Goal: Information Seeking & Learning: Learn about a topic

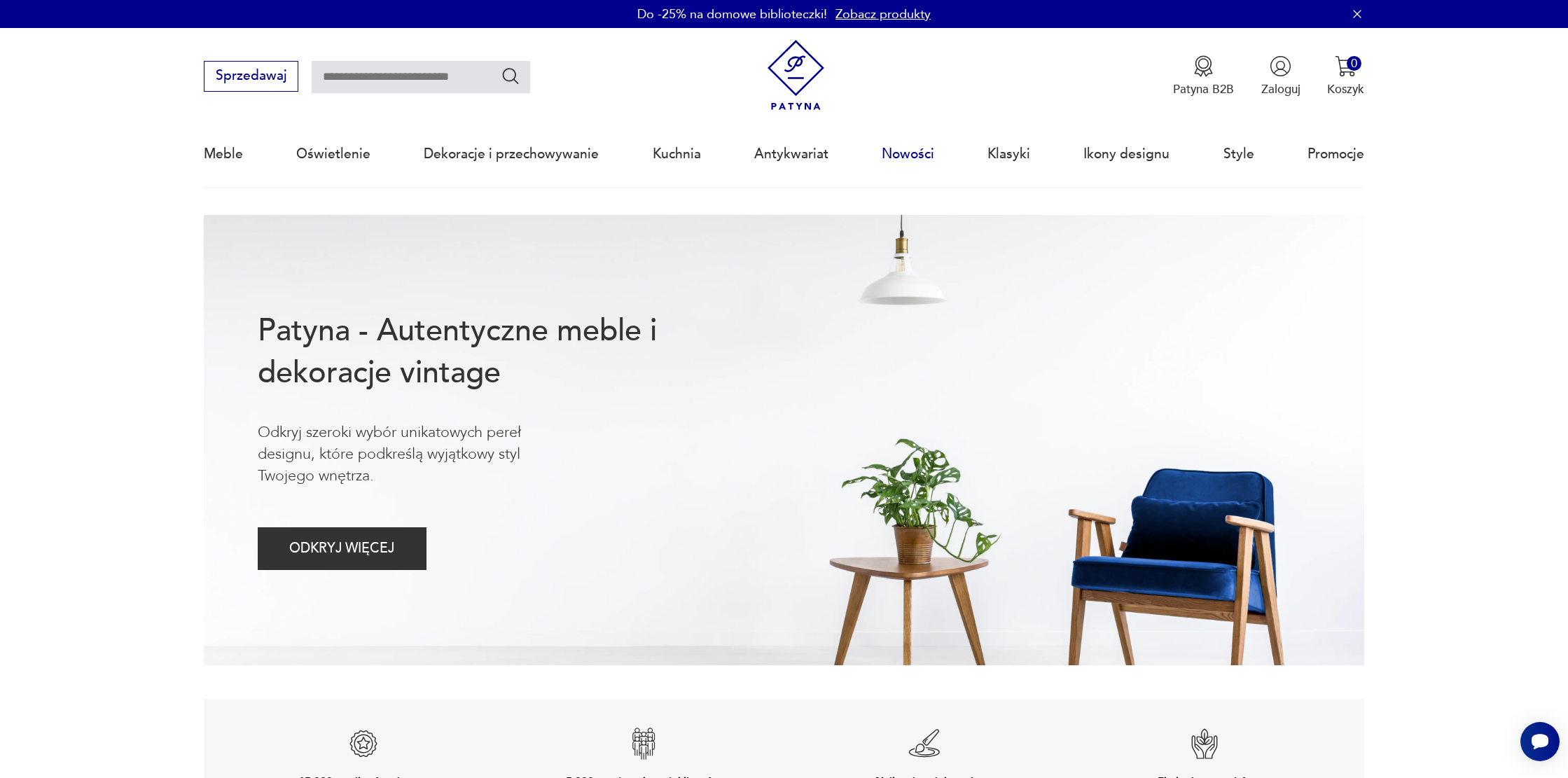
click at [892, 150] on link "Nowości" at bounding box center [908, 154] width 53 height 65
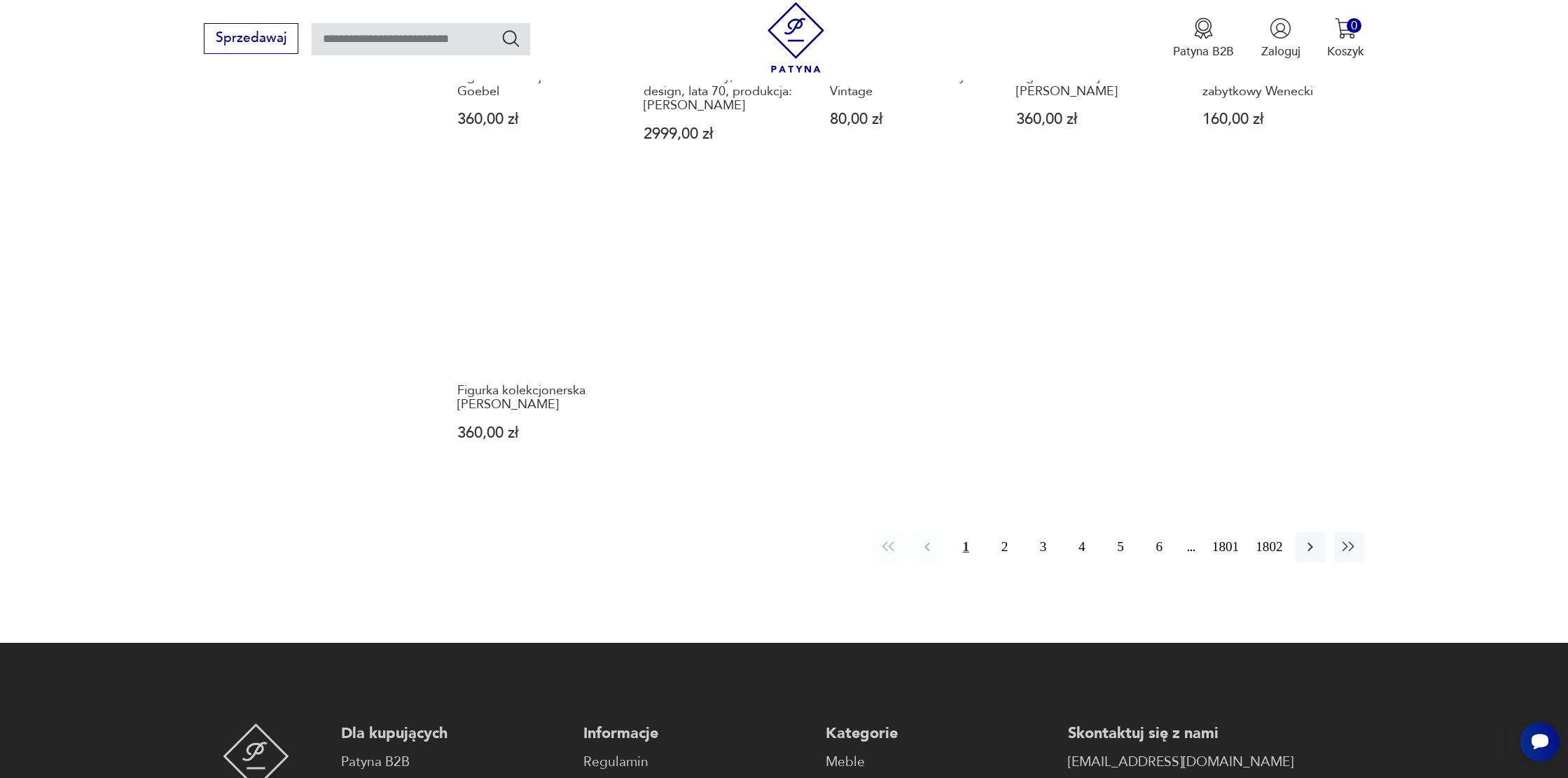
scroll to position [1191, 0]
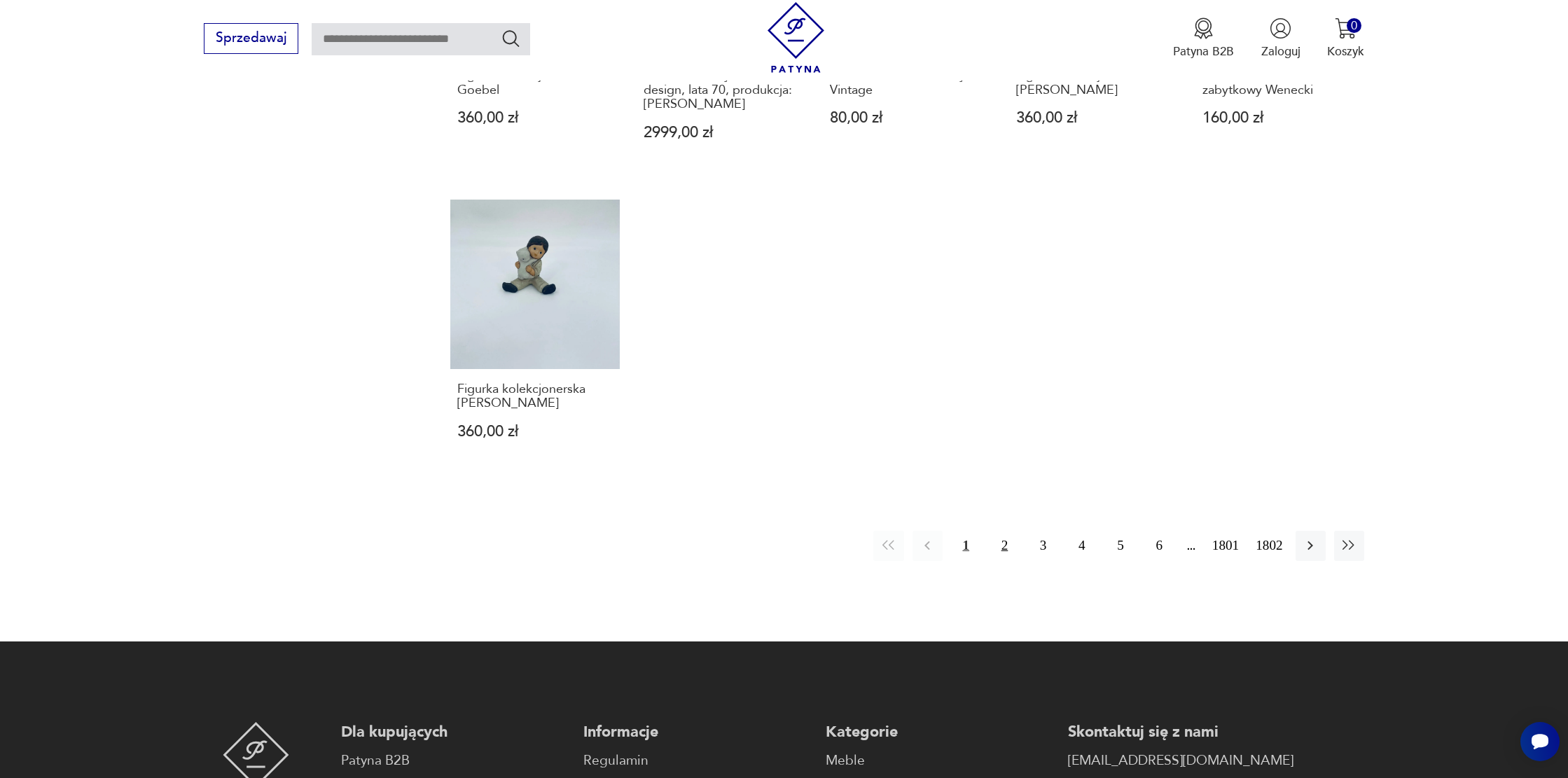
click at [992, 531] on button "2" at bounding box center [1004, 546] width 30 height 30
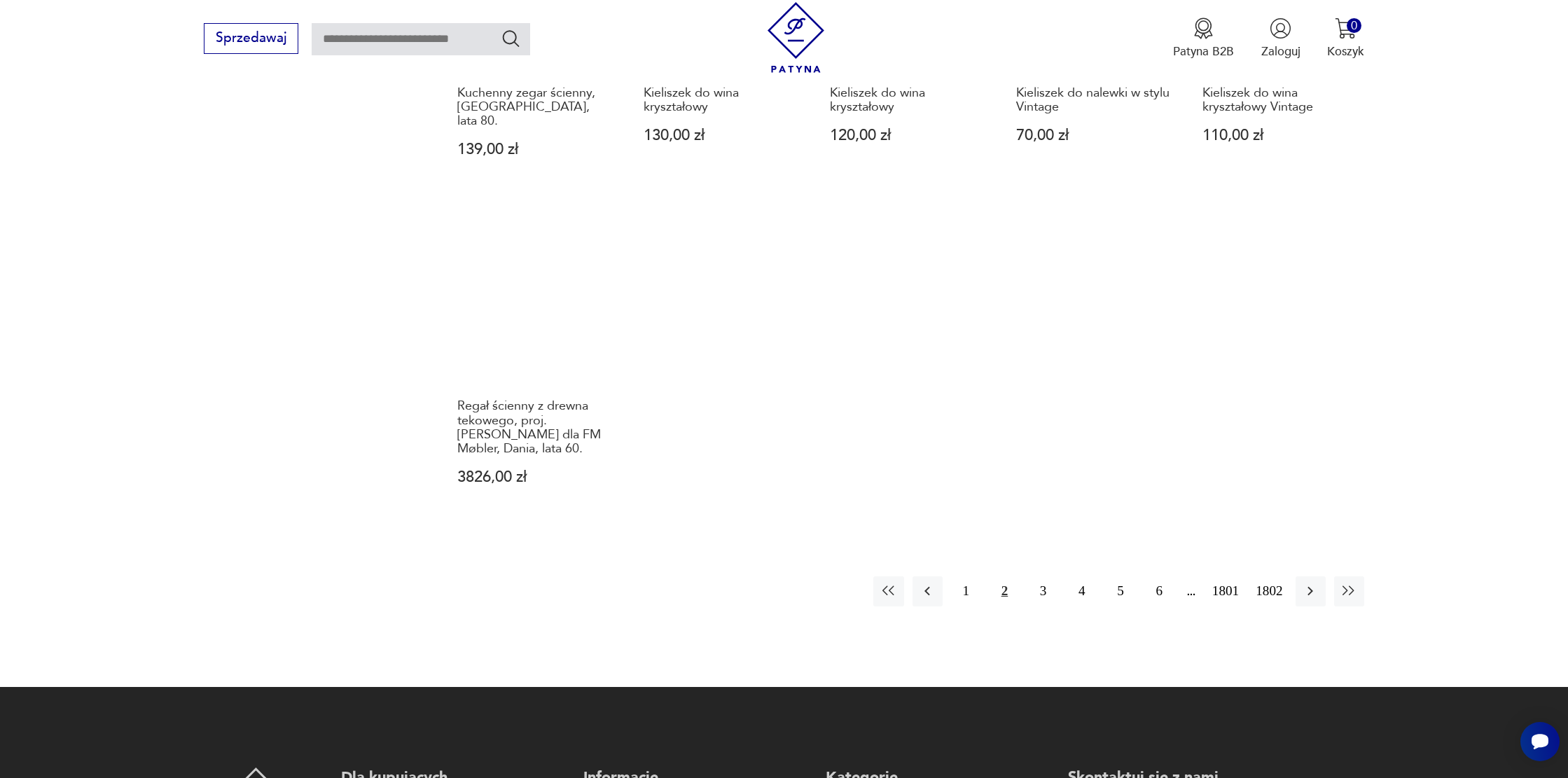
scroll to position [1252, 0]
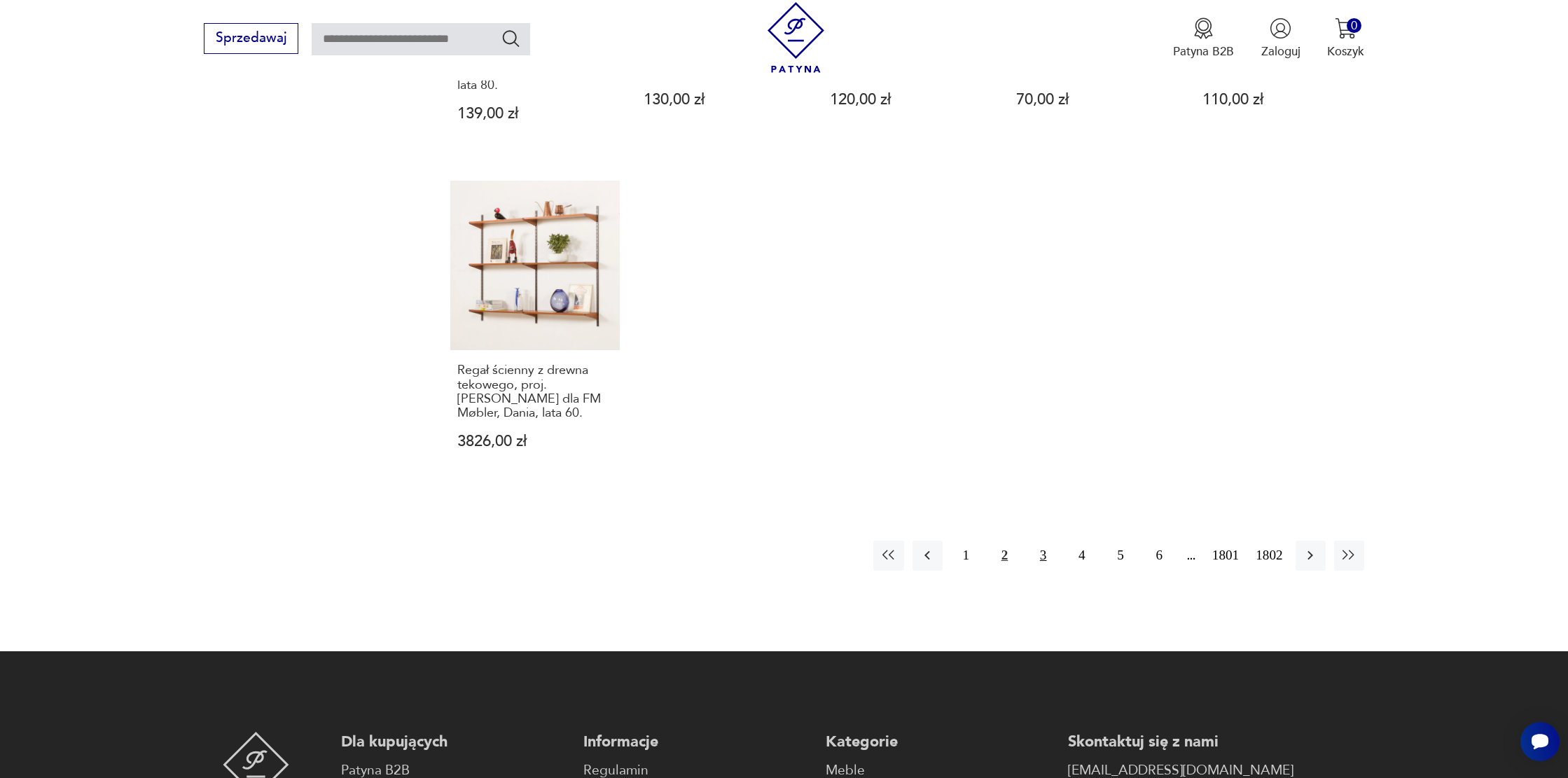
click at [1045, 541] on button "3" at bounding box center [1043, 556] width 30 height 30
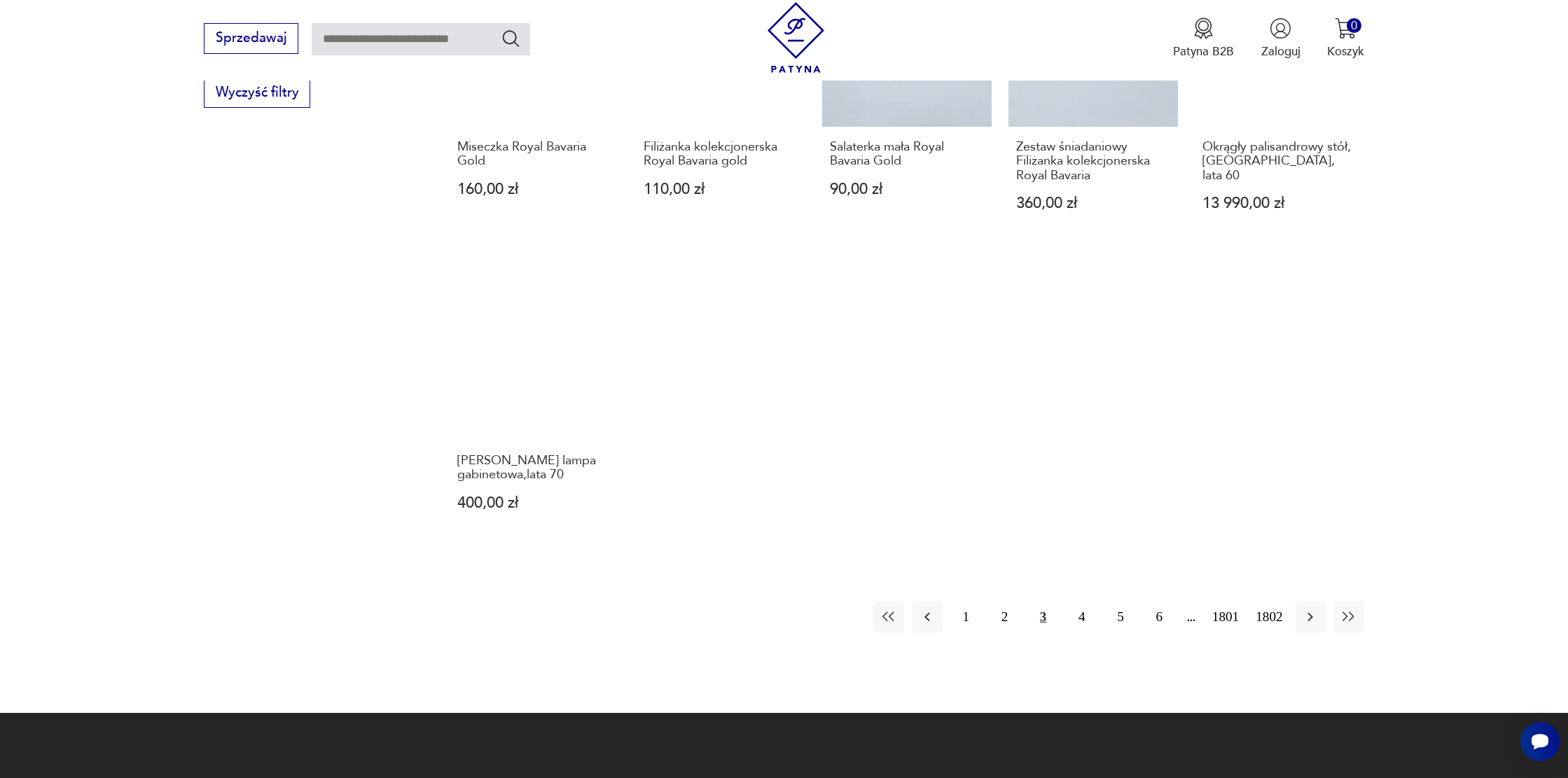
scroll to position [1195, 0]
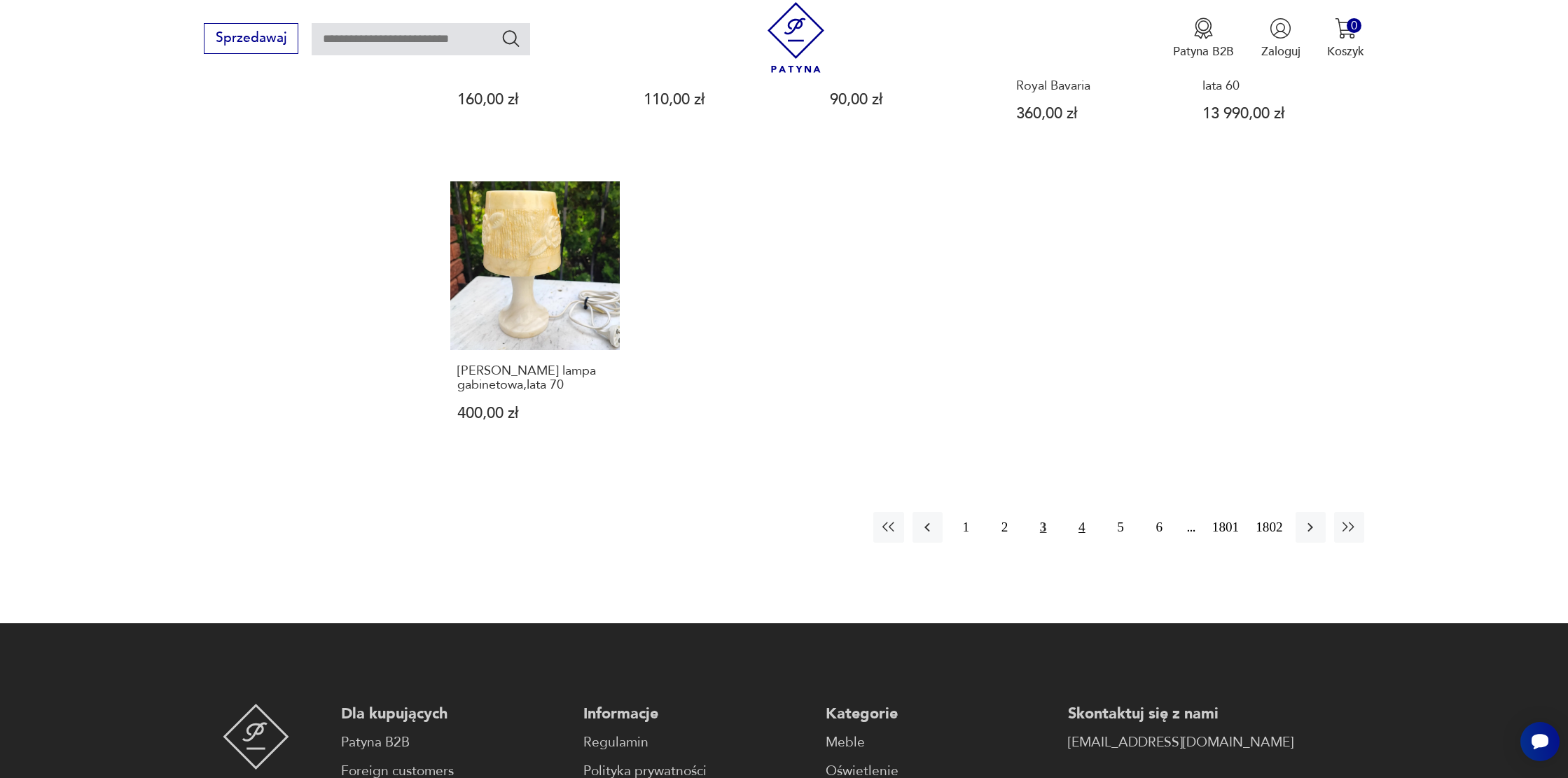
click at [1069, 532] on button "4" at bounding box center [1081, 527] width 30 height 30
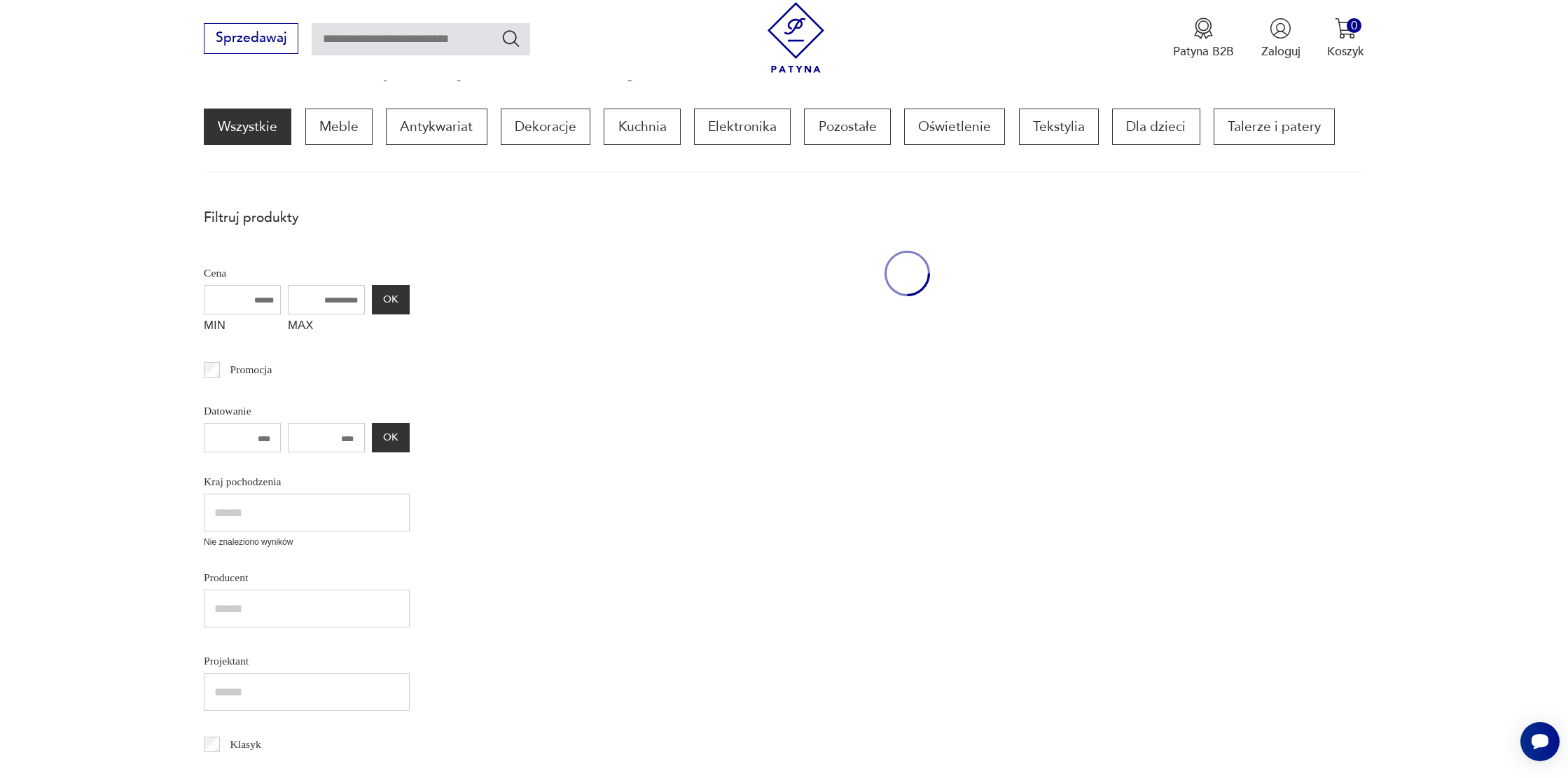
scroll to position [188, 0]
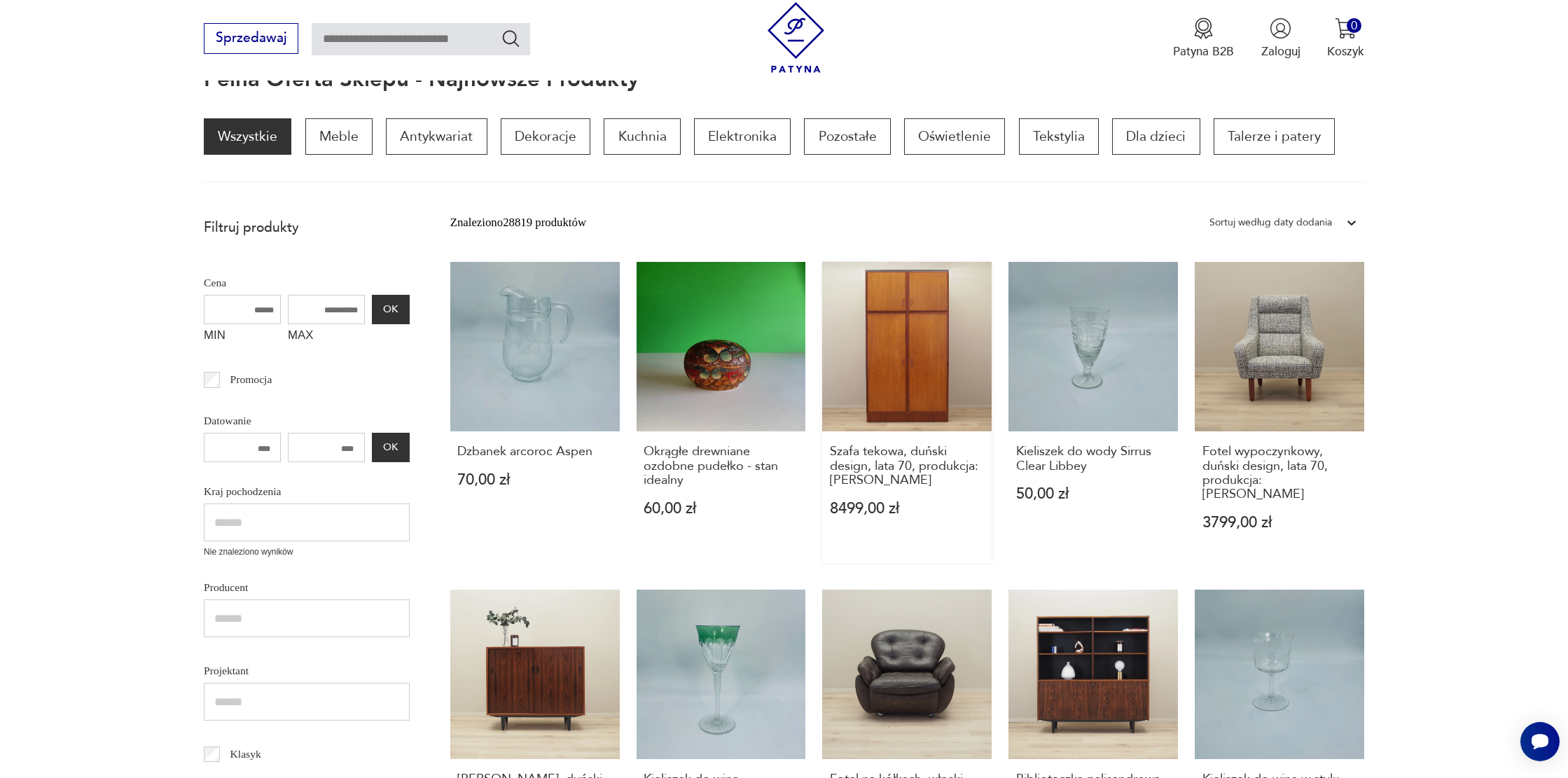
click at [908, 341] on link "Szafa tekowa, duński design, lata 70, produkcja: Omann Jun 8499,00 zł" at bounding box center [907, 413] width 170 height 301
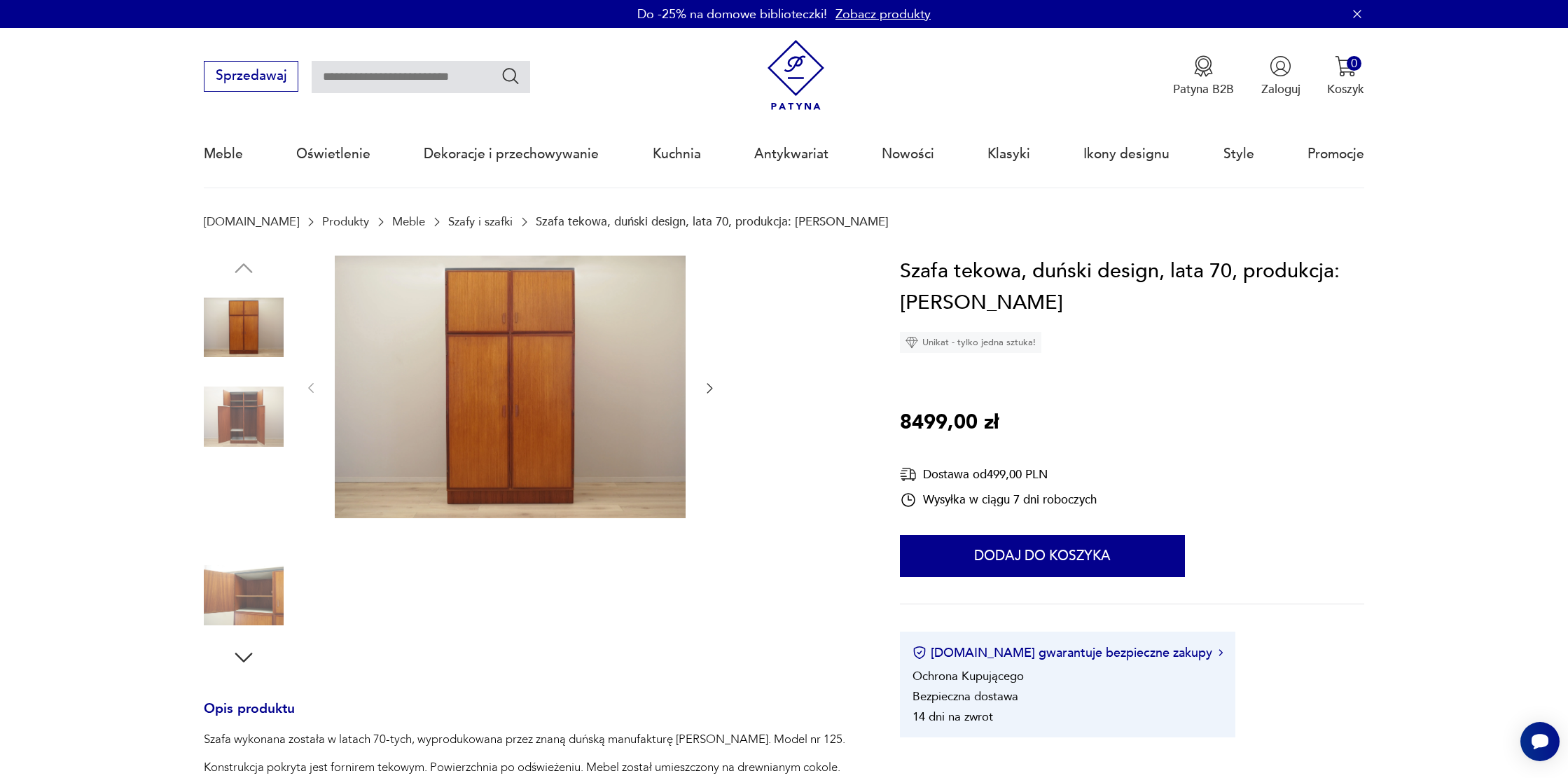
click at [557, 400] on img at bounding box center [510, 387] width 351 height 263
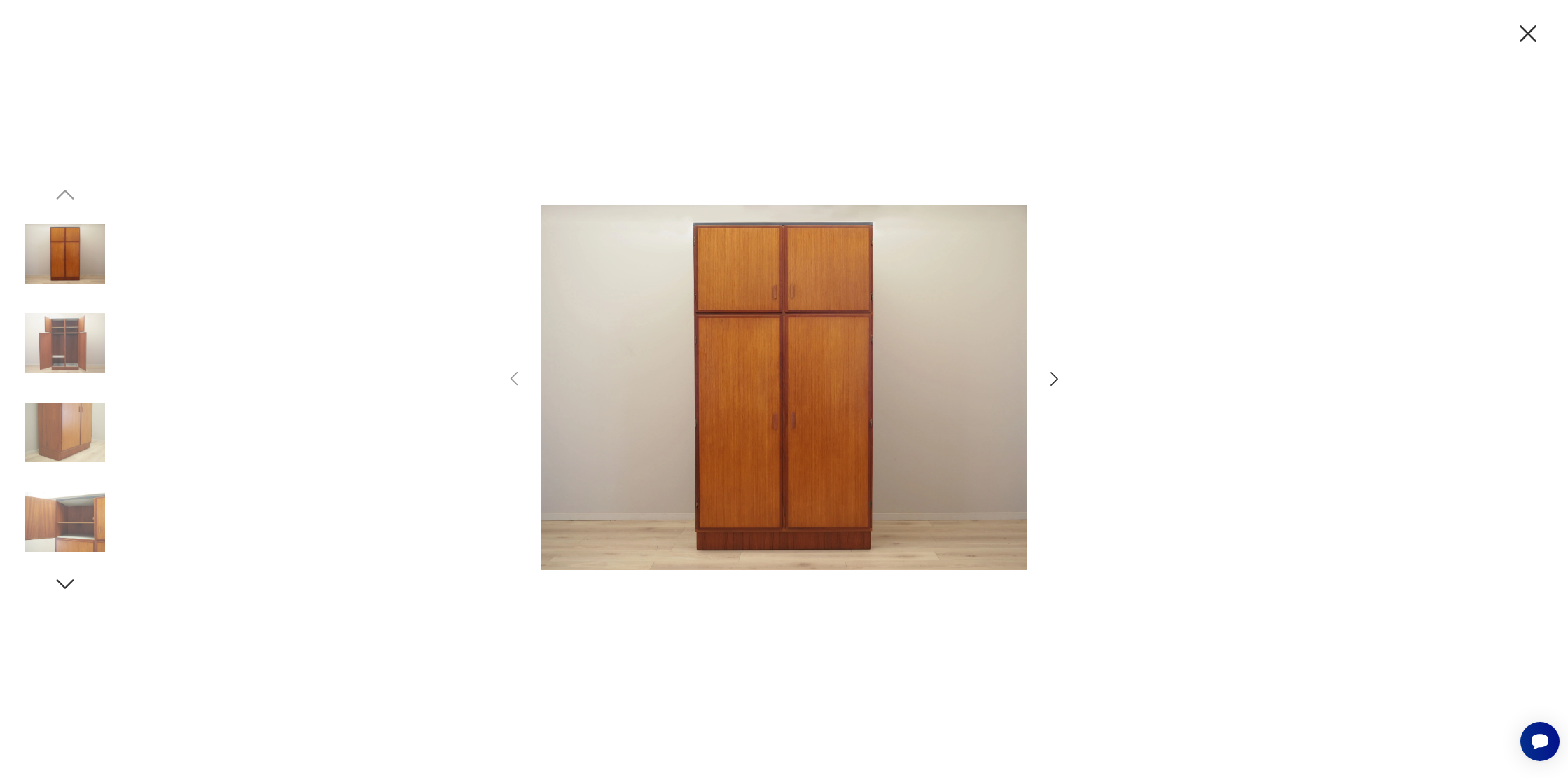
click at [1046, 379] on icon "button" at bounding box center [1054, 379] width 20 height 20
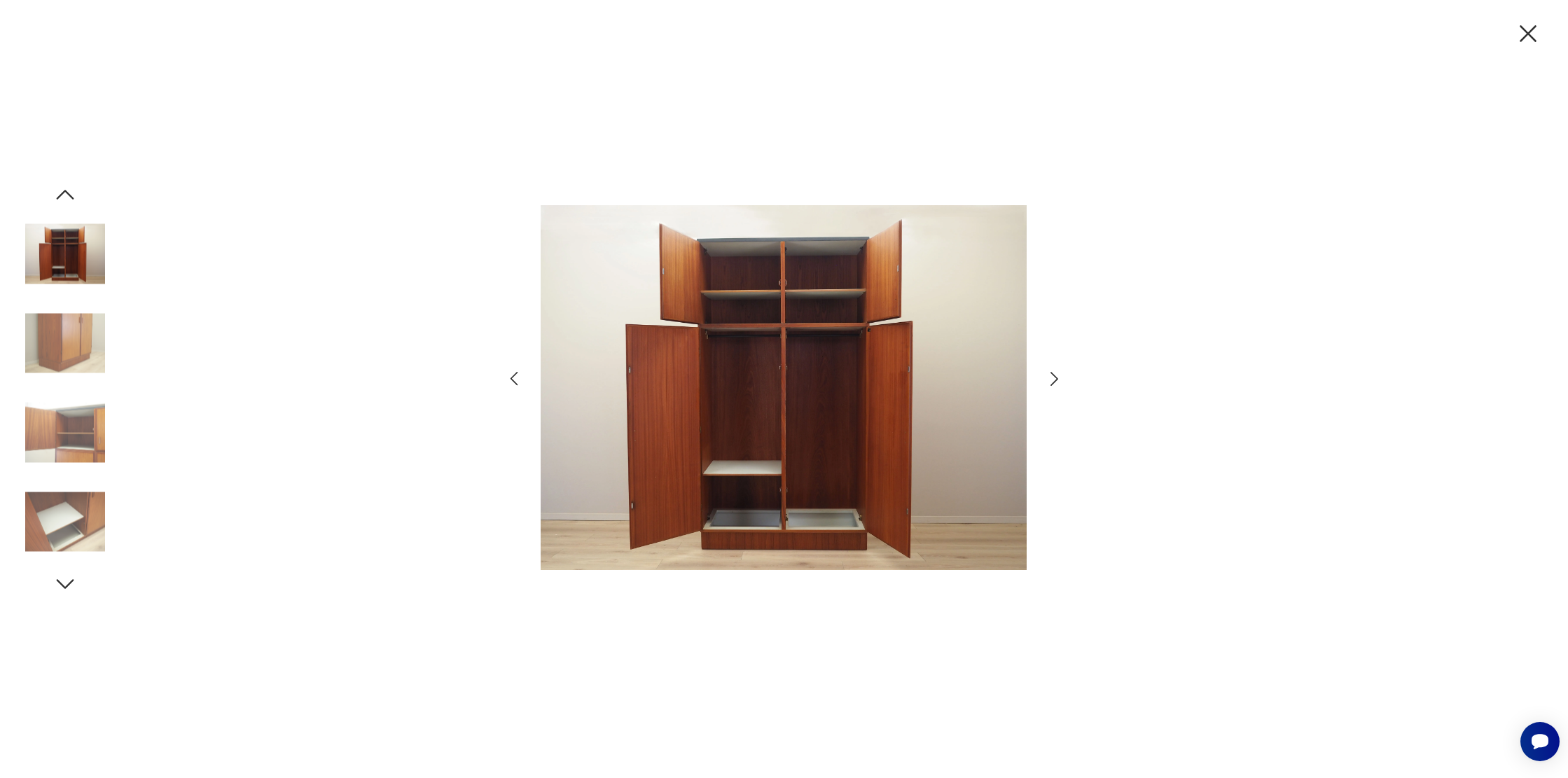
click at [1046, 379] on icon "button" at bounding box center [1054, 379] width 20 height 20
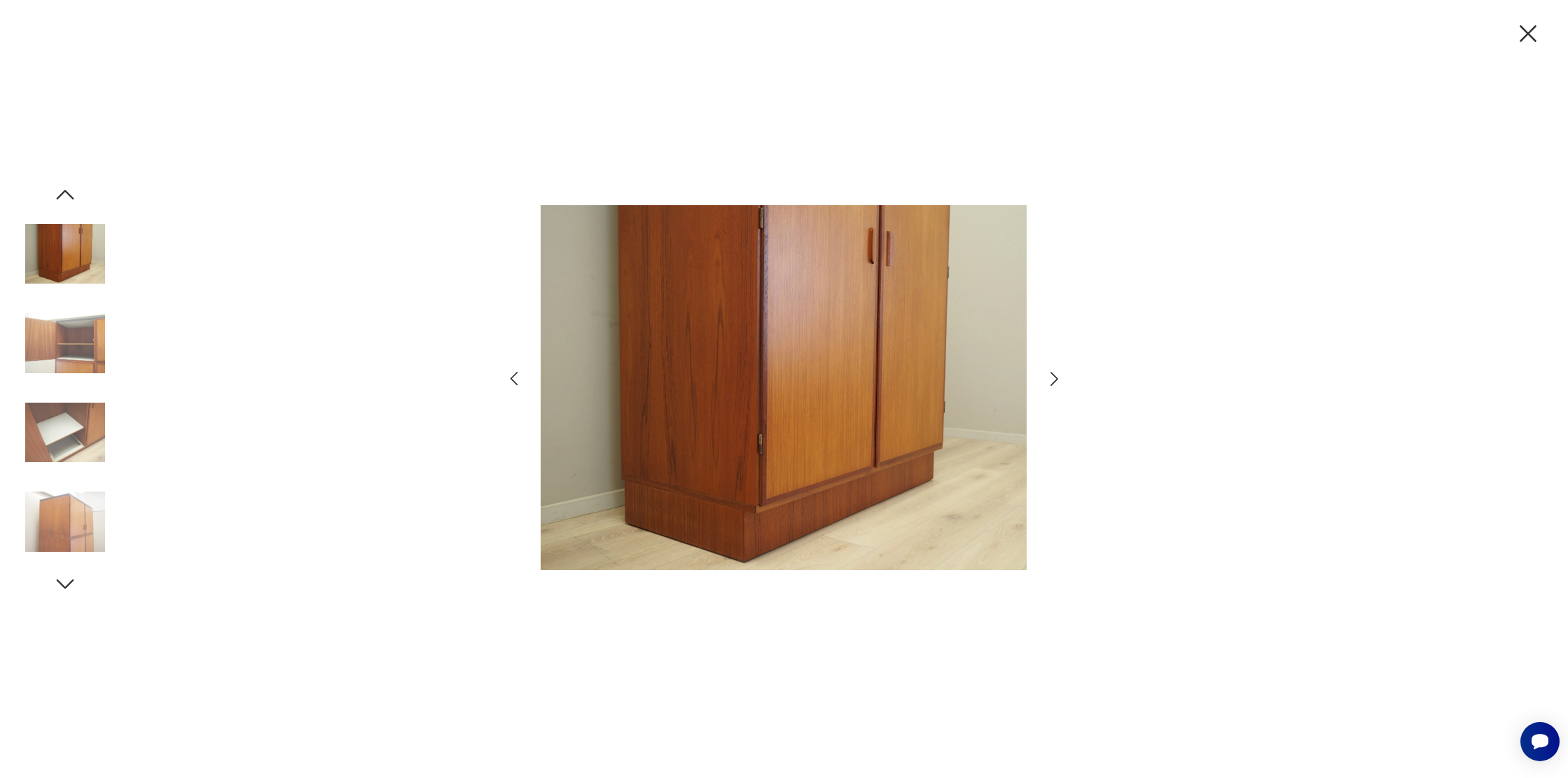
click at [1046, 379] on icon "button" at bounding box center [1054, 379] width 20 height 20
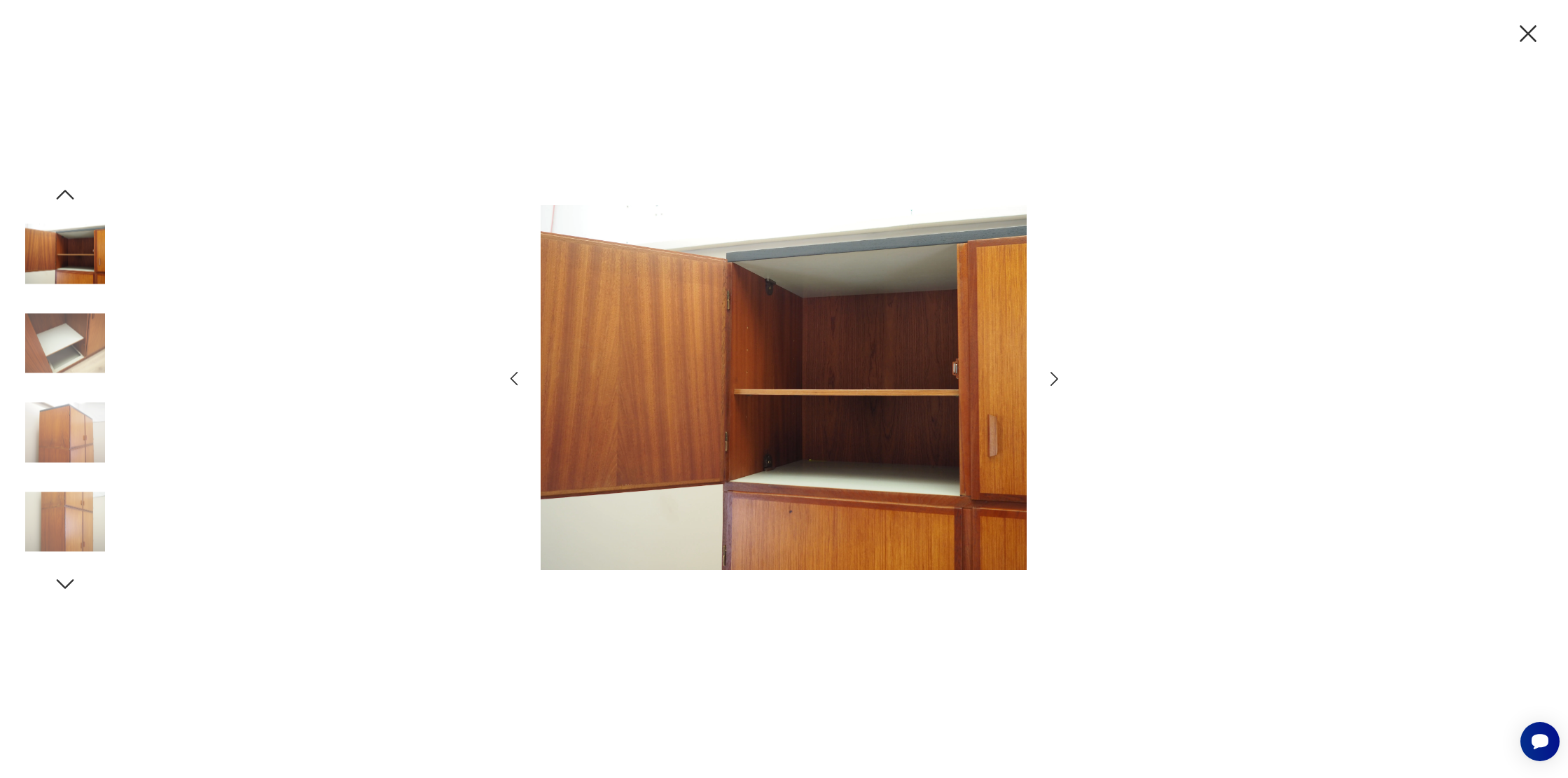
click at [1046, 379] on icon "button" at bounding box center [1054, 379] width 20 height 20
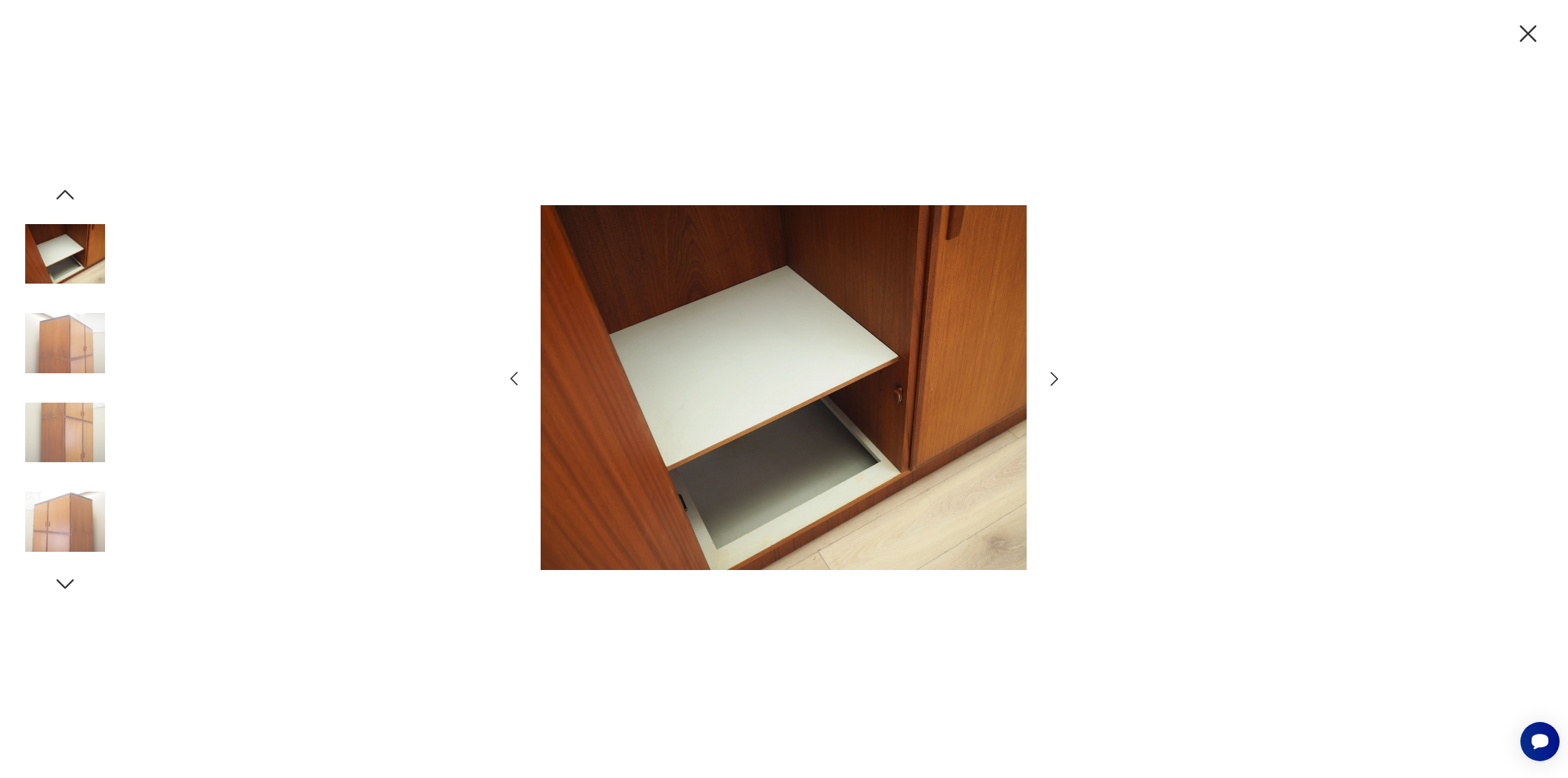
click at [1046, 379] on icon "button" at bounding box center [1054, 379] width 20 height 20
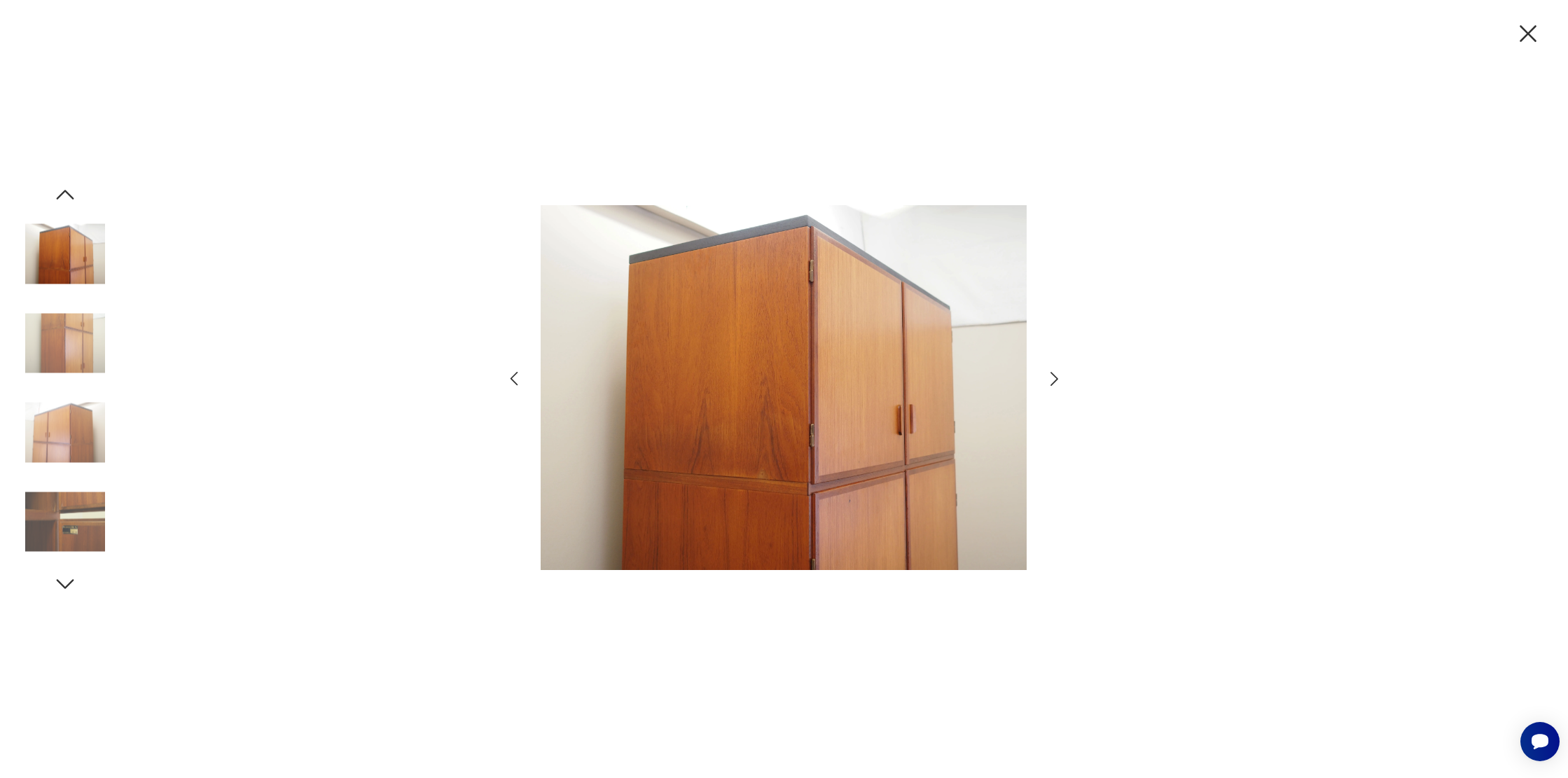
click at [1046, 379] on icon "button" at bounding box center [1054, 379] width 20 height 20
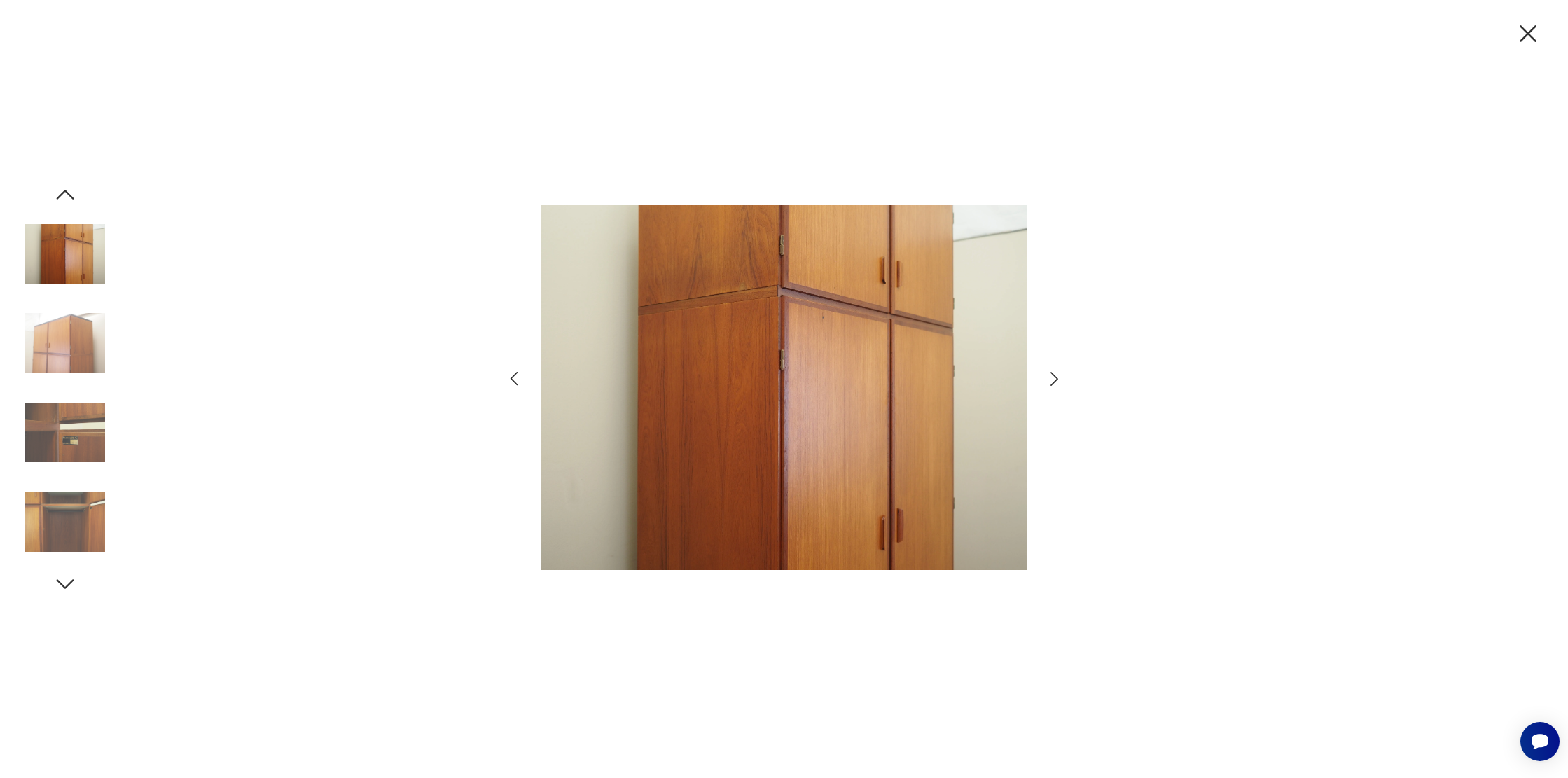
click at [1046, 379] on icon "button" at bounding box center [1054, 379] width 20 height 20
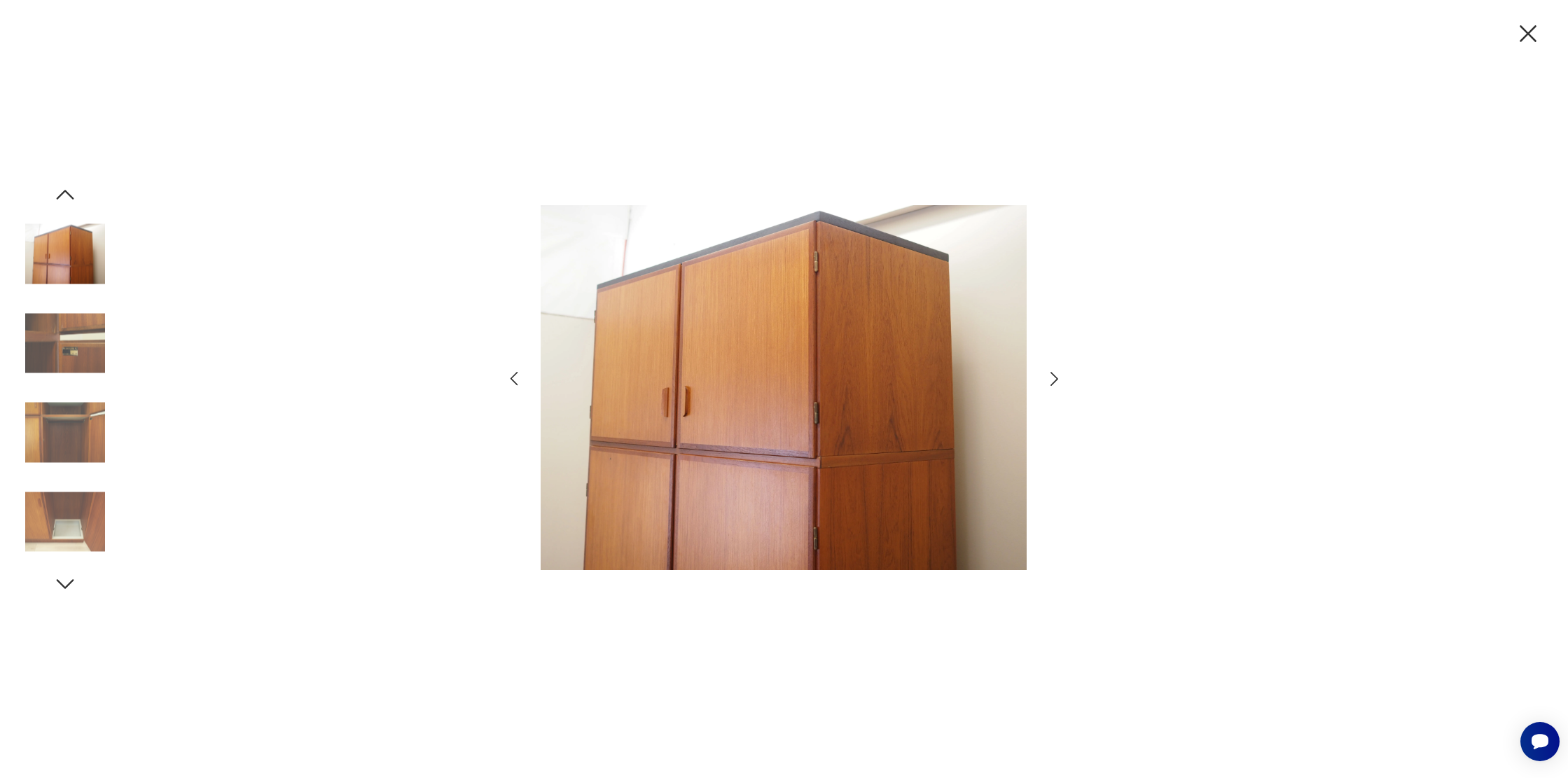
click at [1046, 379] on icon "button" at bounding box center [1054, 379] width 20 height 20
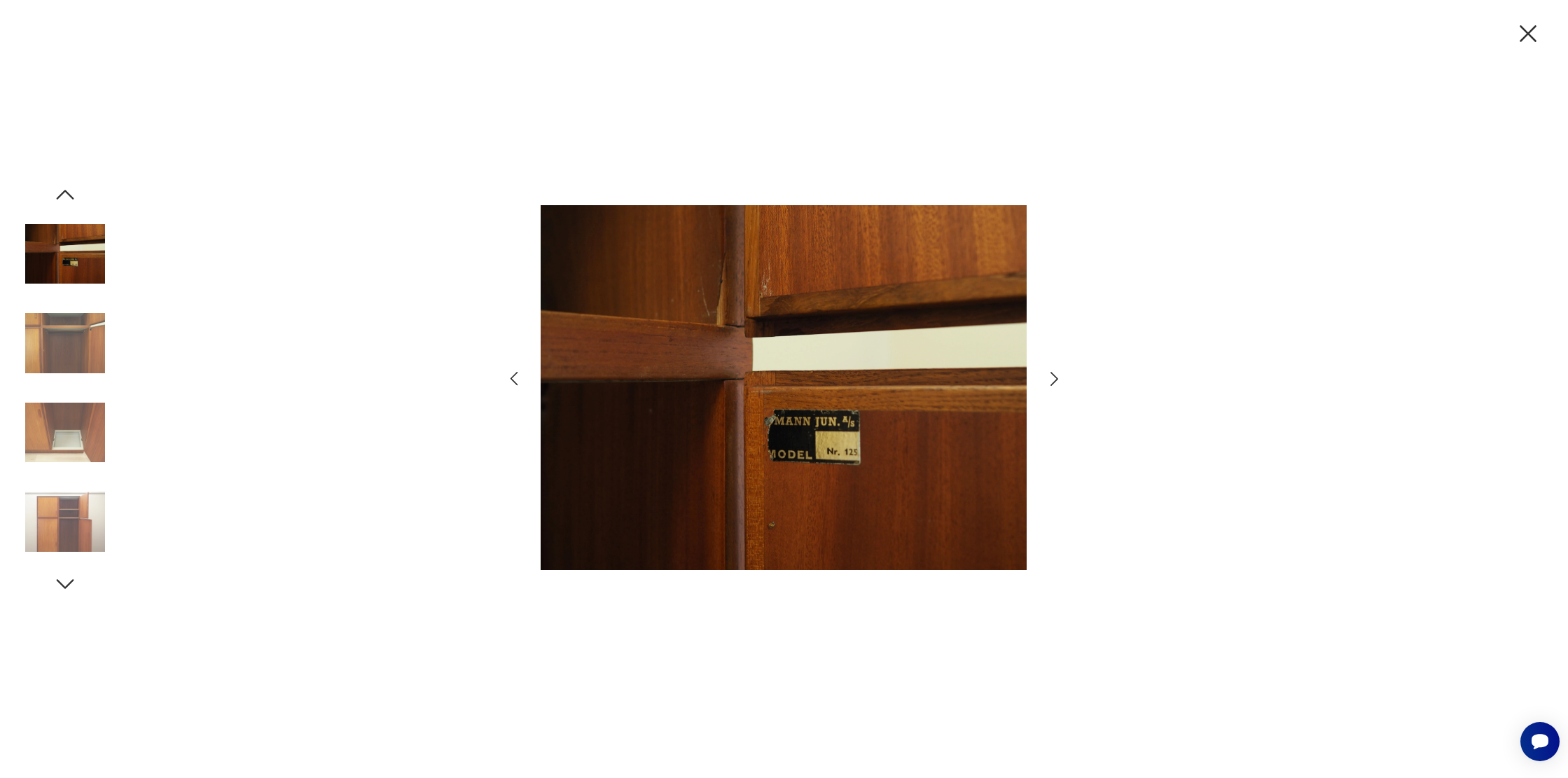
click at [1046, 379] on icon "button" at bounding box center [1054, 379] width 20 height 20
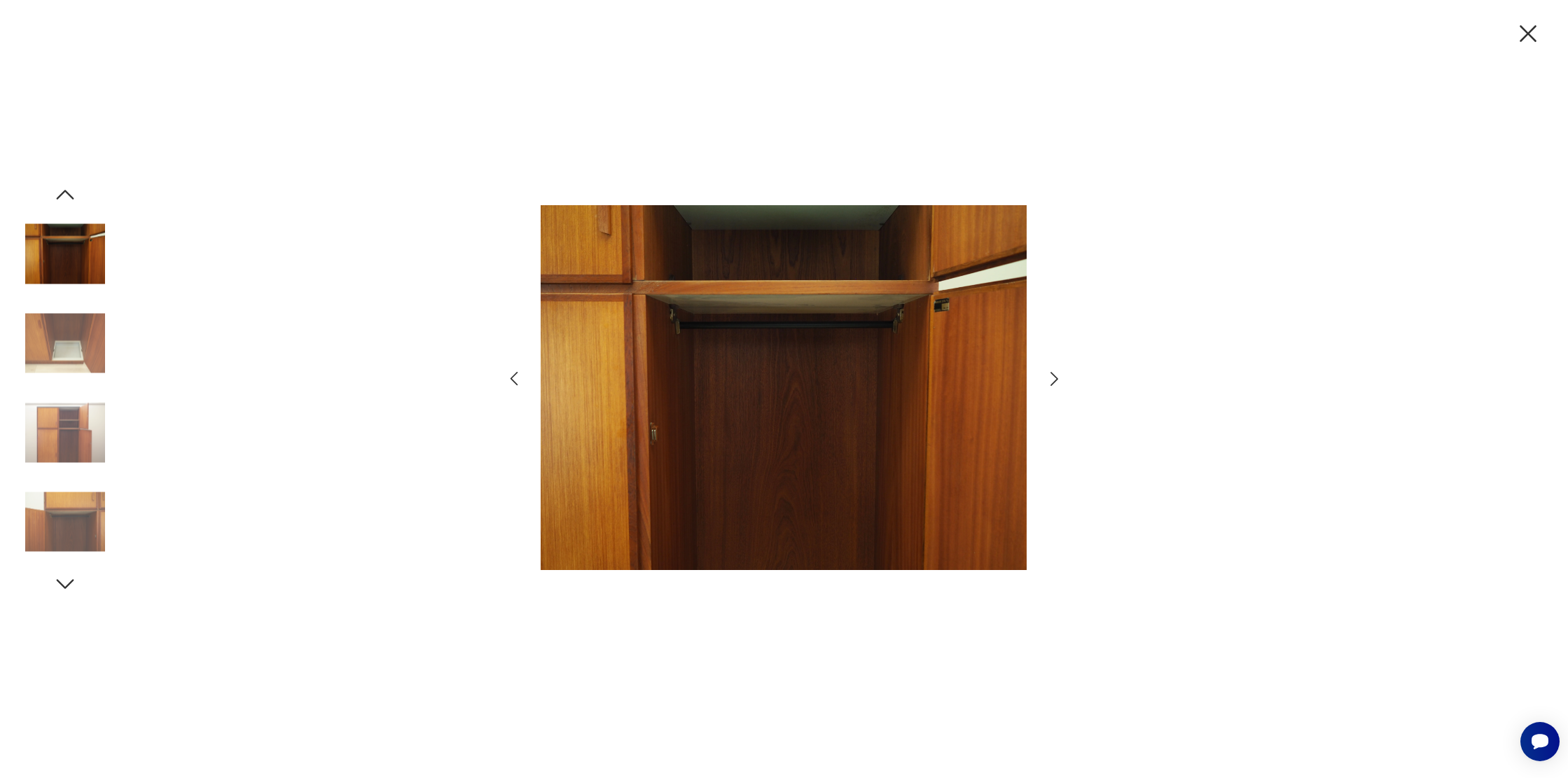
click at [1046, 379] on icon "button" at bounding box center [1054, 379] width 20 height 20
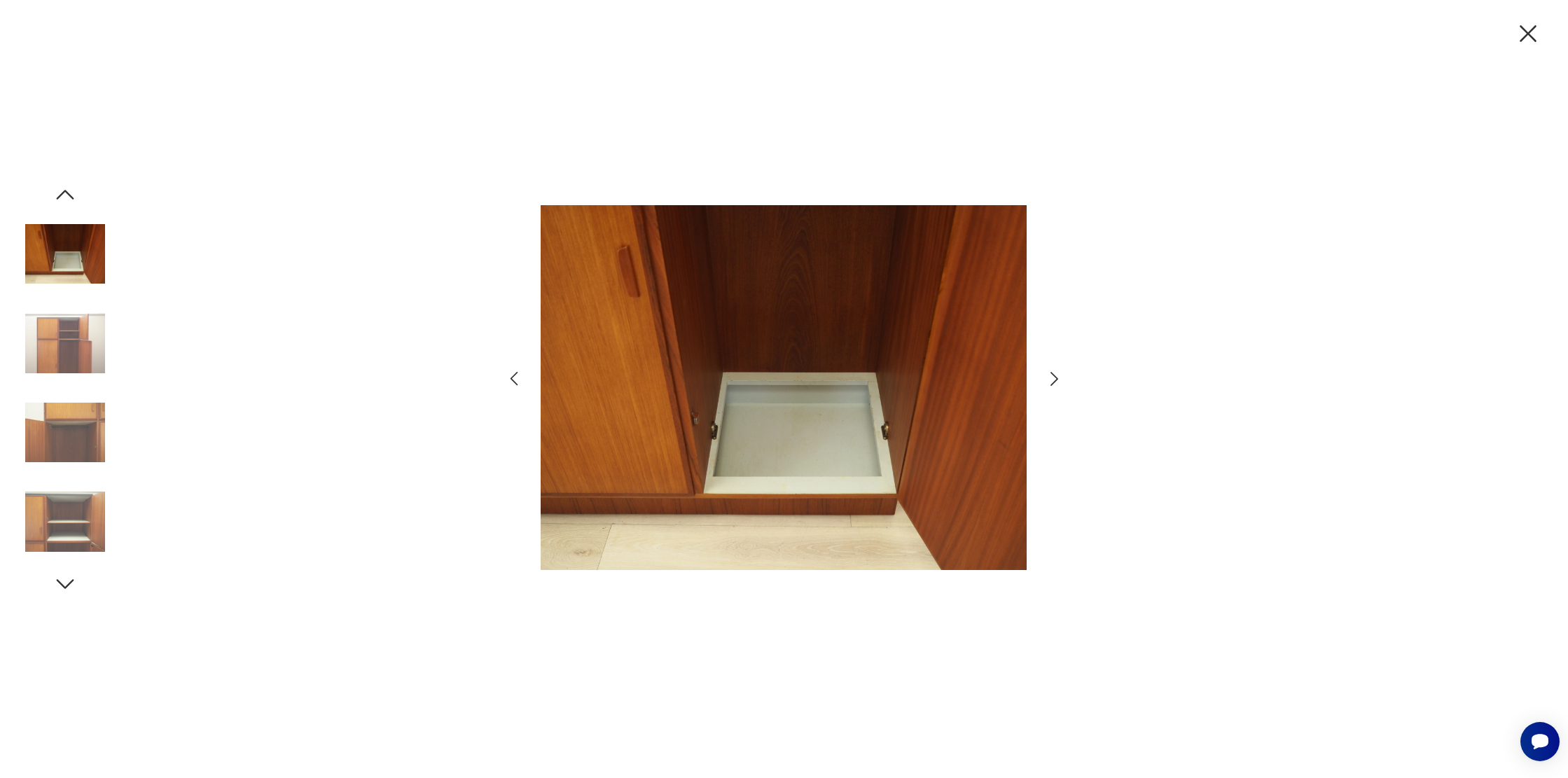
click at [1046, 379] on icon "button" at bounding box center [1054, 379] width 20 height 20
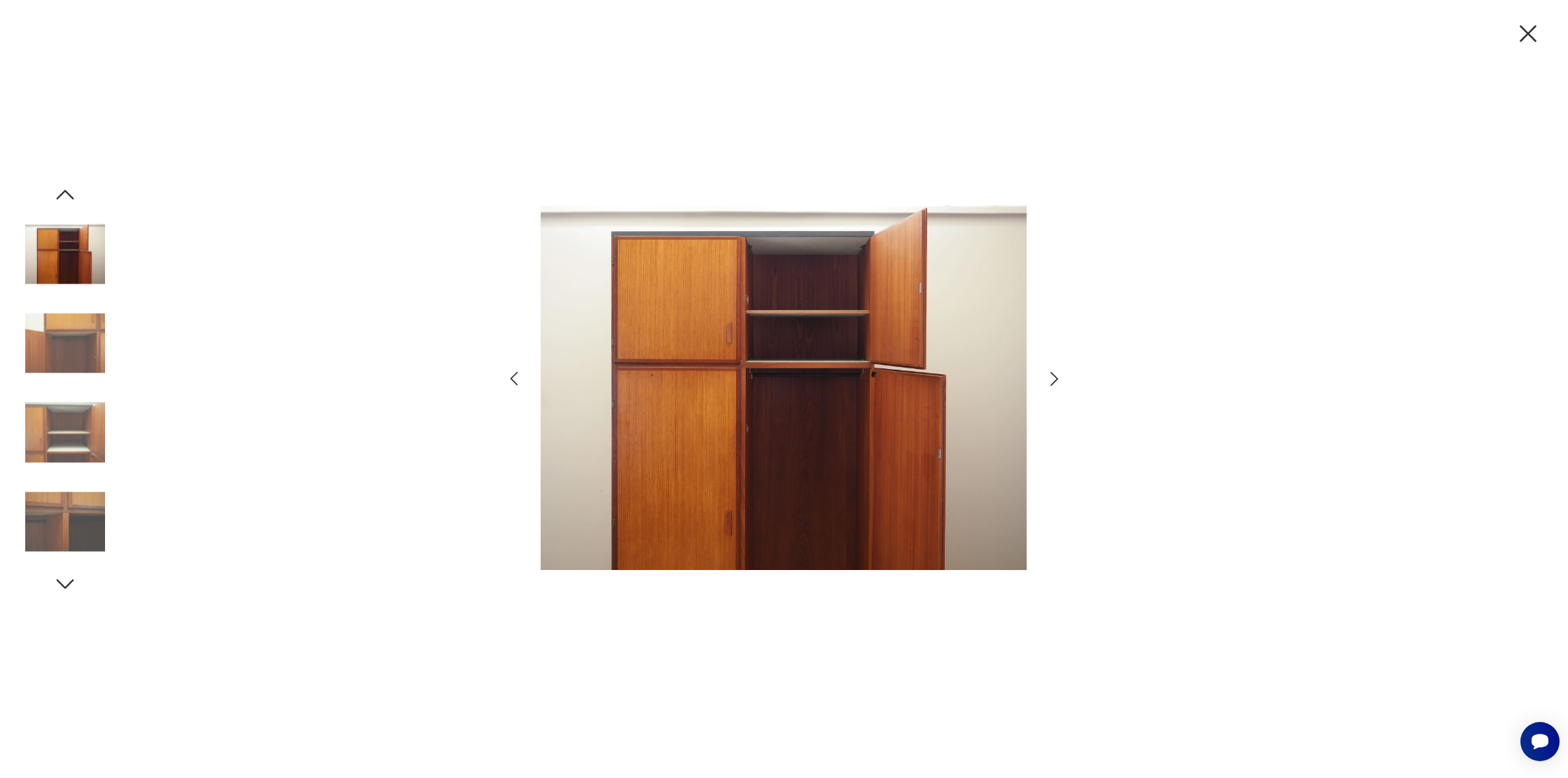
click at [1046, 378] on icon "button" at bounding box center [1054, 379] width 20 height 20
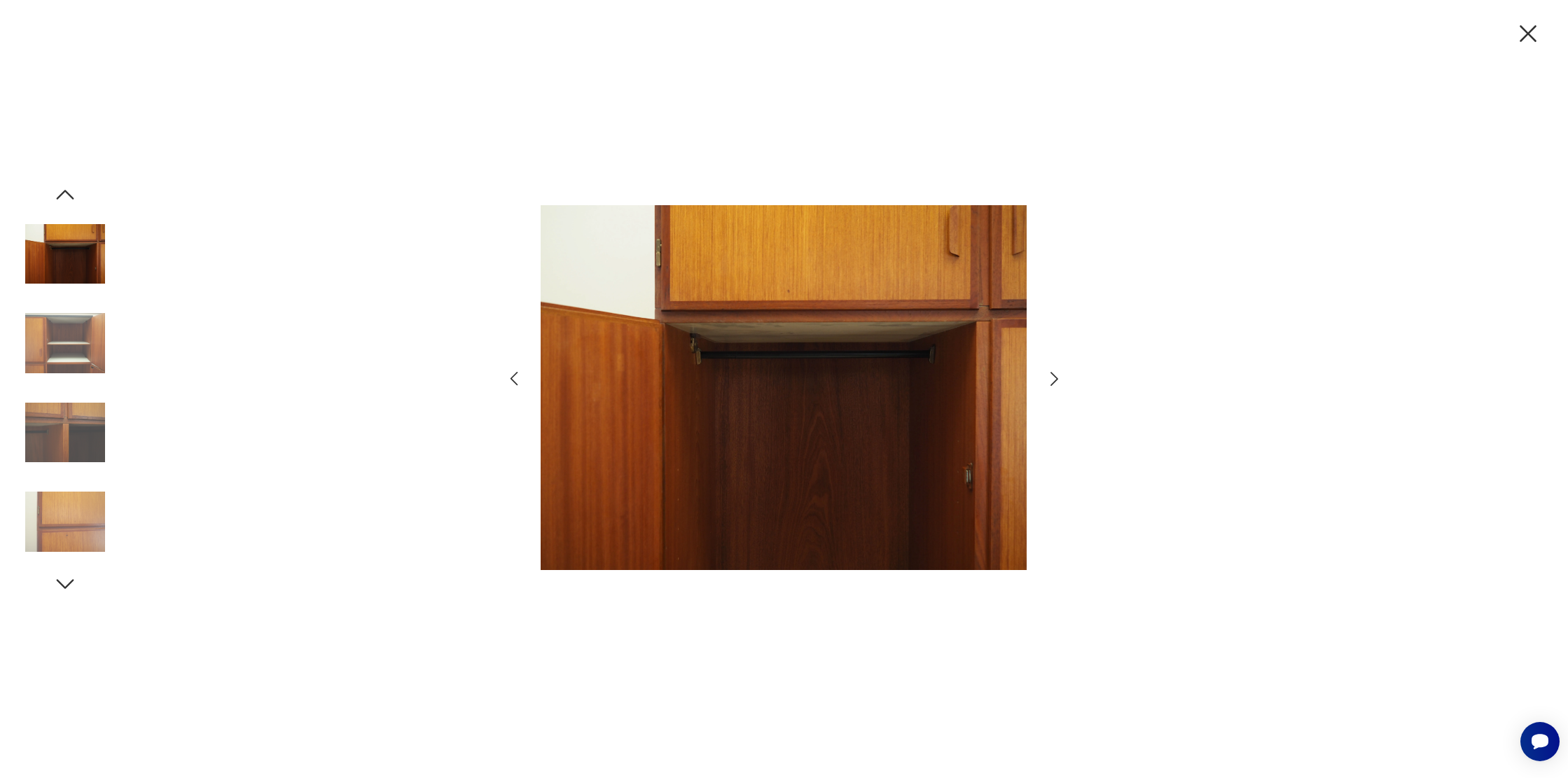
click at [1046, 378] on icon "button" at bounding box center [1054, 379] width 20 height 20
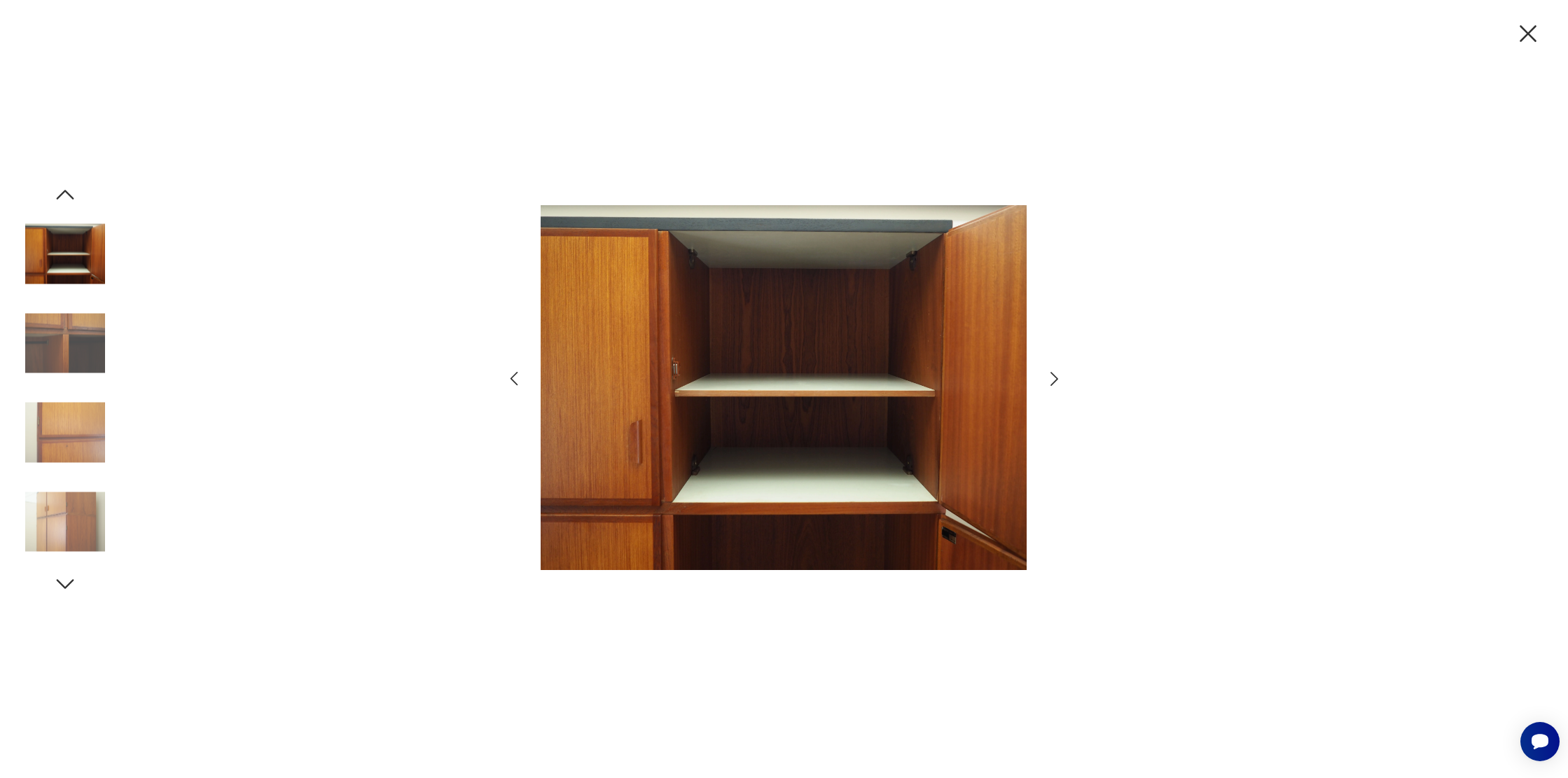
click at [1046, 378] on icon "button" at bounding box center [1054, 379] width 20 height 20
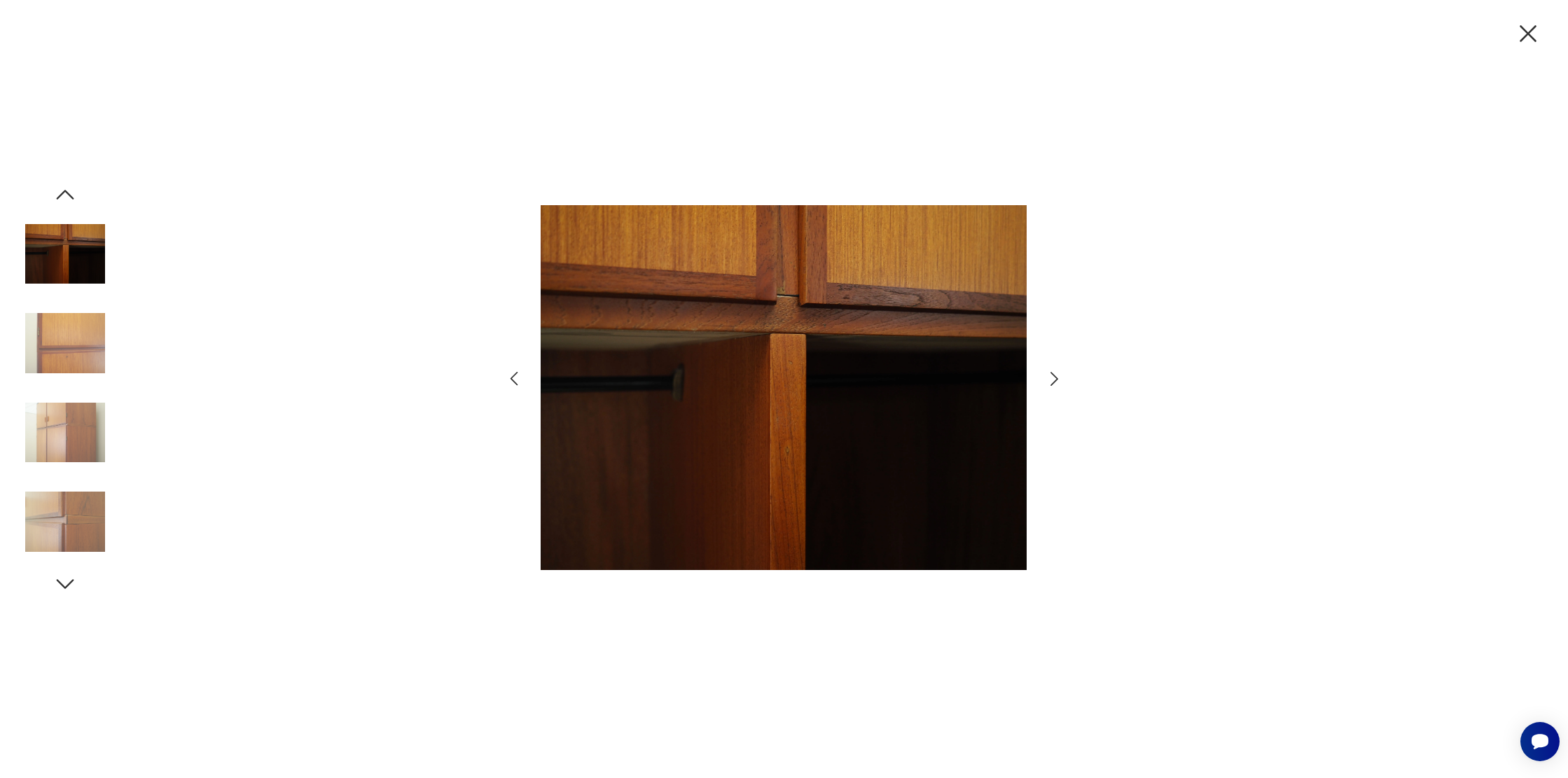
click at [1046, 379] on icon "button" at bounding box center [1054, 379] width 20 height 20
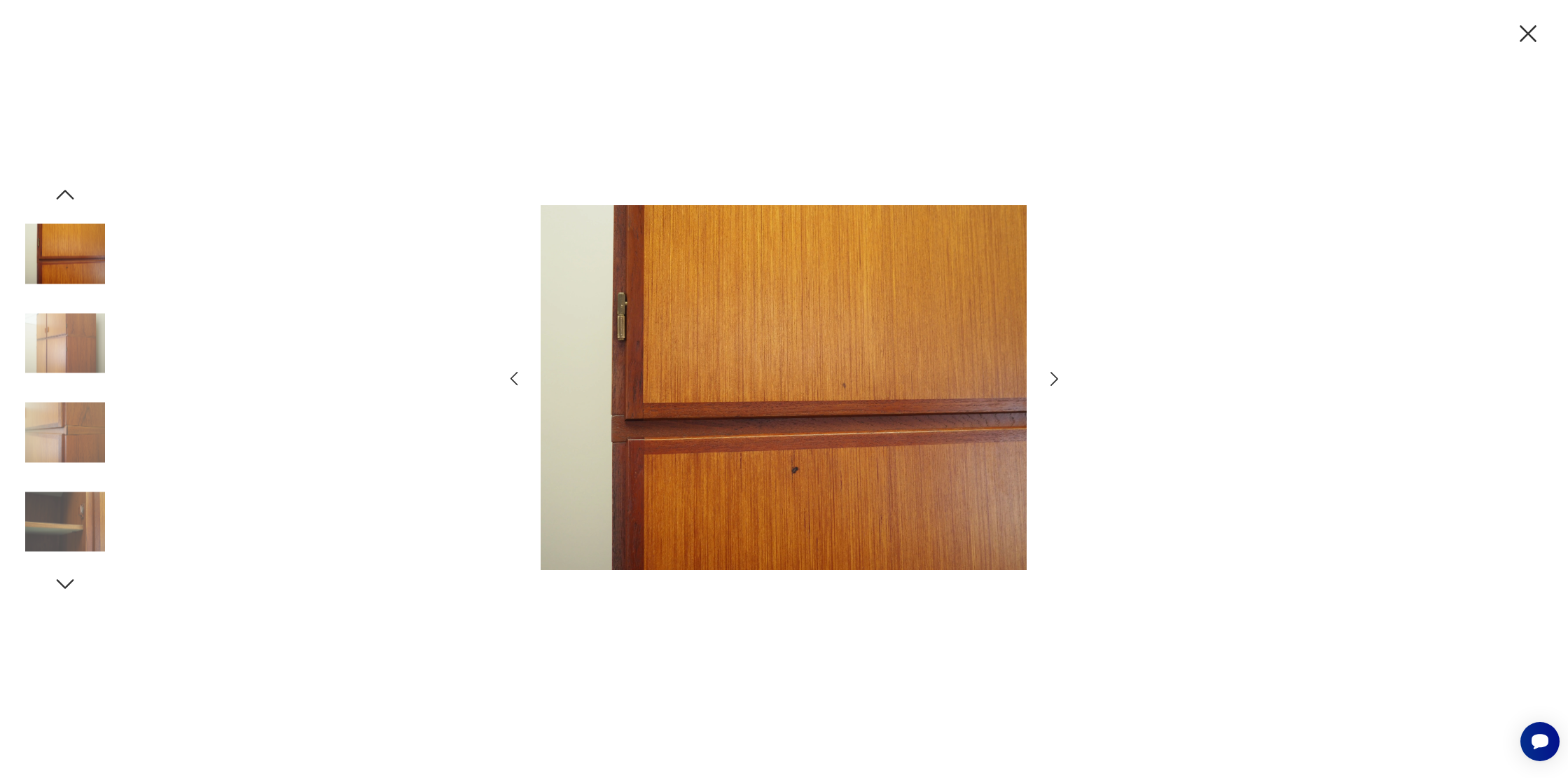
click at [1046, 379] on icon "button" at bounding box center [1054, 379] width 20 height 20
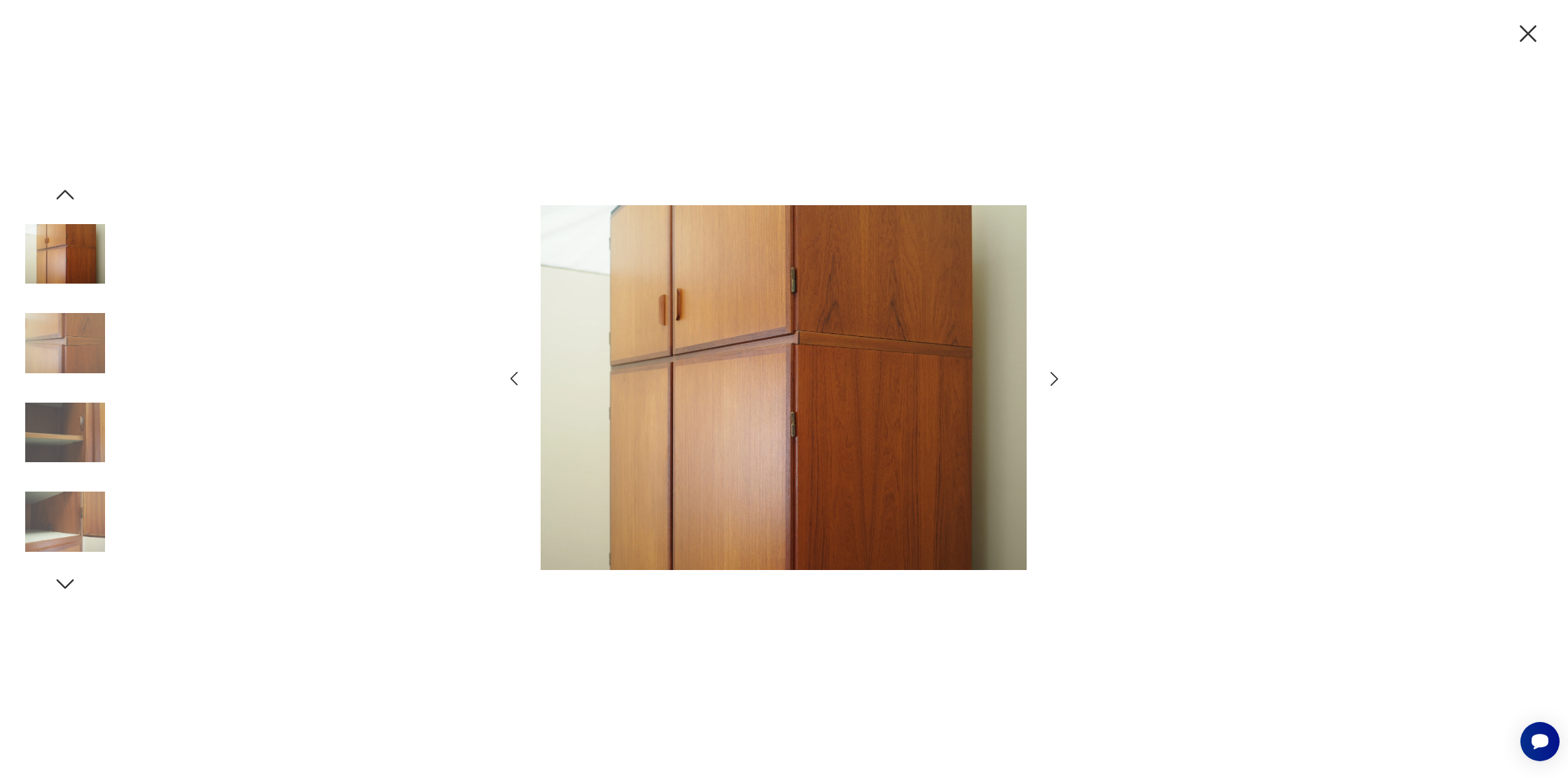
click at [1046, 379] on icon "button" at bounding box center [1054, 379] width 20 height 20
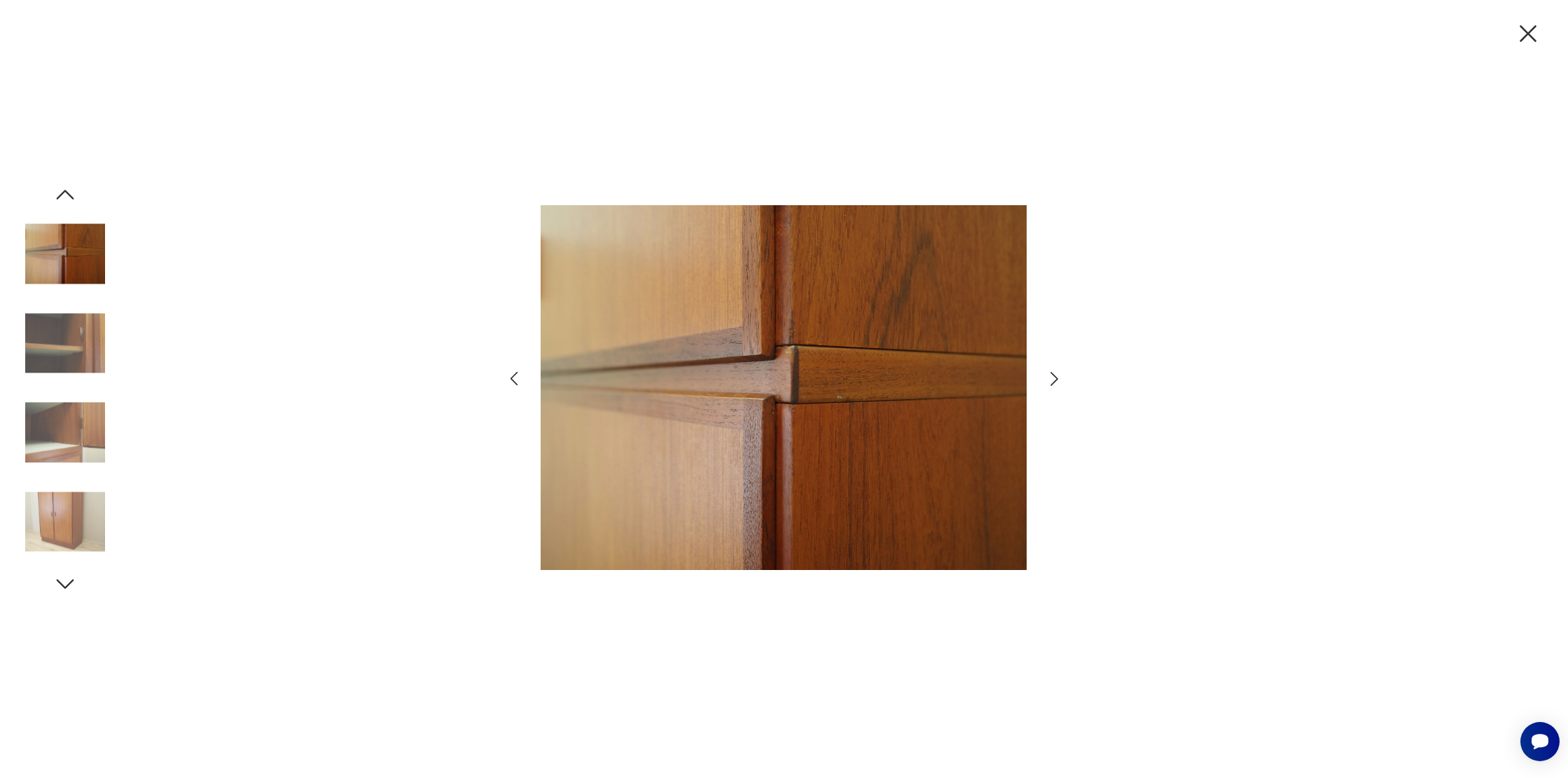
click at [1046, 379] on icon "button" at bounding box center [1054, 379] width 20 height 20
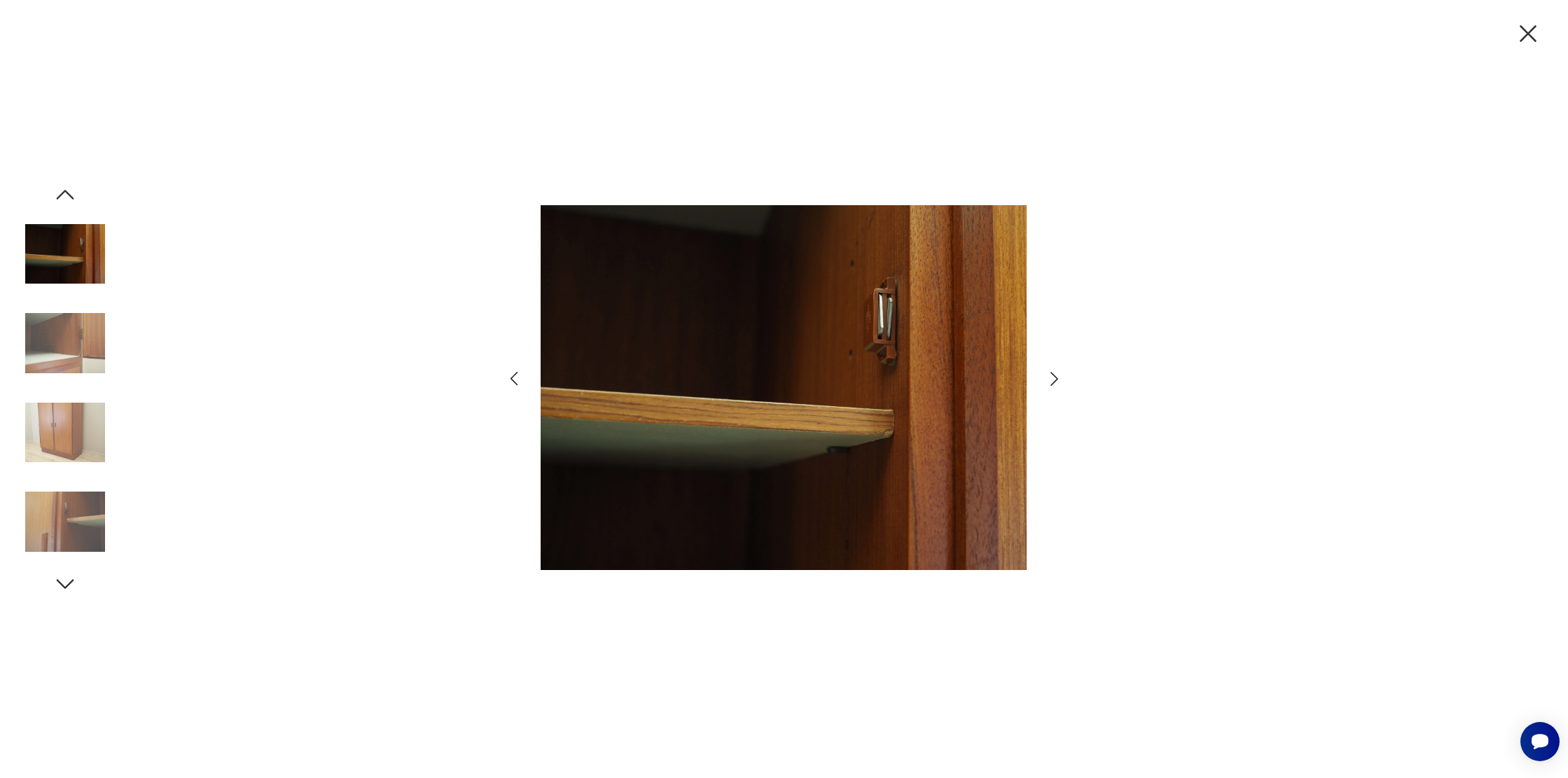
click at [1046, 379] on icon "button" at bounding box center [1054, 379] width 20 height 20
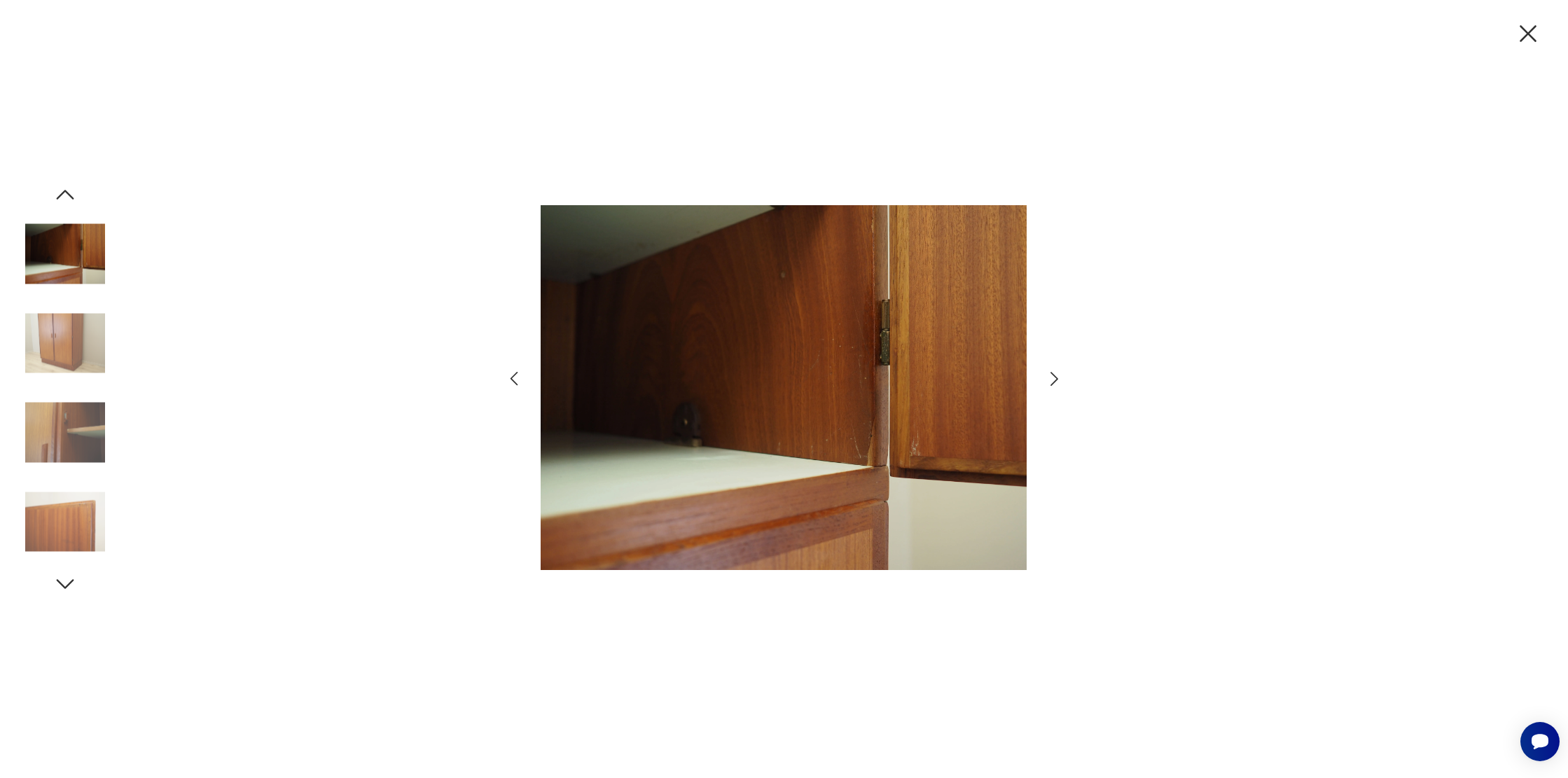
click at [1046, 379] on icon "button" at bounding box center [1054, 379] width 20 height 20
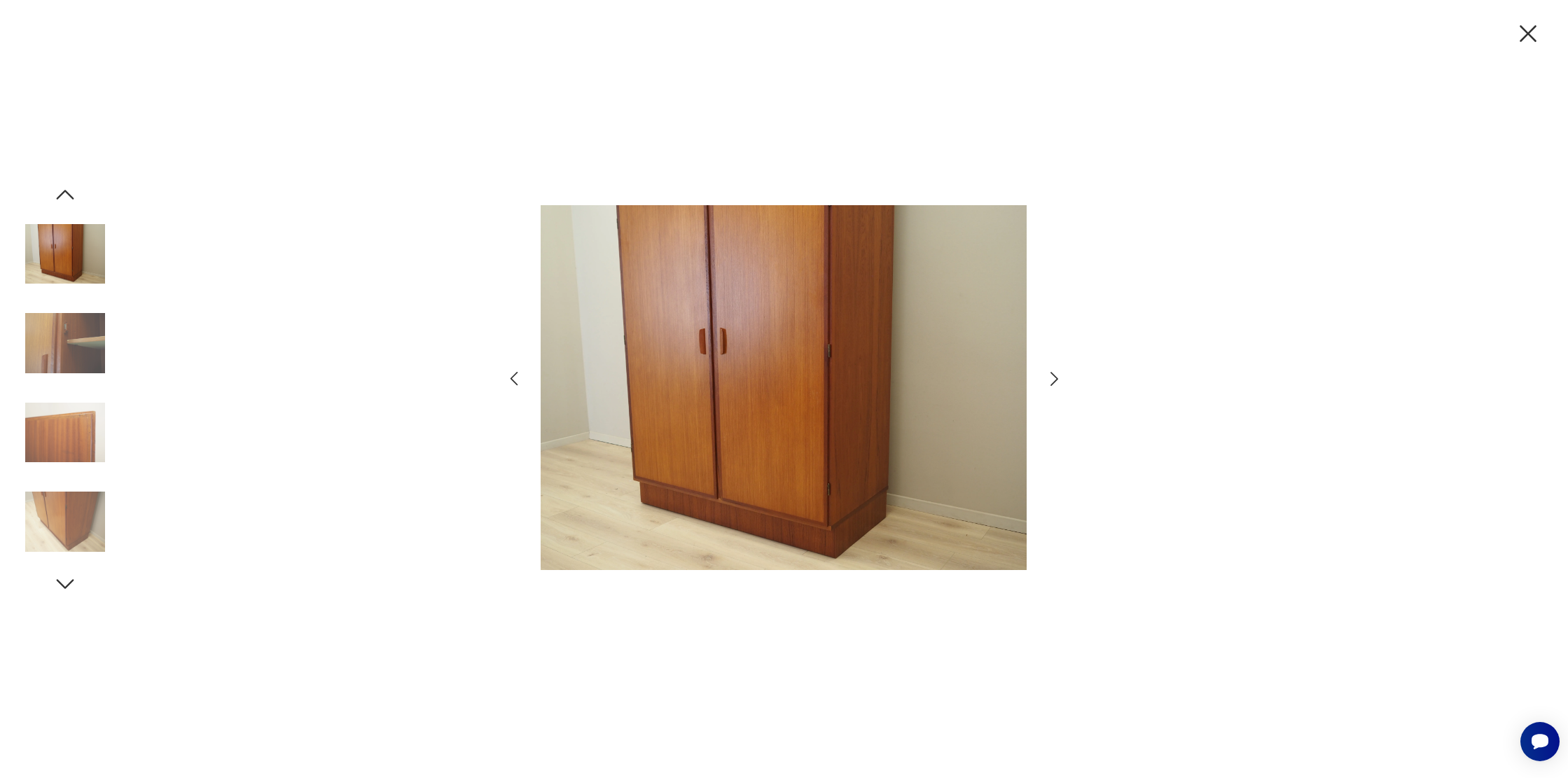
click at [1049, 377] on icon "button" at bounding box center [1054, 379] width 20 height 20
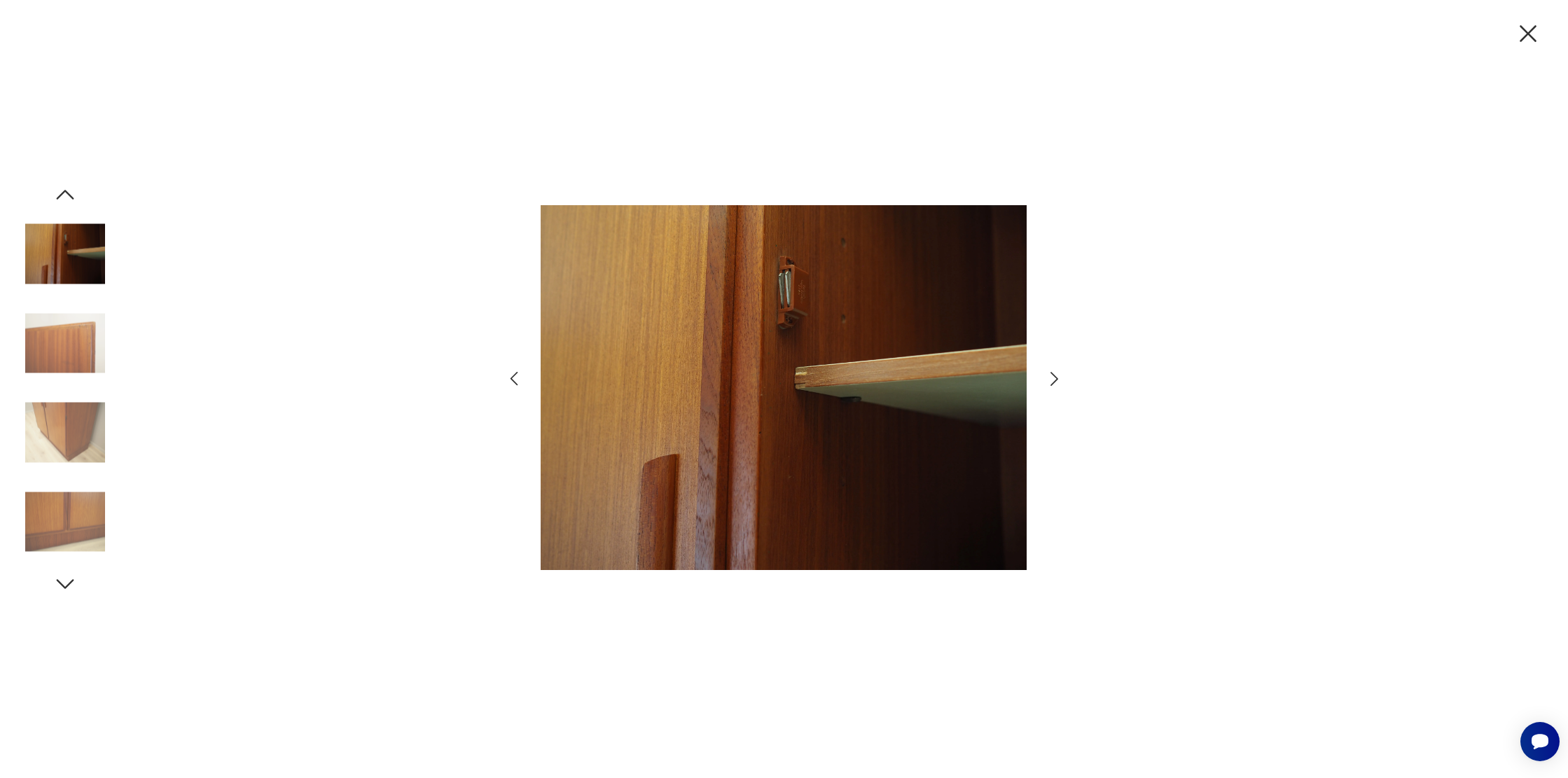
click at [1044, 377] on icon "button" at bounding box center [1054, 379] width 20 height 20
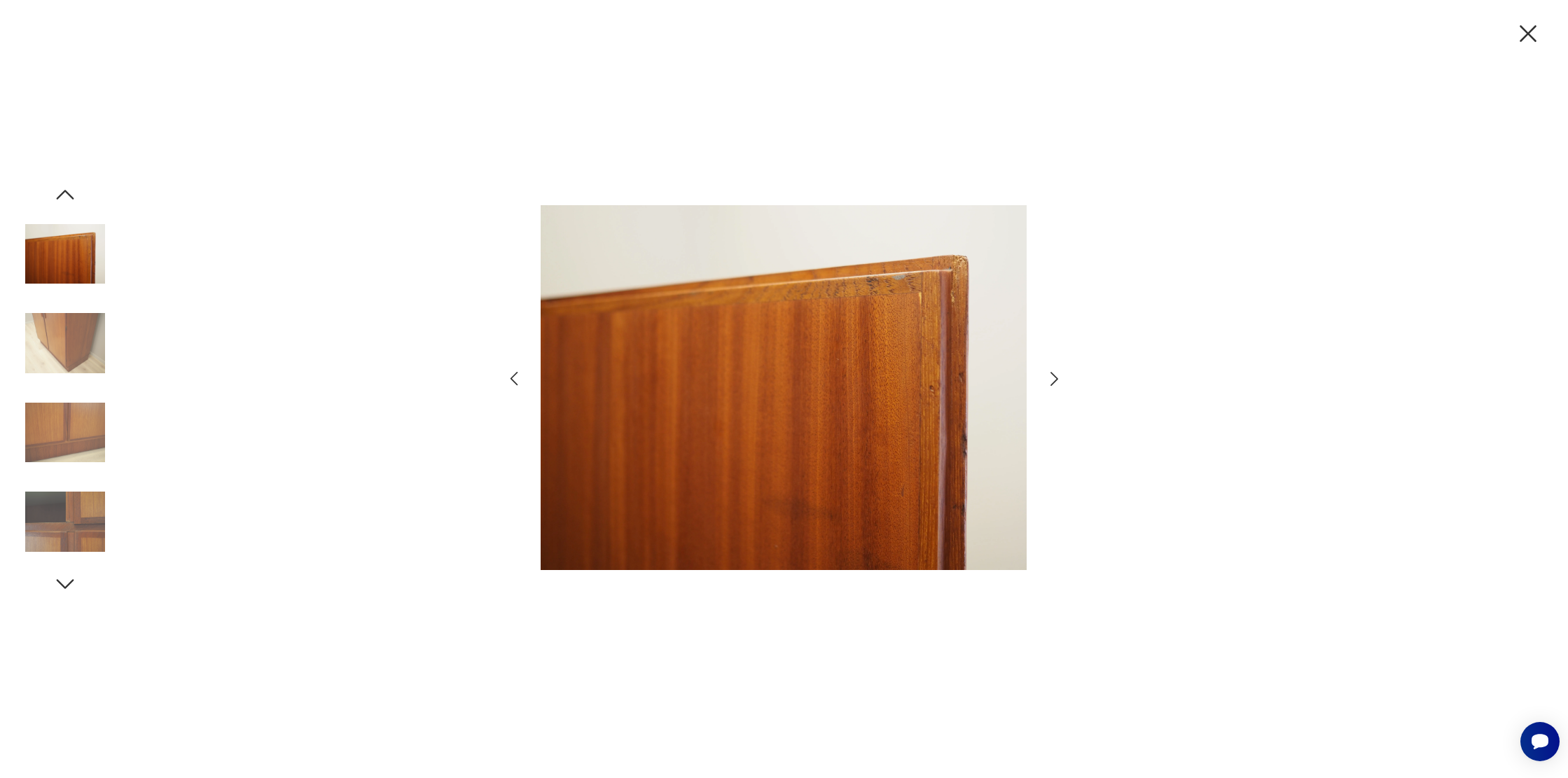
click at [1044, 377] on icon "button" at bounding box center [1054, 379] width 20 height 20
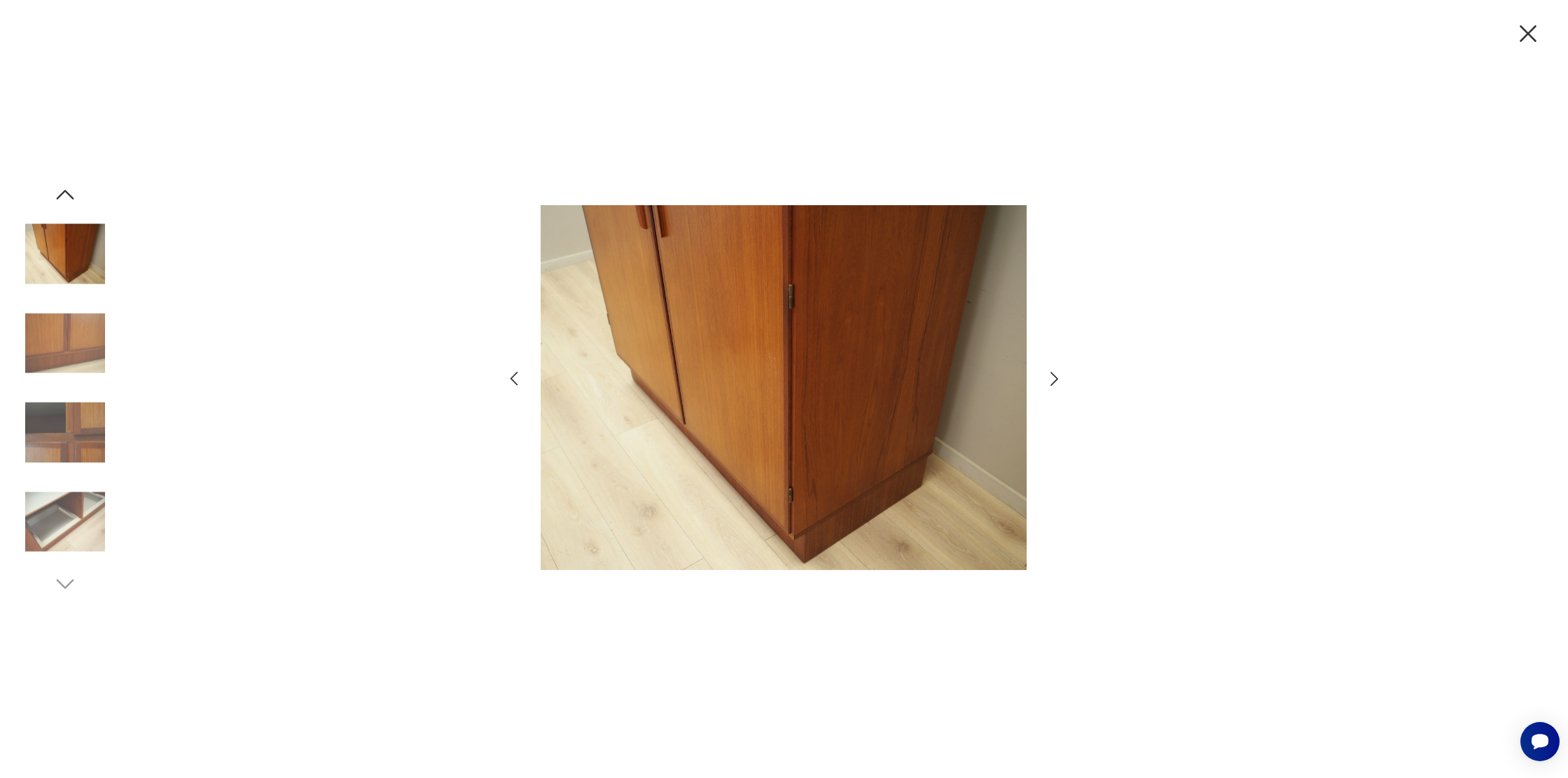
click at [1045, 377] on icon "button" at bounding box center [1054, 379] width 20 height 20
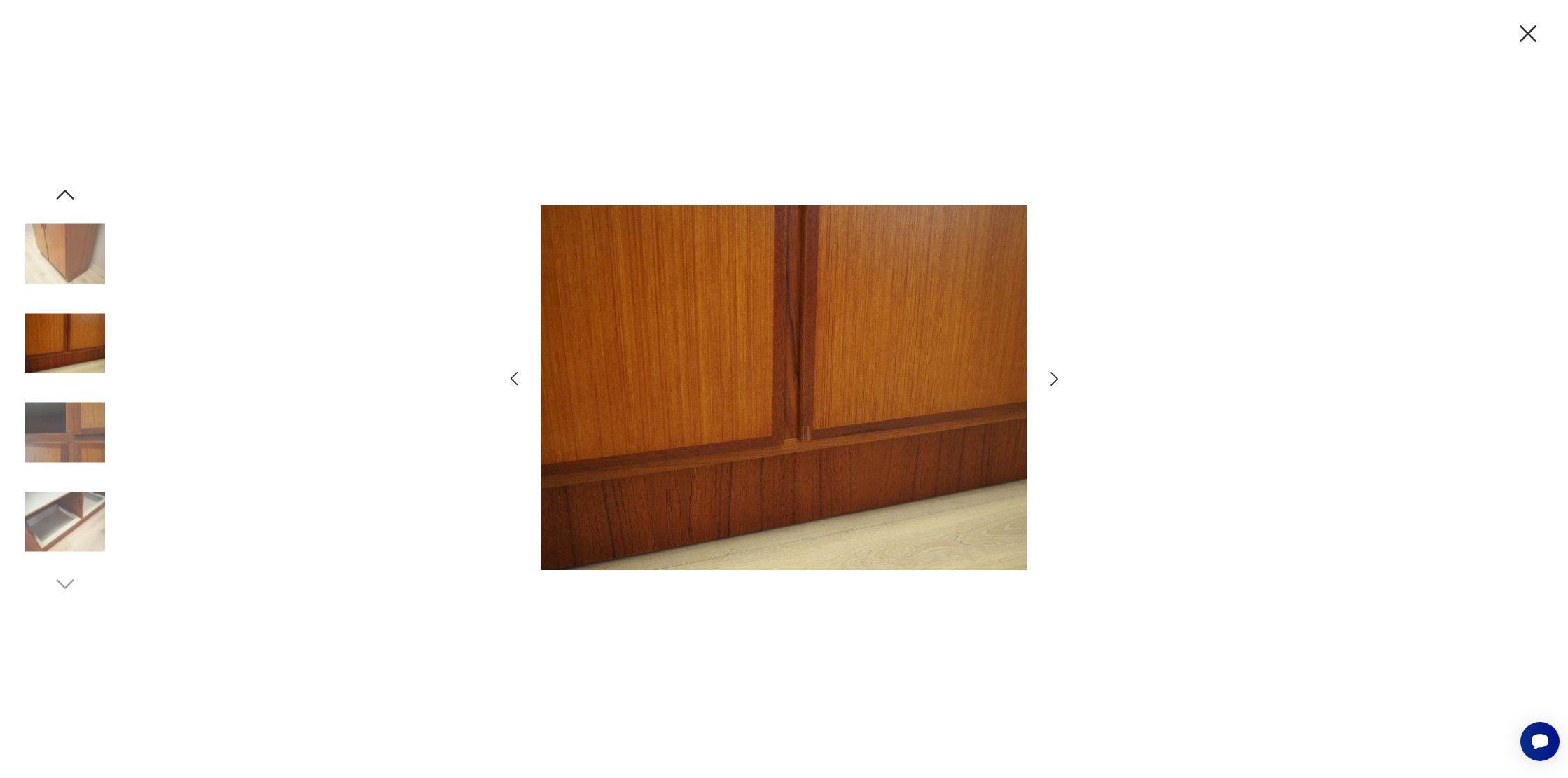
click at [1055, 377] on icon "button" at bounding box center [1054, 379] width 8 height 14
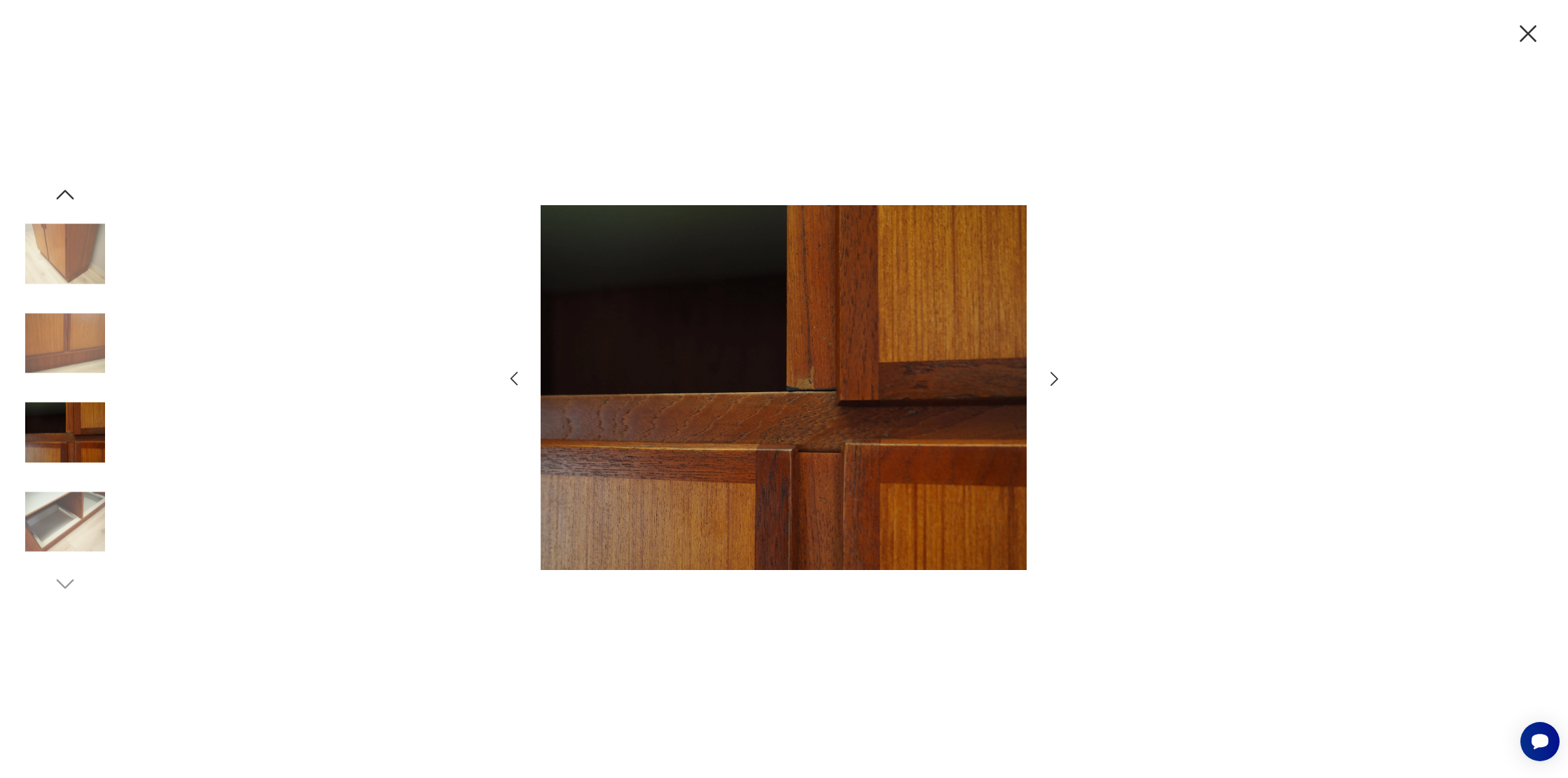
click at [1050, 376] on icon "button" at bounding box center [1054, 379] width 20 height 20
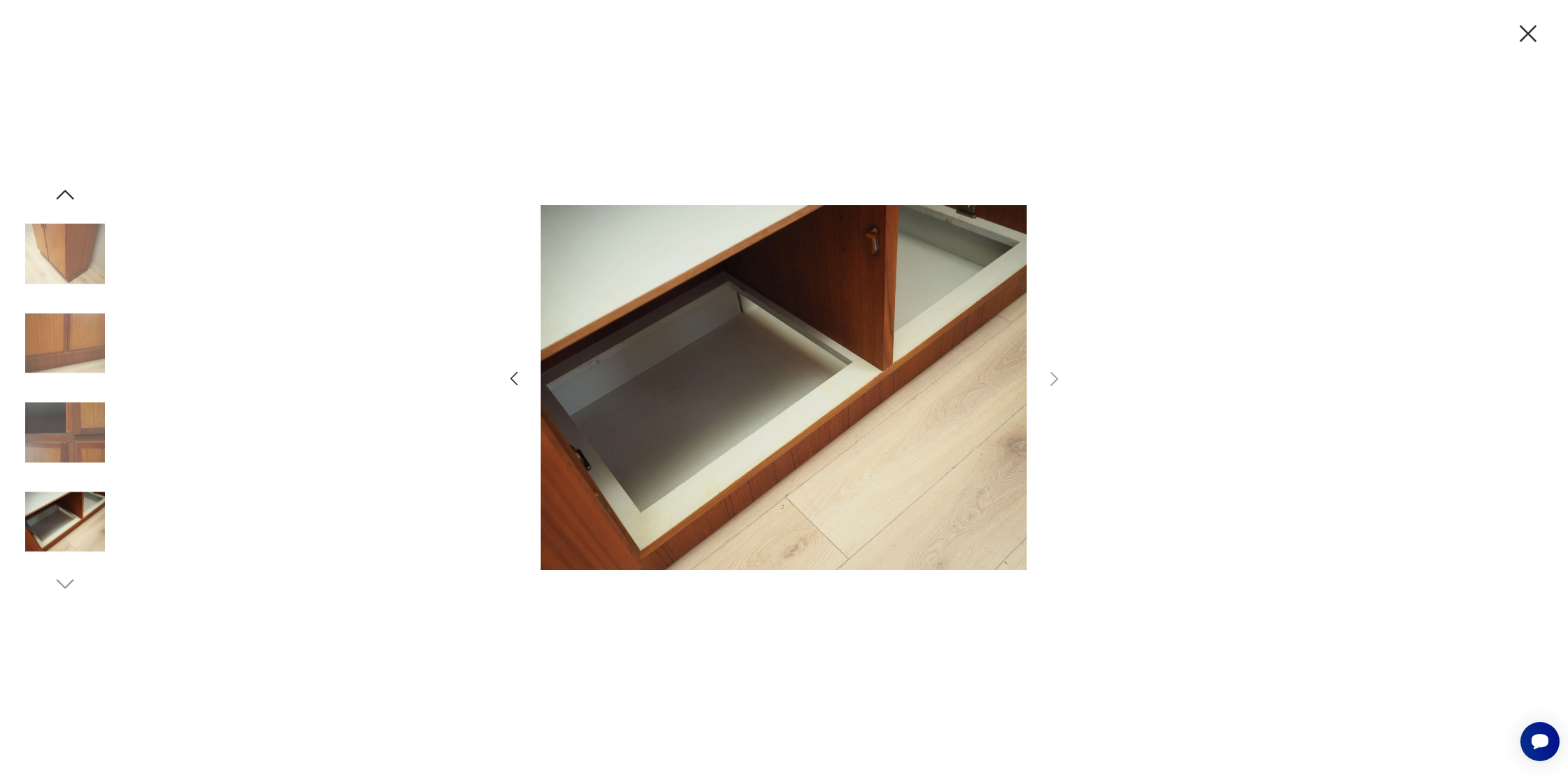
scroll to position [188, 0]
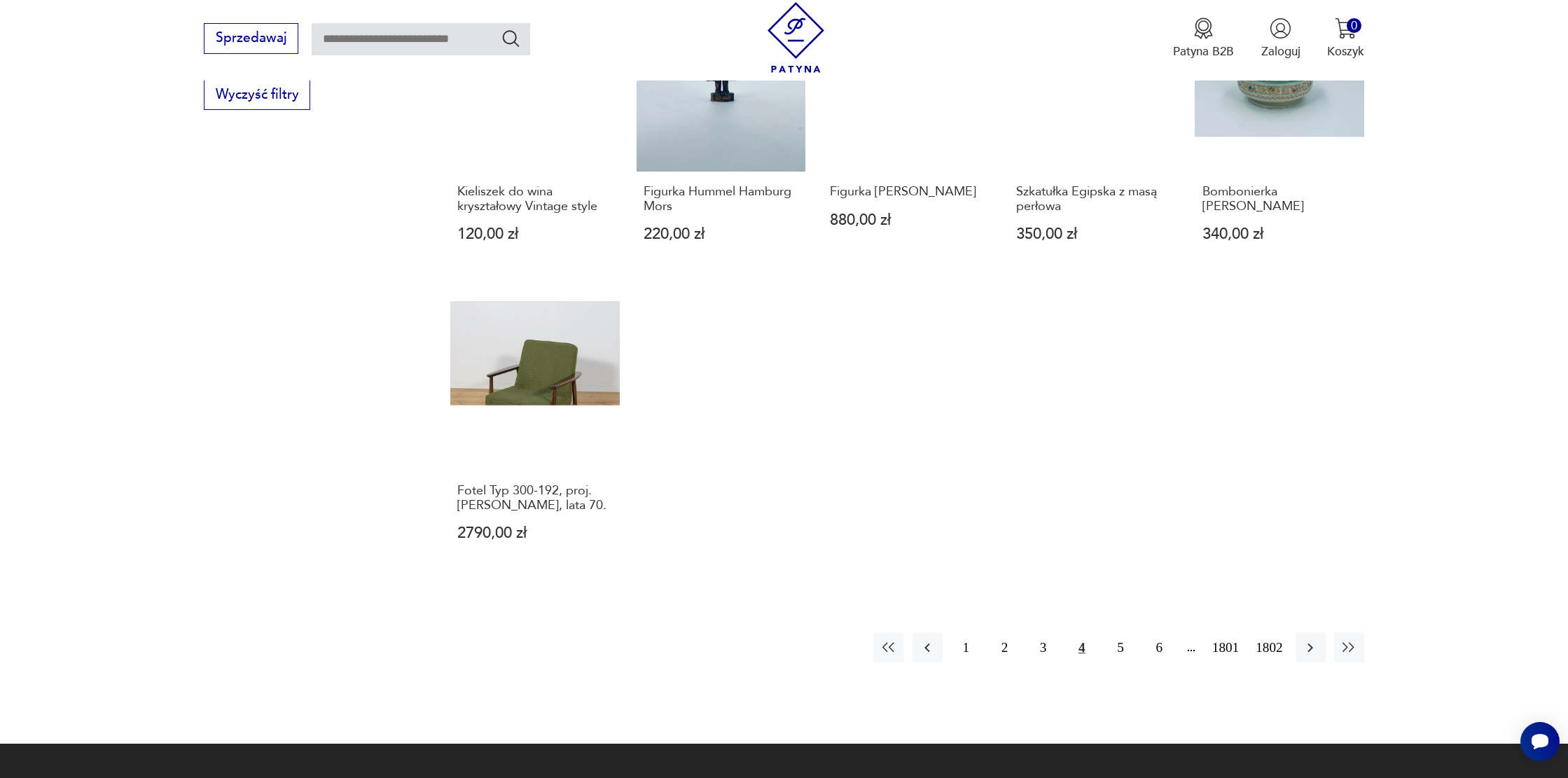
scroll to position [1102, 0]
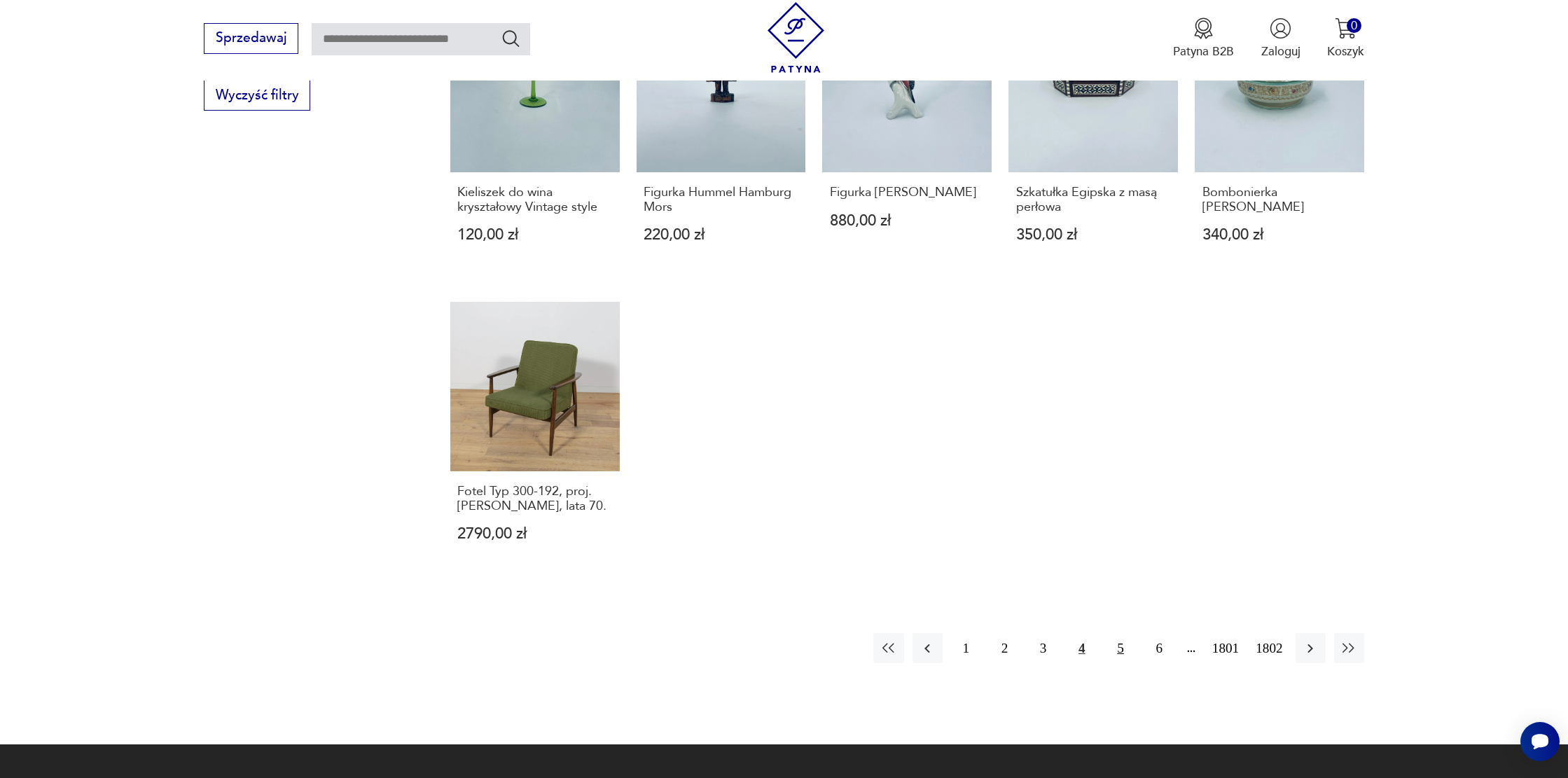
click at [1115, 633] on button "5" at bounding box center [1119, 648] width 30 height 30
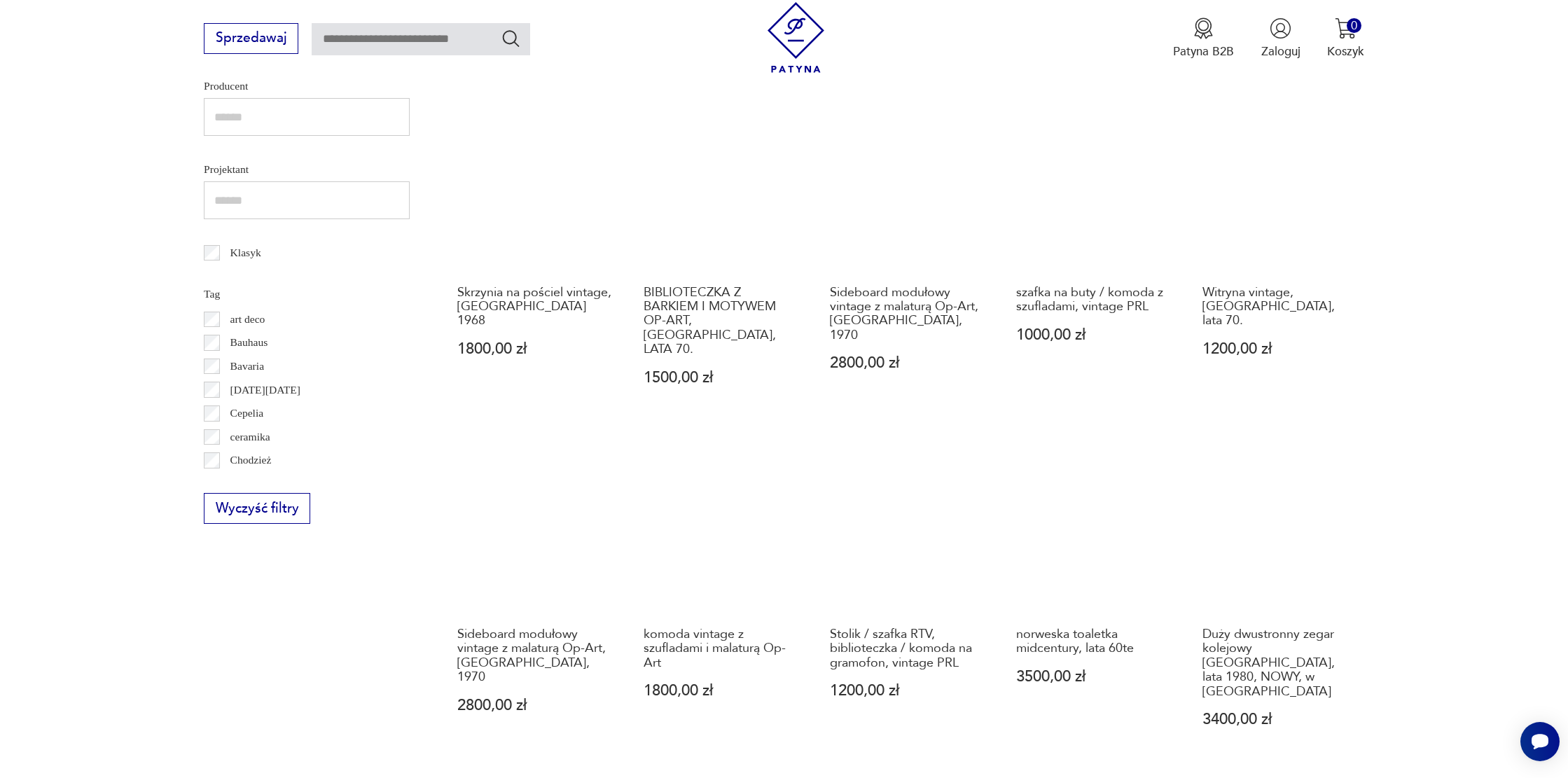
scroll to position [698, 0]
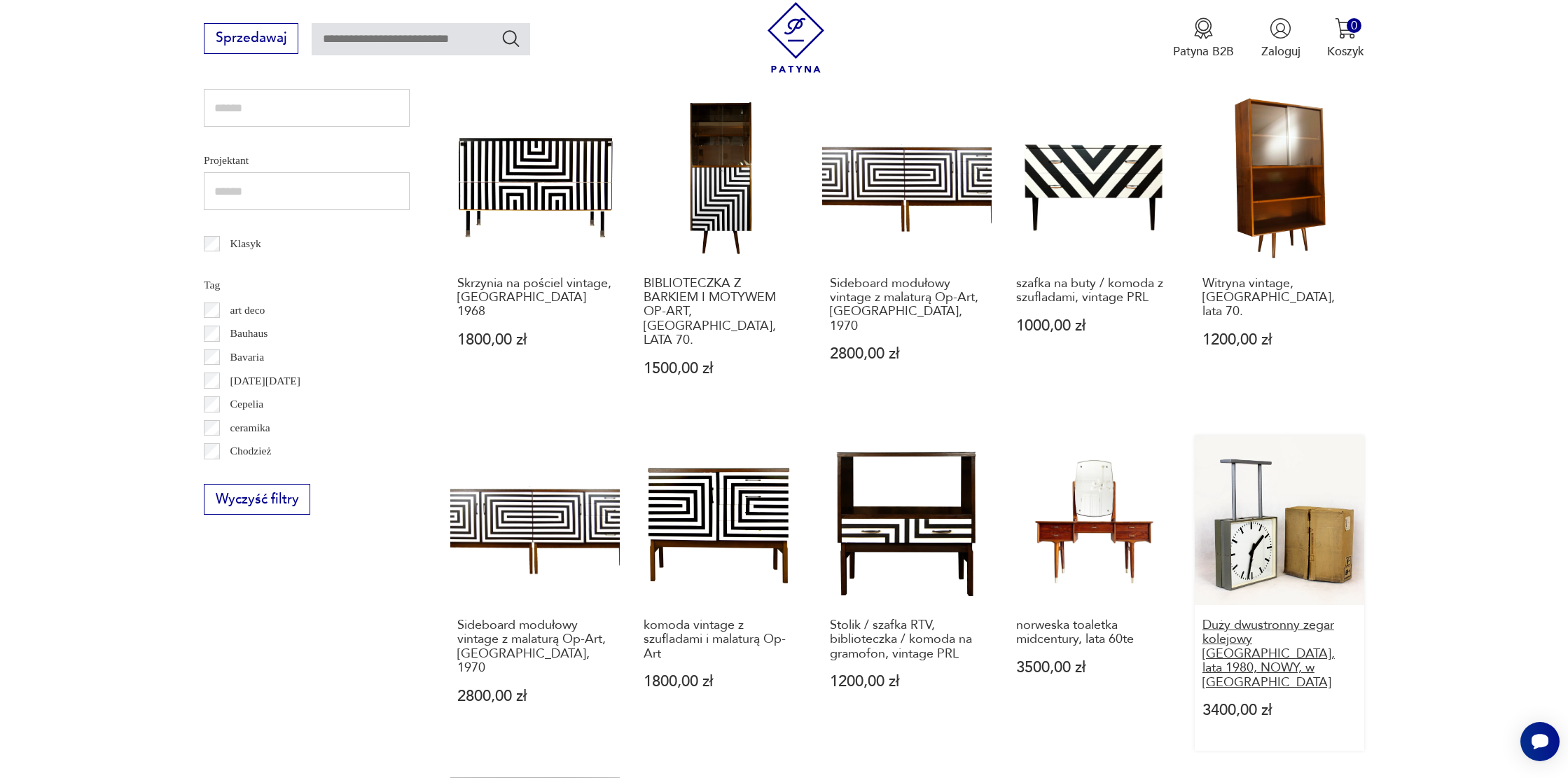
click at [1281, 618] on h3 "Duży dwustronny zegar kolejowy [GEOGRAPHIC_DATA], lata 1980, NOWY, w [GEOGRAPHI…" at bounding box center [1279, 653] width 154 height 71
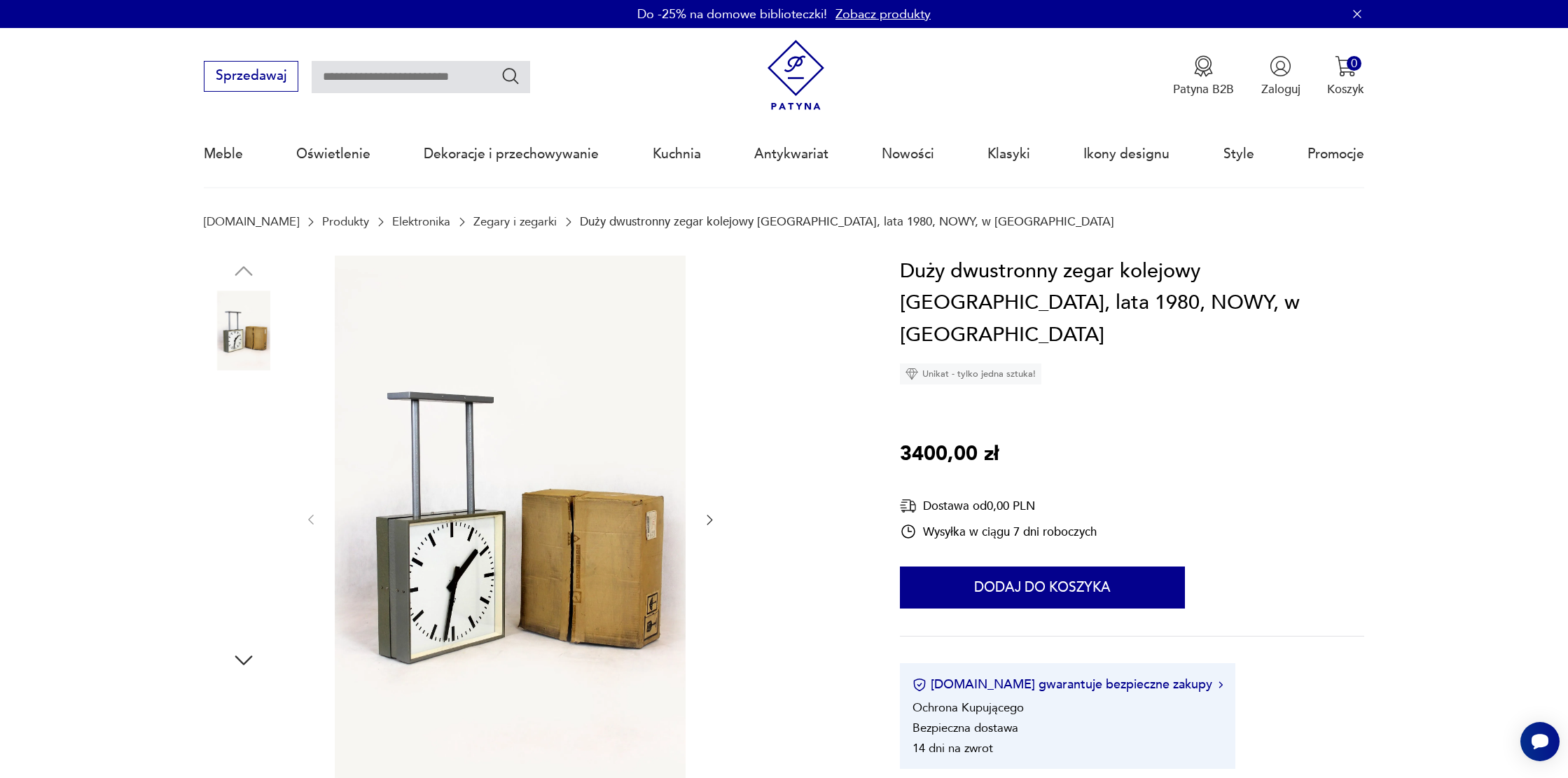
click at [482, 474] on img at bounding box center [510, 518] width 351 height 526
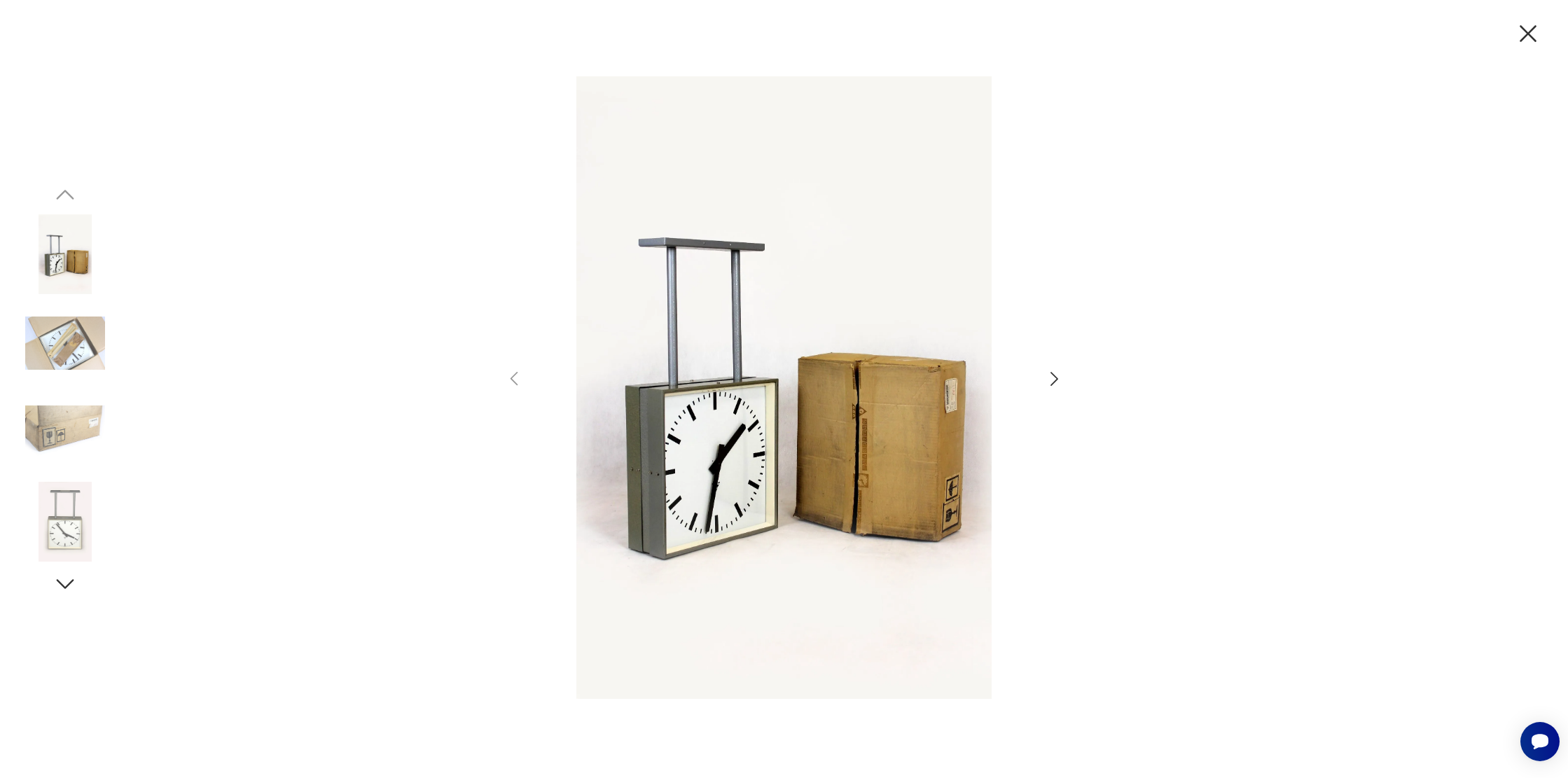
click at [1058, 377] on icon "button" at bounding box center [1054, 379] width 20 height 20
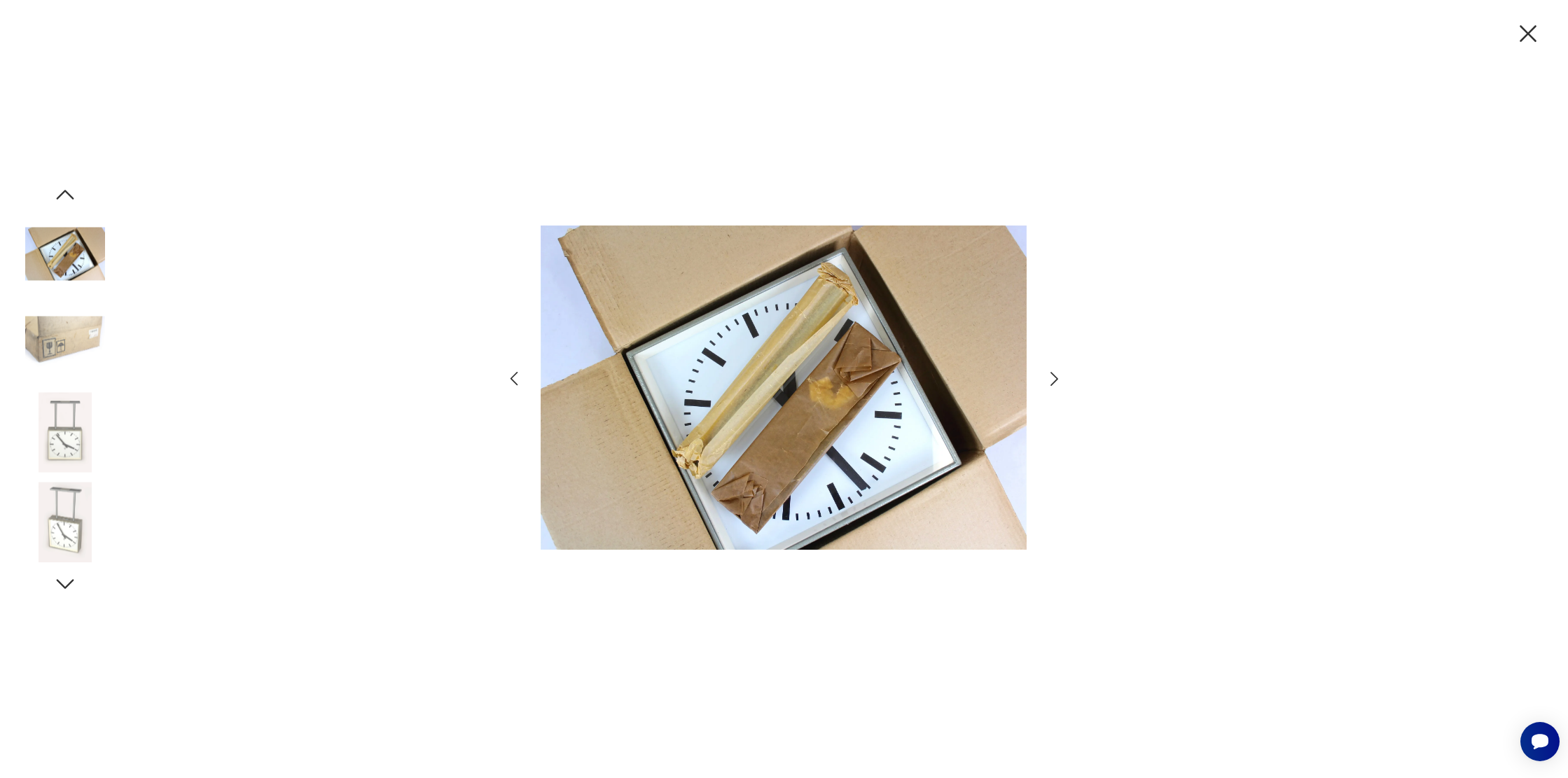
click at [1058, 377] on icon "button" at bounding box center [1054, 379] width 20 height 20
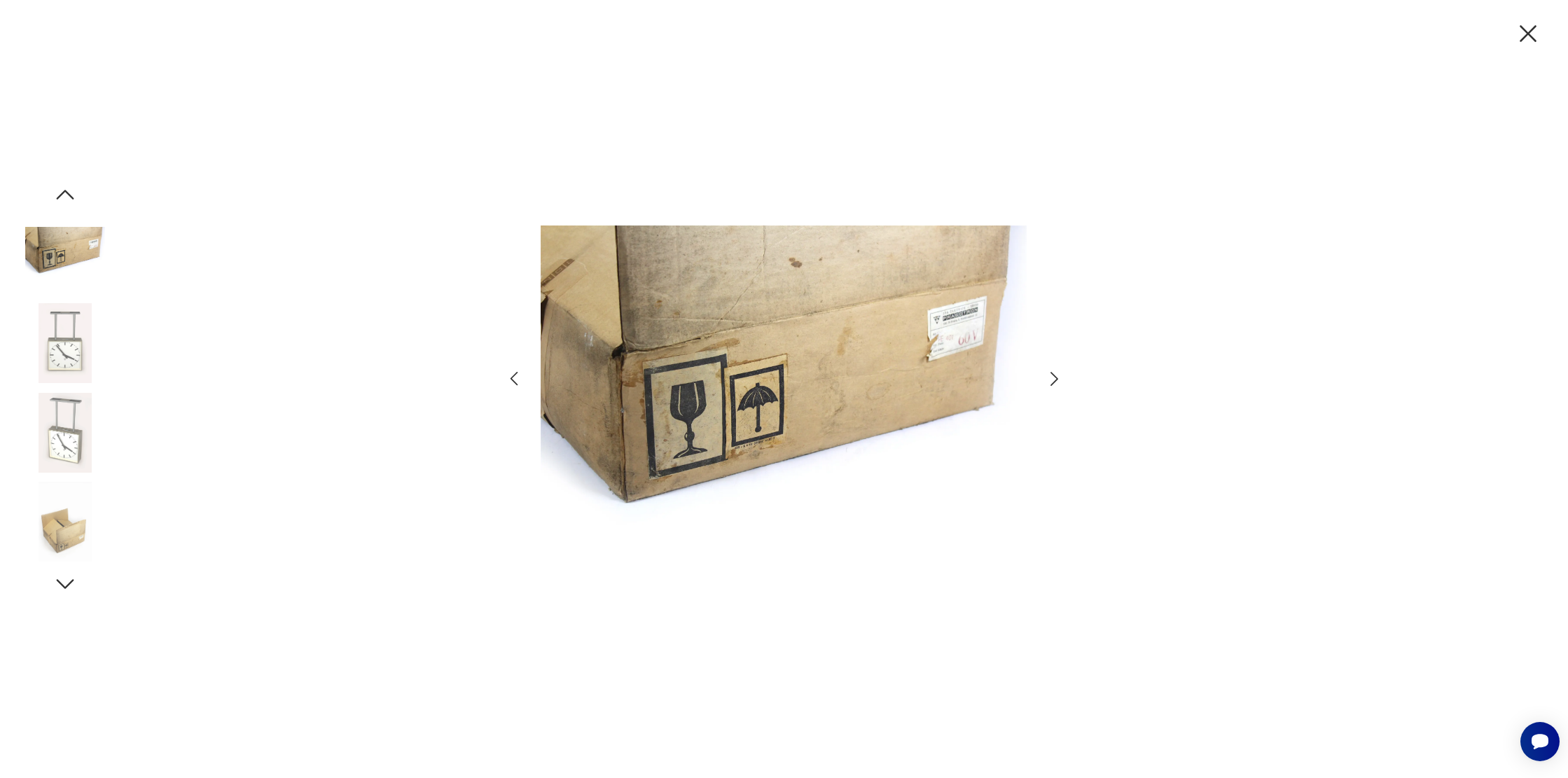
click at [1058, 377] on icon "button" at bounding box center [1054, 379] width 20 height 20
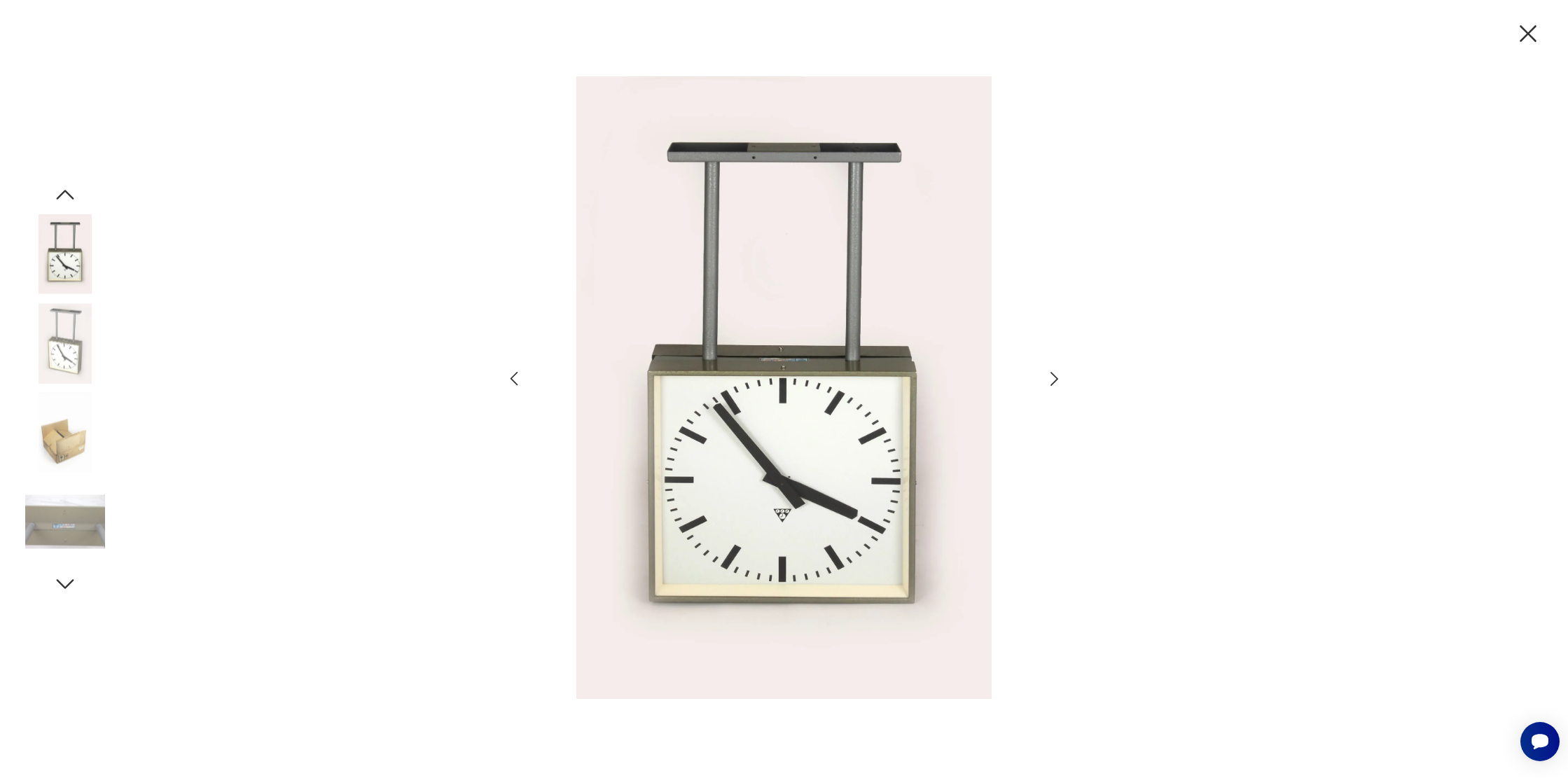
click at [1058, 377] on icon "button" at bounding box center [1054, 379] width 20 height 20
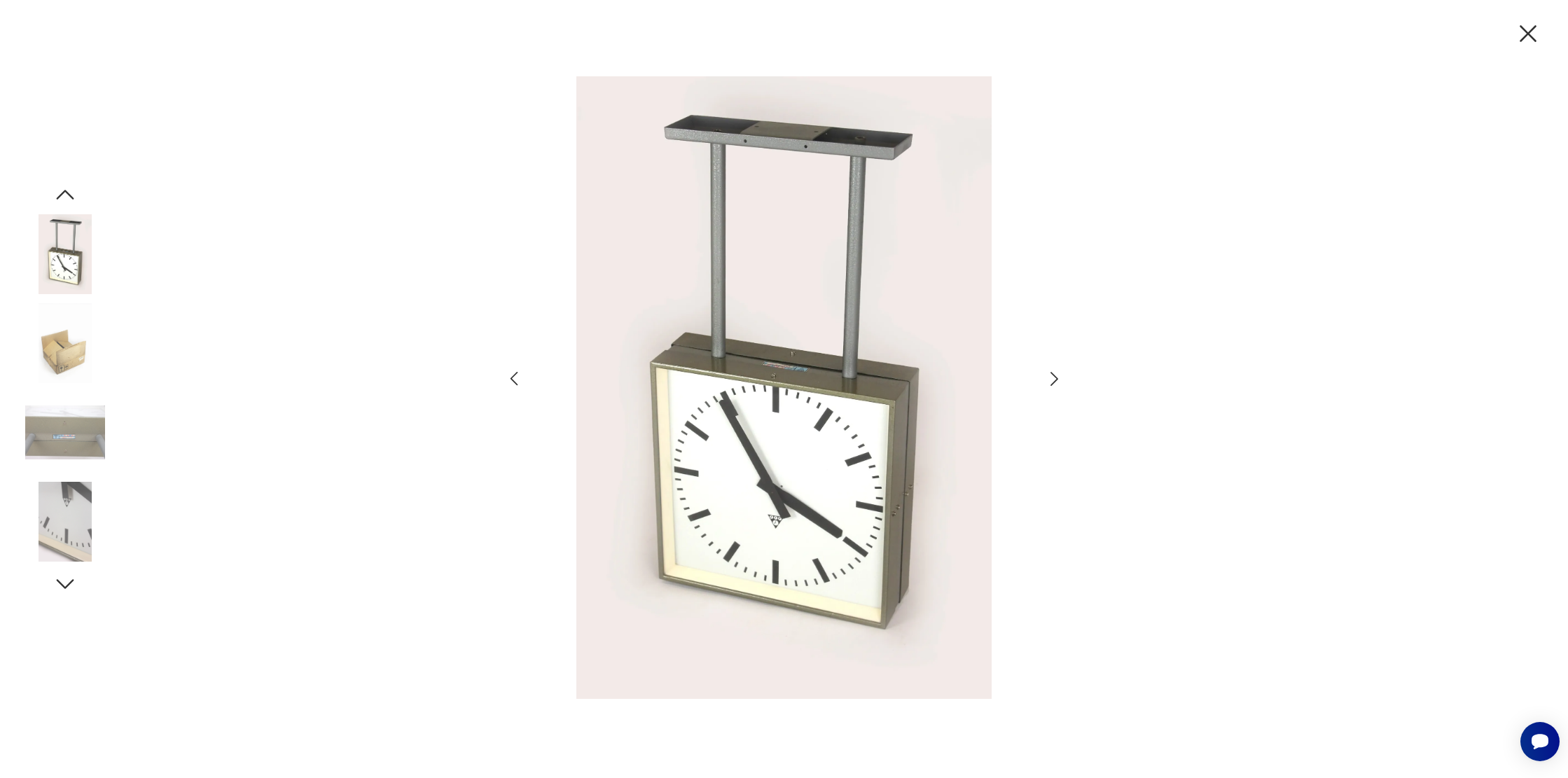
click at [1058, 377] on icon "button" at bounding box center [1054, 379] width 20 height 20
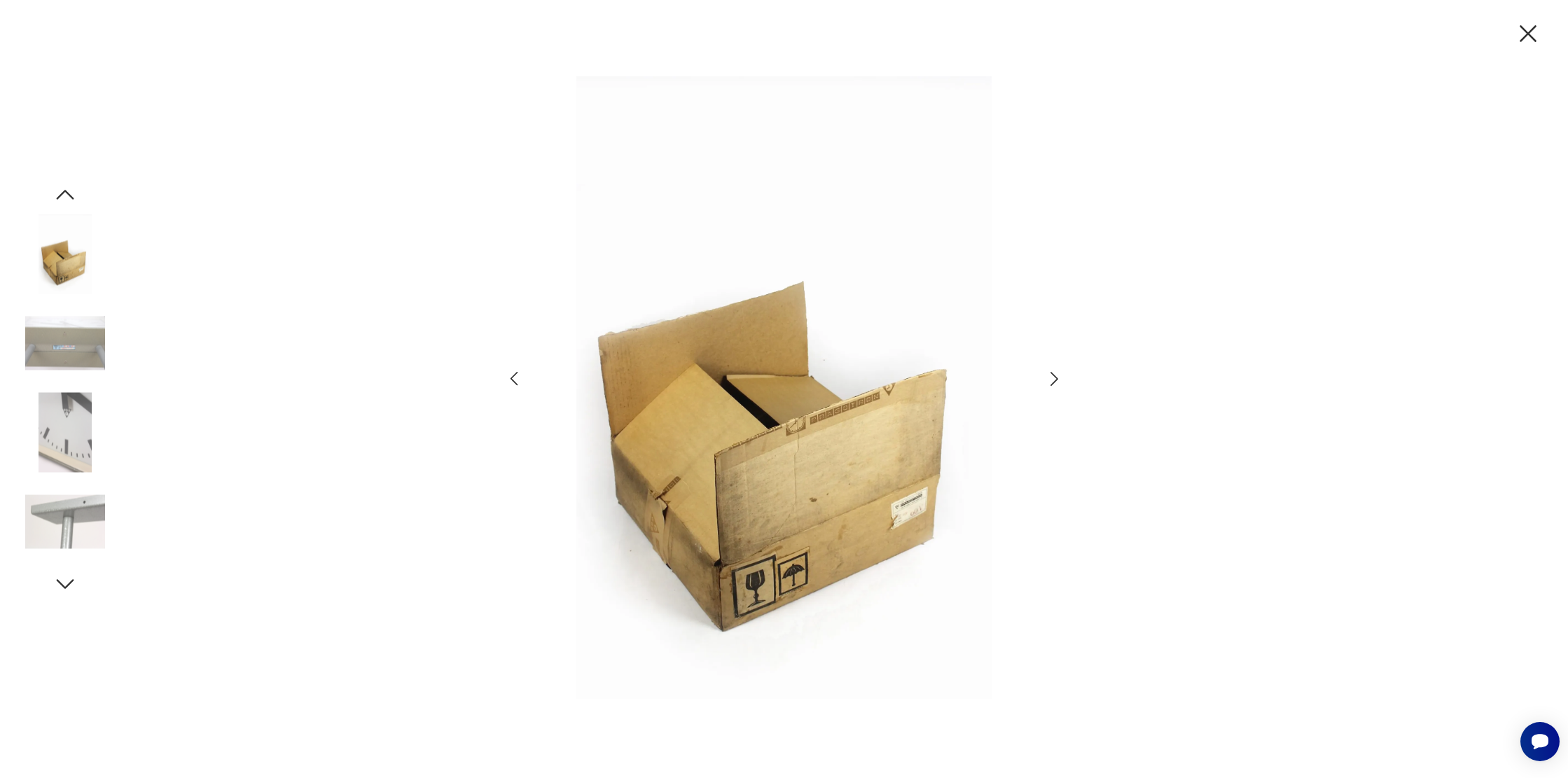
click at [1058, 377] on icon "button" at bounding box center [1054, 379] width 20 height 20
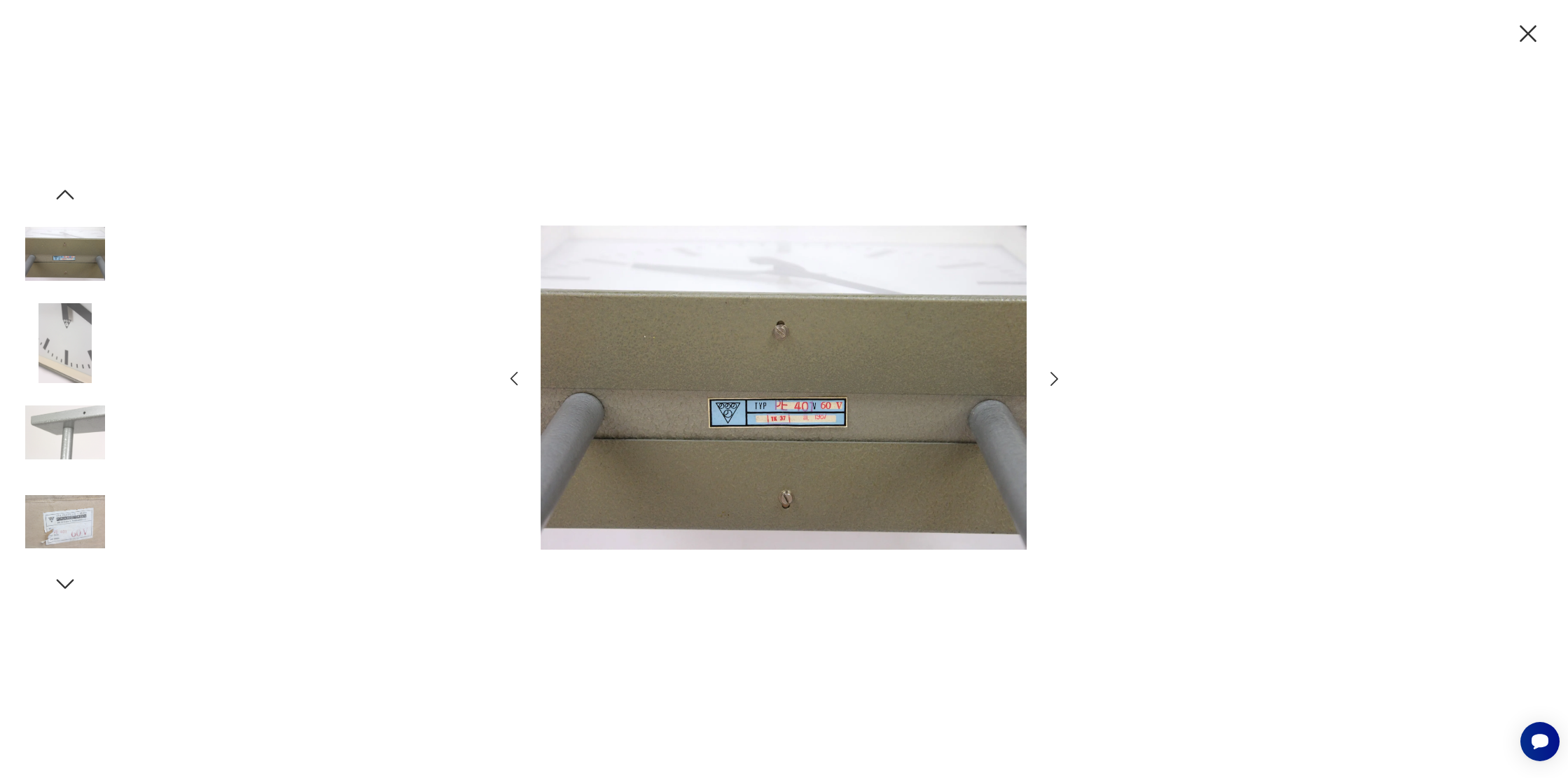
click at [1058, 377] on icon "button" at bounding box center [1054, 379] width 20 height 20
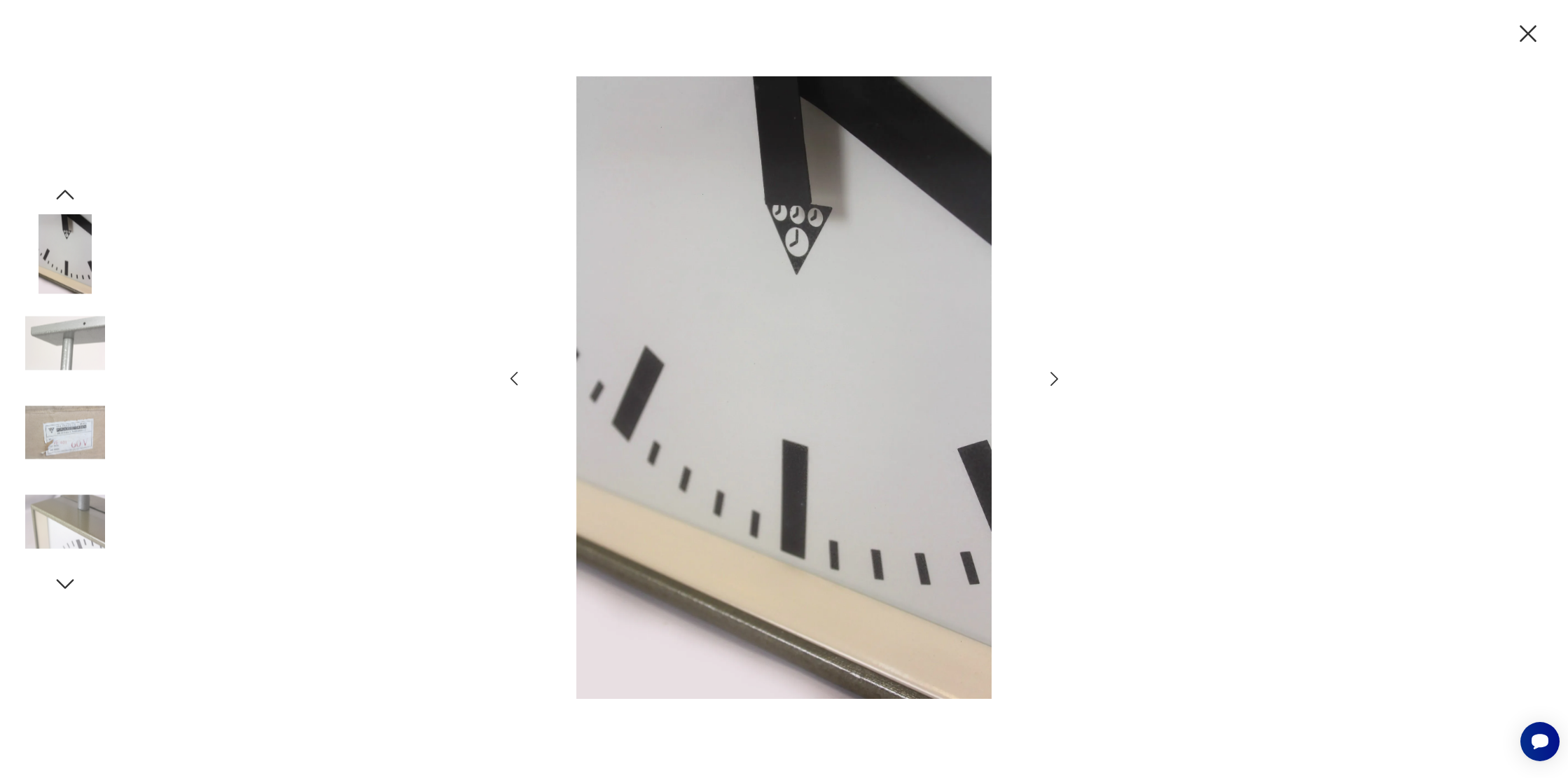
click at [1058, 377] on icon "button" at bounding box center [1054, 379] width 20 height 20
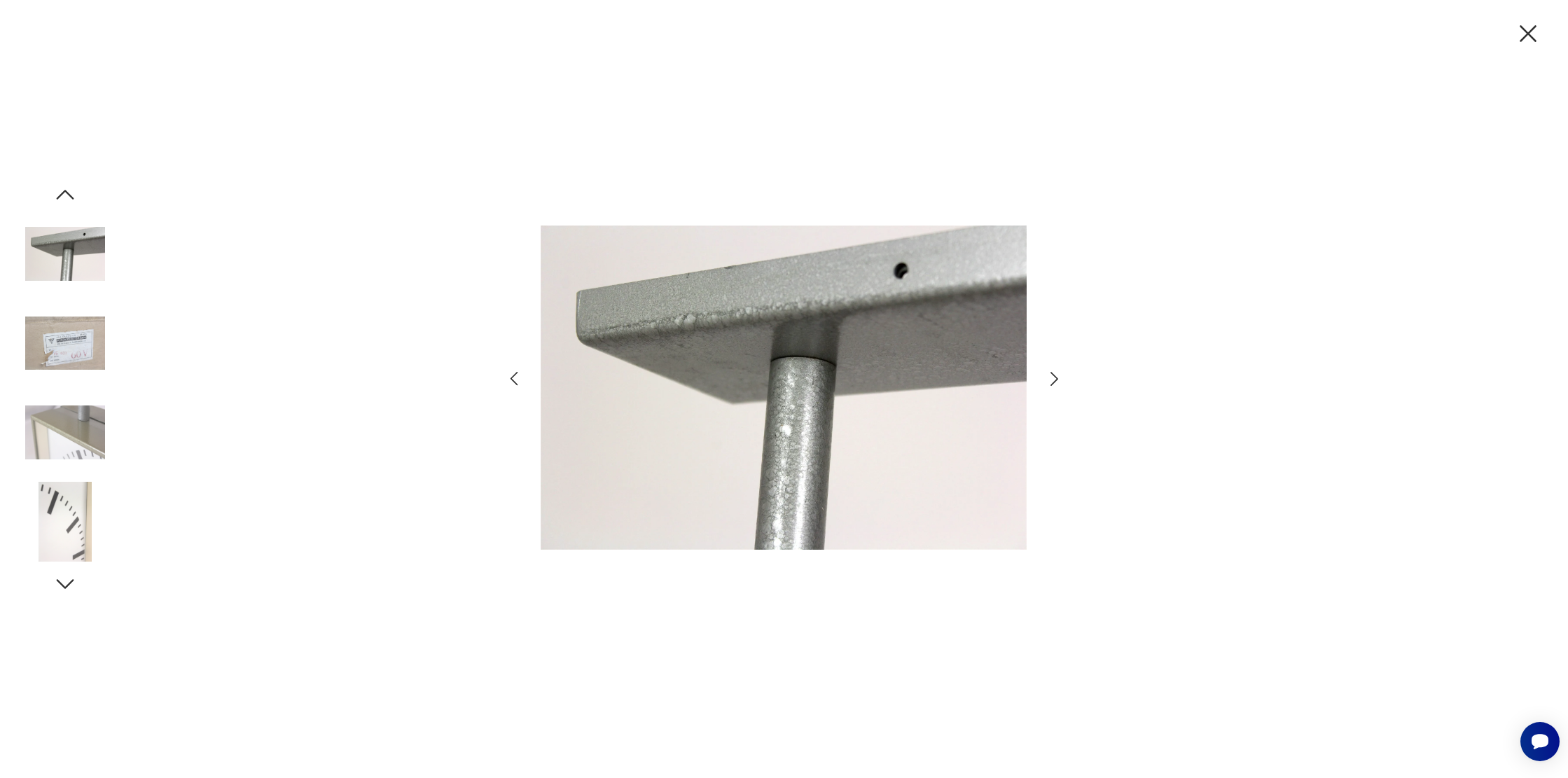
click at [1058, 377] on icon "button" at bounding box center [1054, 379] width 20 height 20
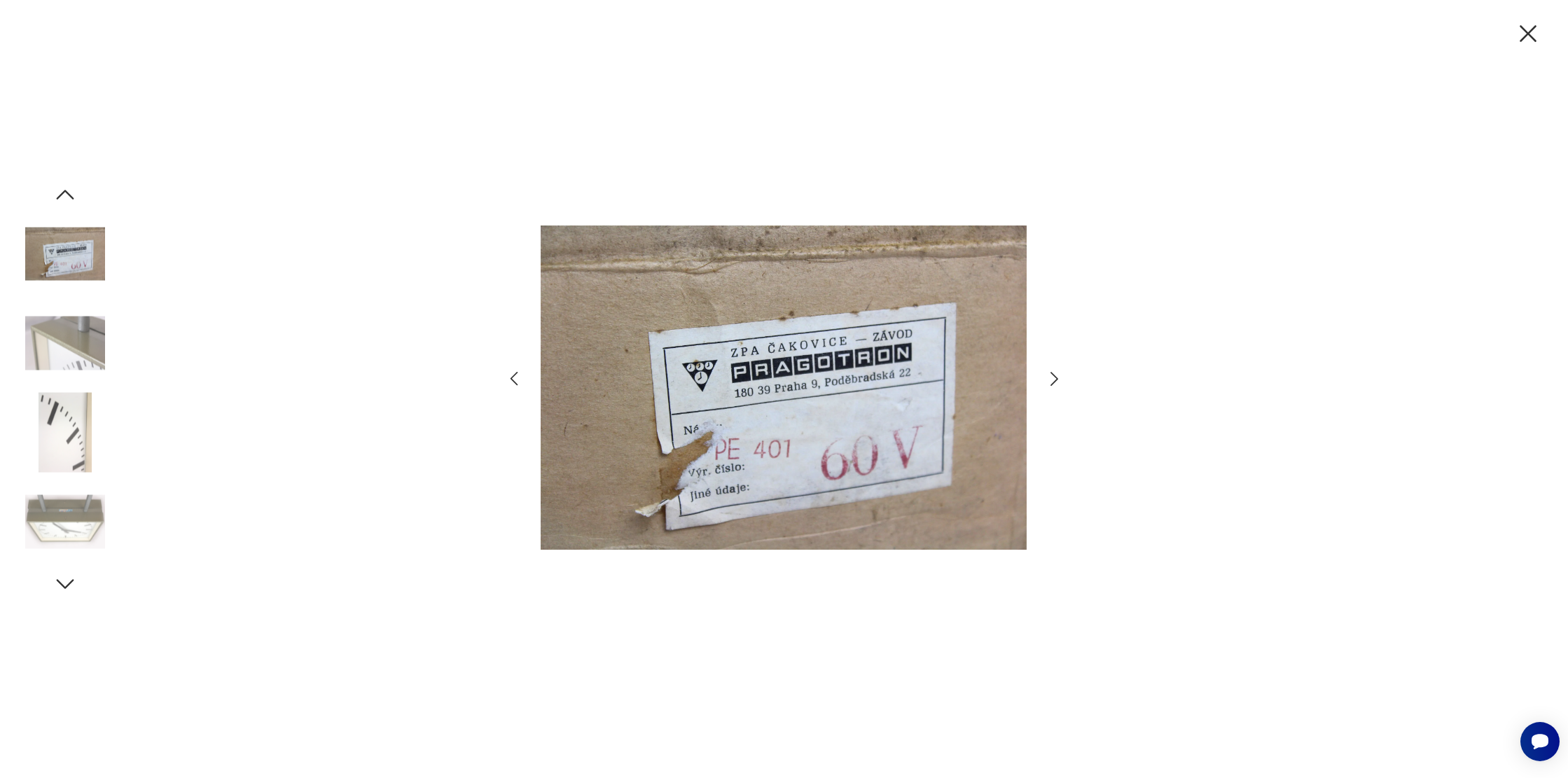
click at [1058, 377] on icon "button" at bounding box center [1054, 379] width 20 height 20
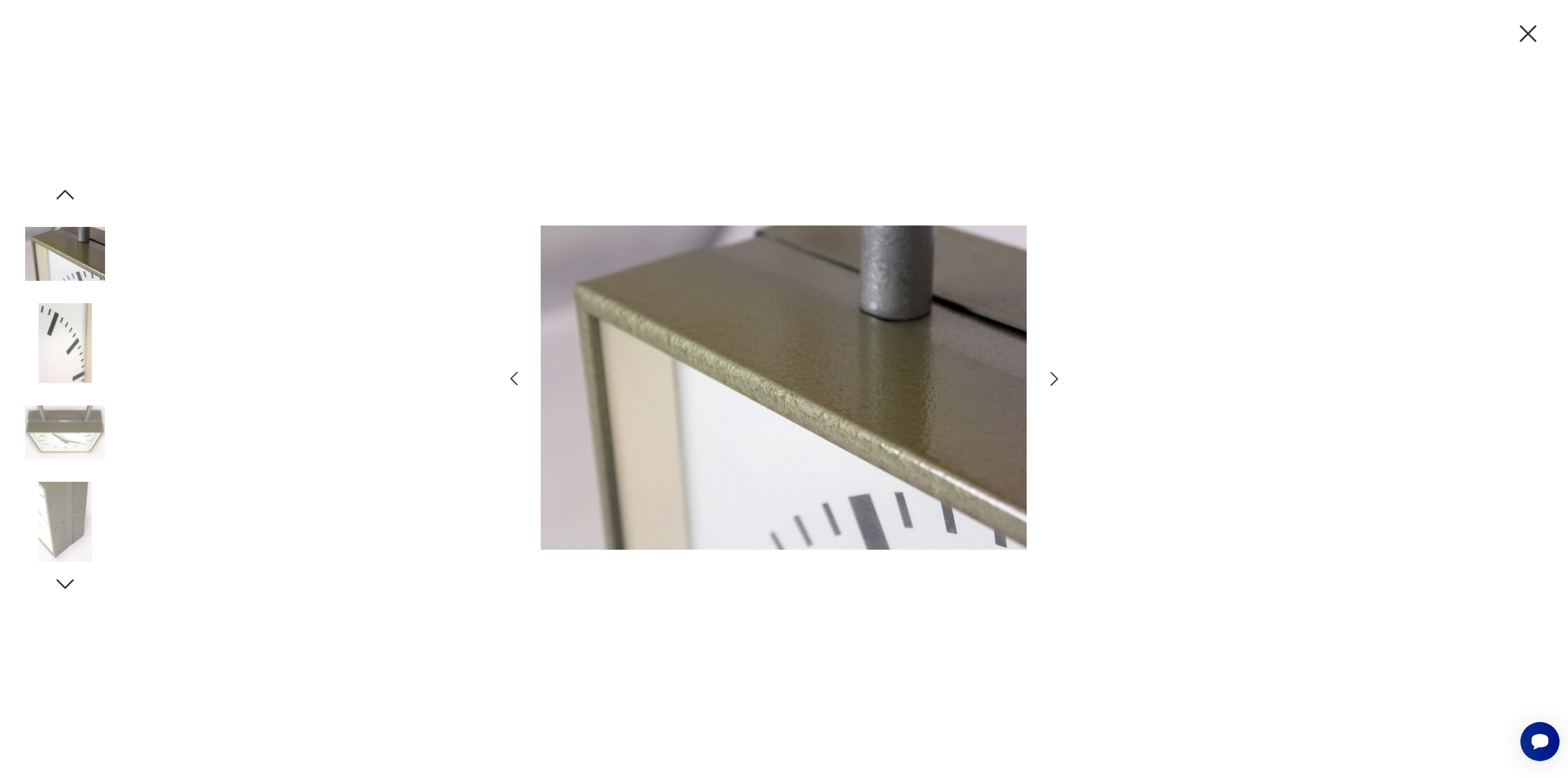
click at [510, 377] on icon "button" at bounding box center [514, 379] width 20 height 20
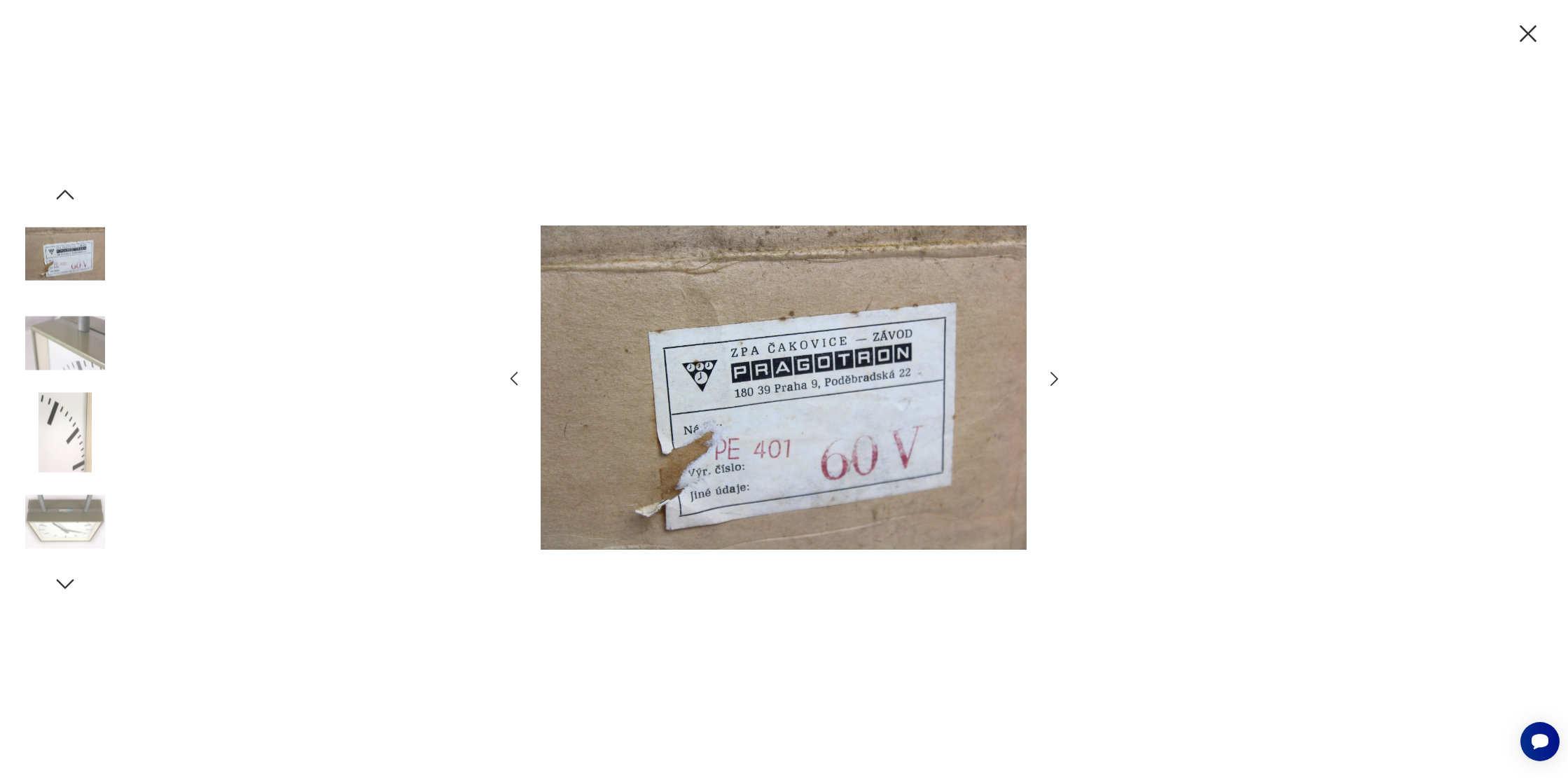
click at [1051, 379] on icon "button" at bounding box center [1054, 379] width 20 height 20
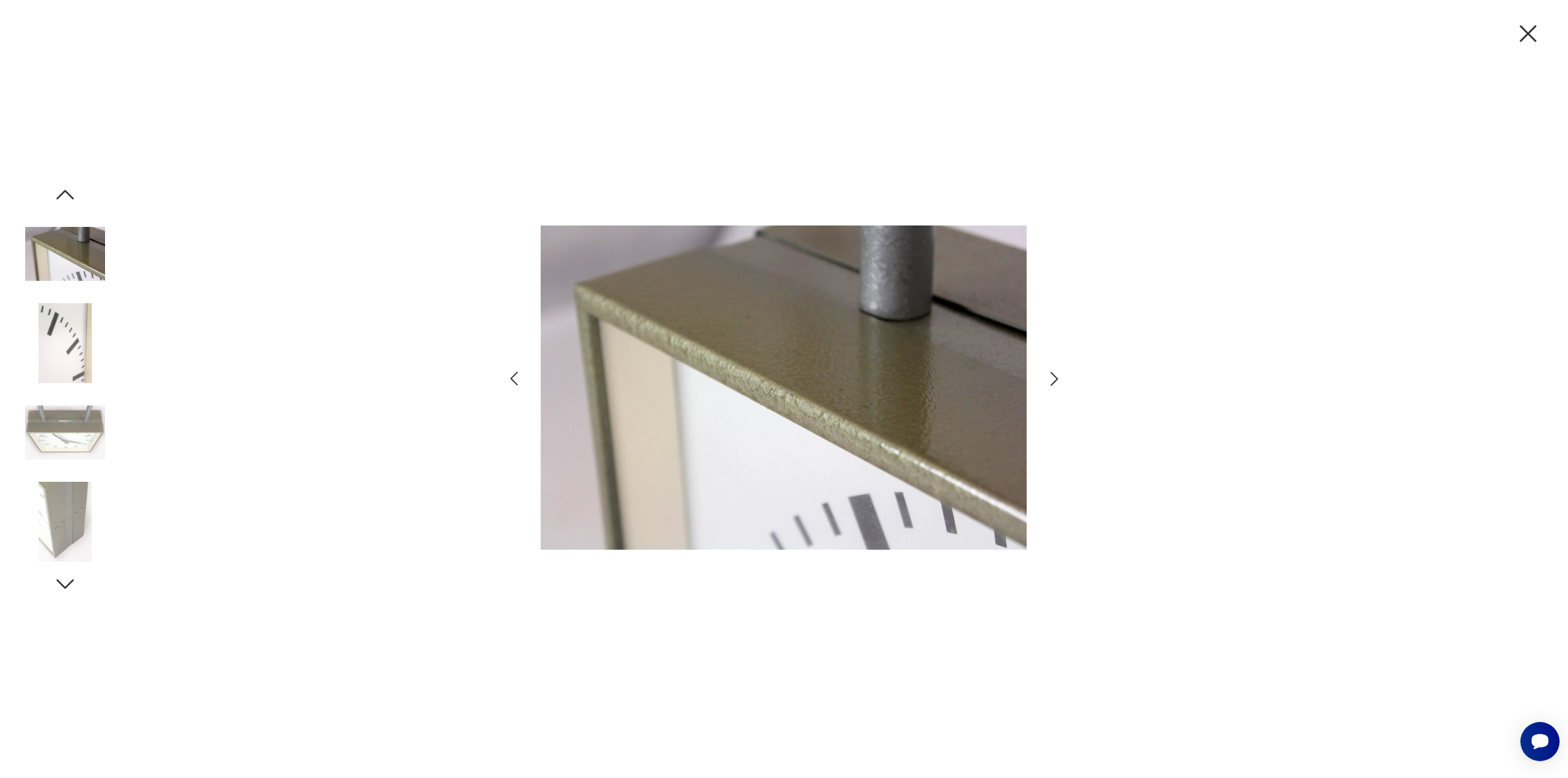
click at [1051, 379] on icon "button" at bounding box center [1054, 379] width 20 height 20
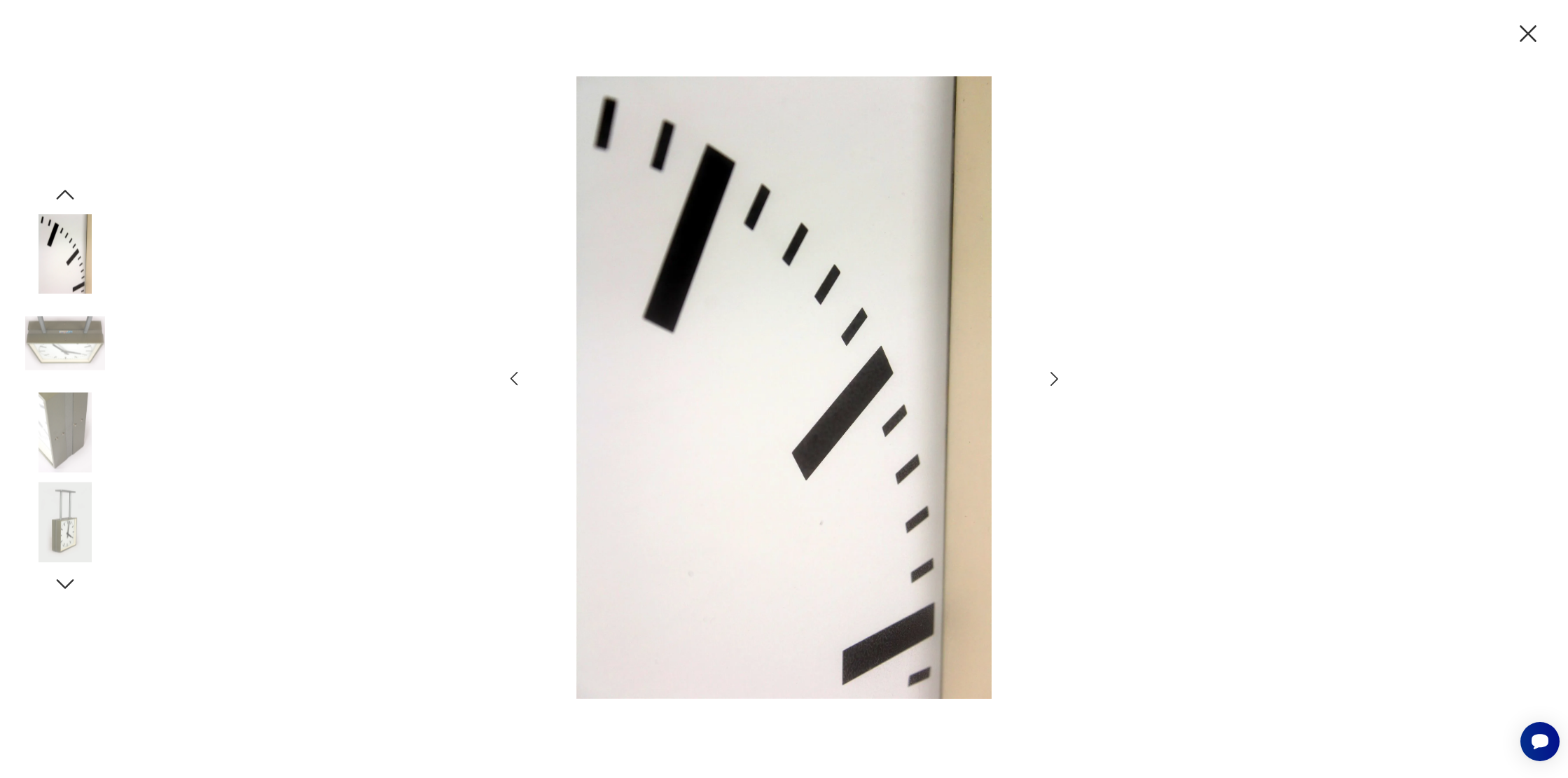
click at [1051, 379] on icon "button" at bounding box center [1054, 379] width 20 height 20
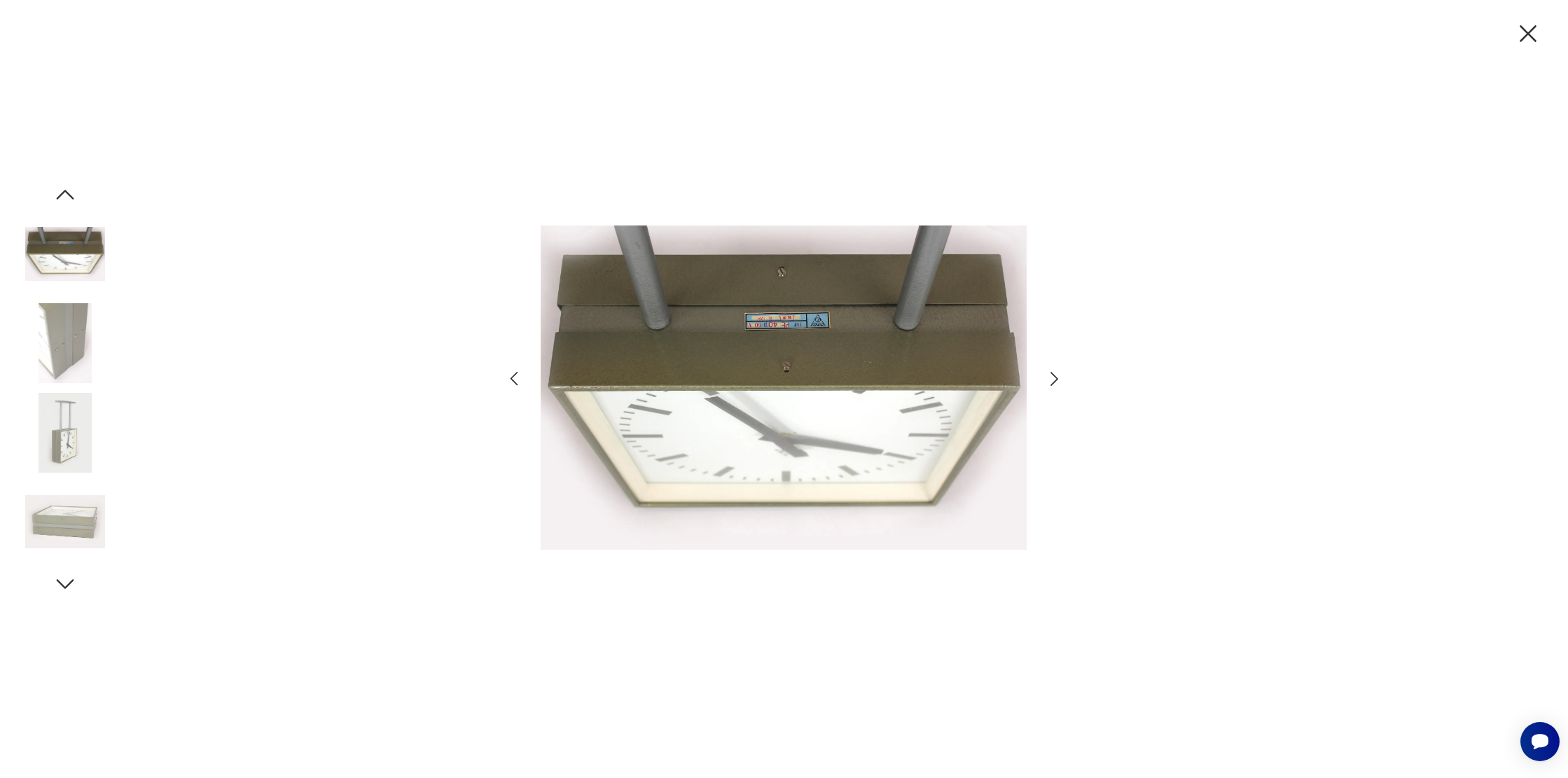
click at [1051, 379] on icon "button" at bounding box center [1054, 379] width 20 height 20
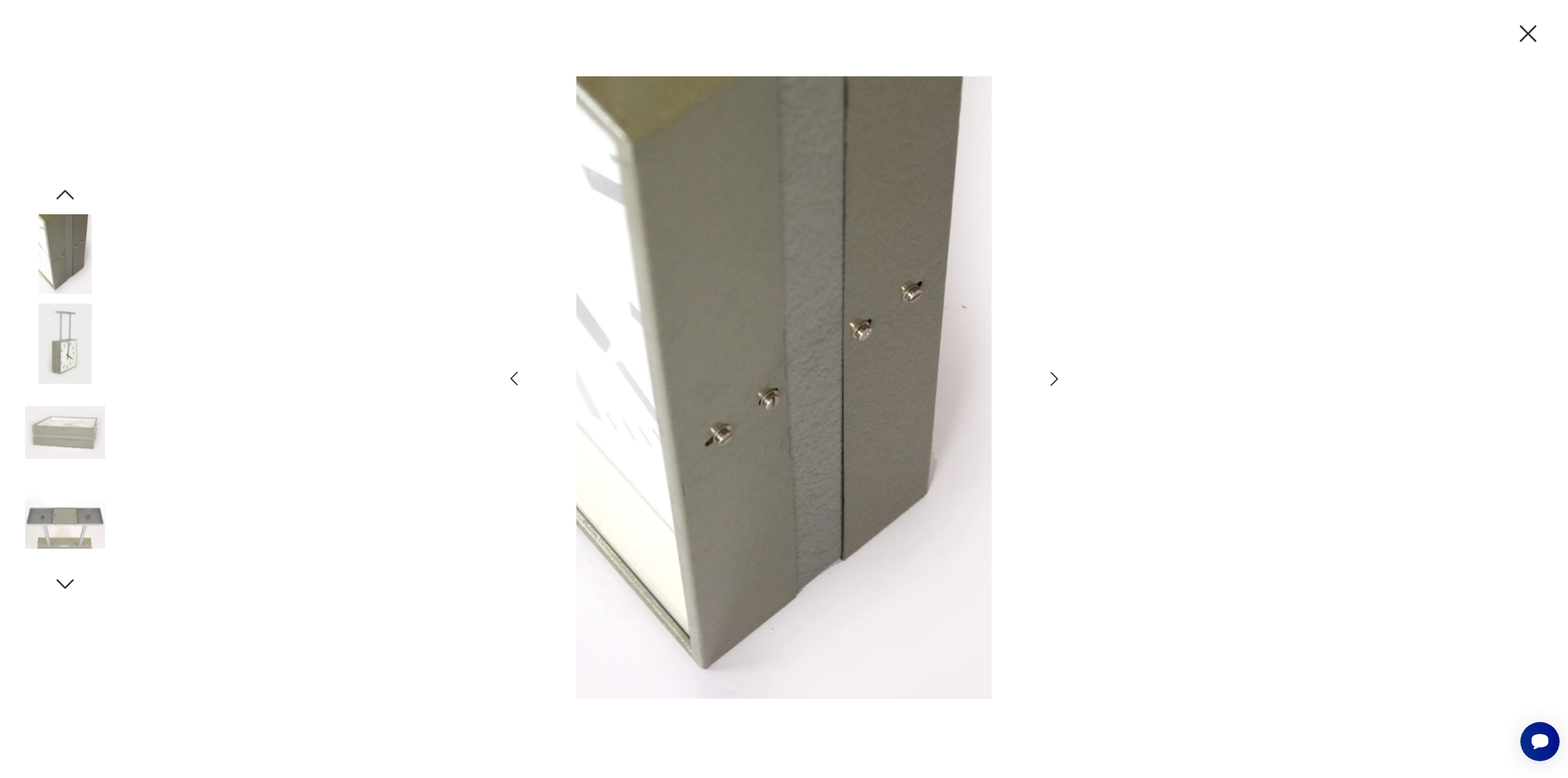
click at [1051, 379] on icon "button" at bounding box center [1054, 379] width 20 height 20
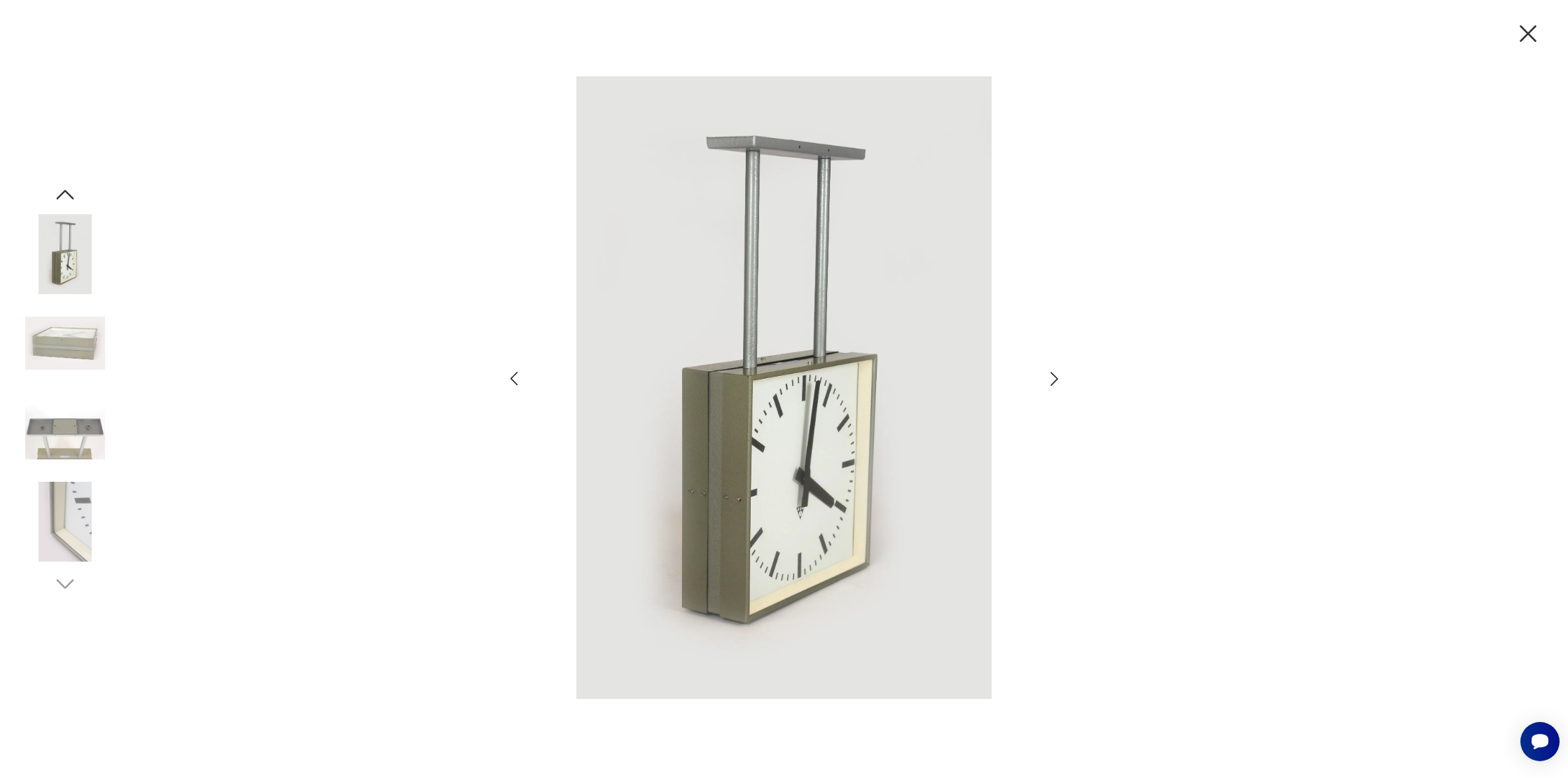
click at [1531, 33] on icon "button" at bounding box center [1528, 34] width 30 height 30
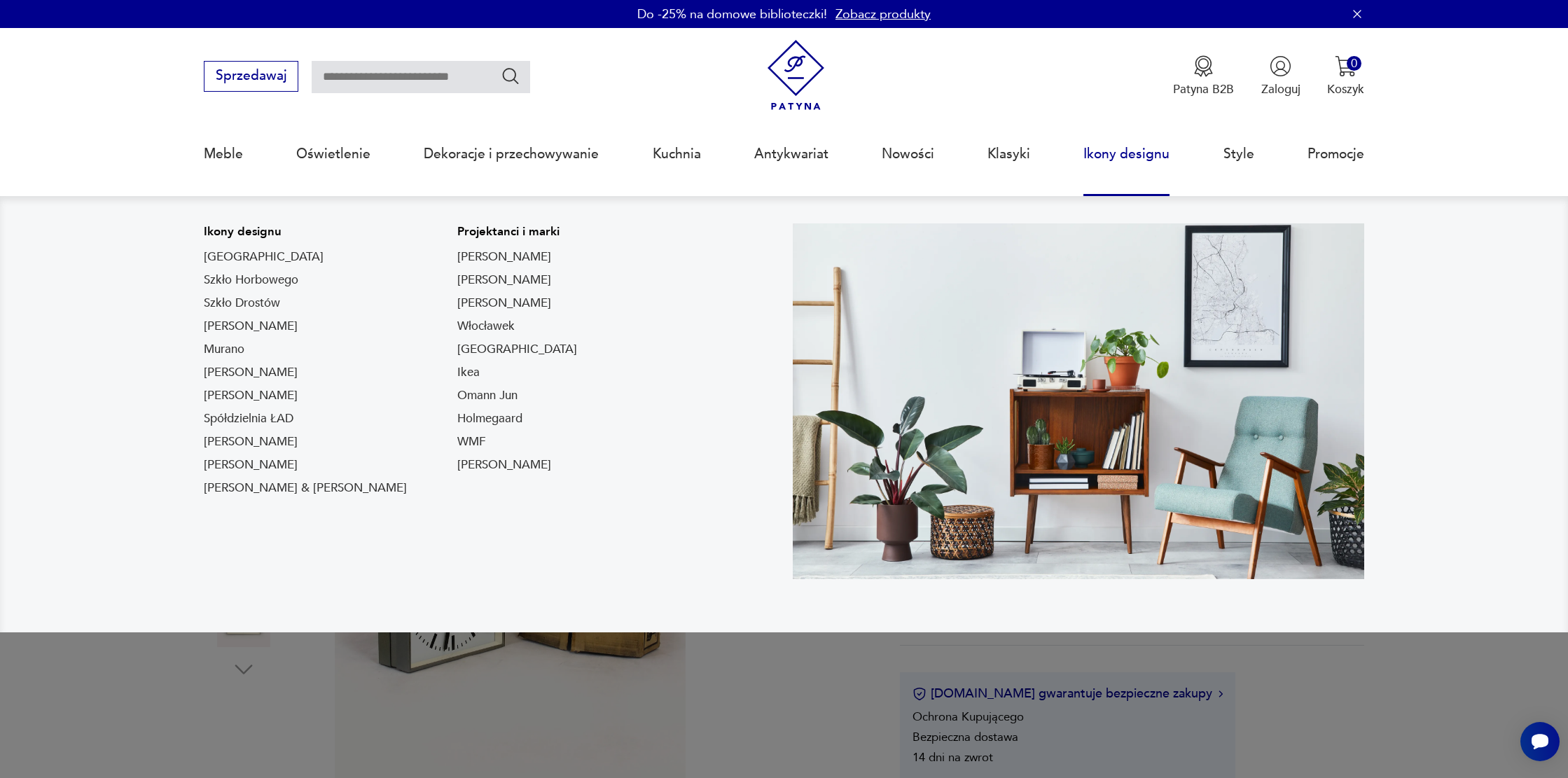
click at [1119, 169] on link "Ikony designu" at bounding box center [1127, 154] width 86 height 65
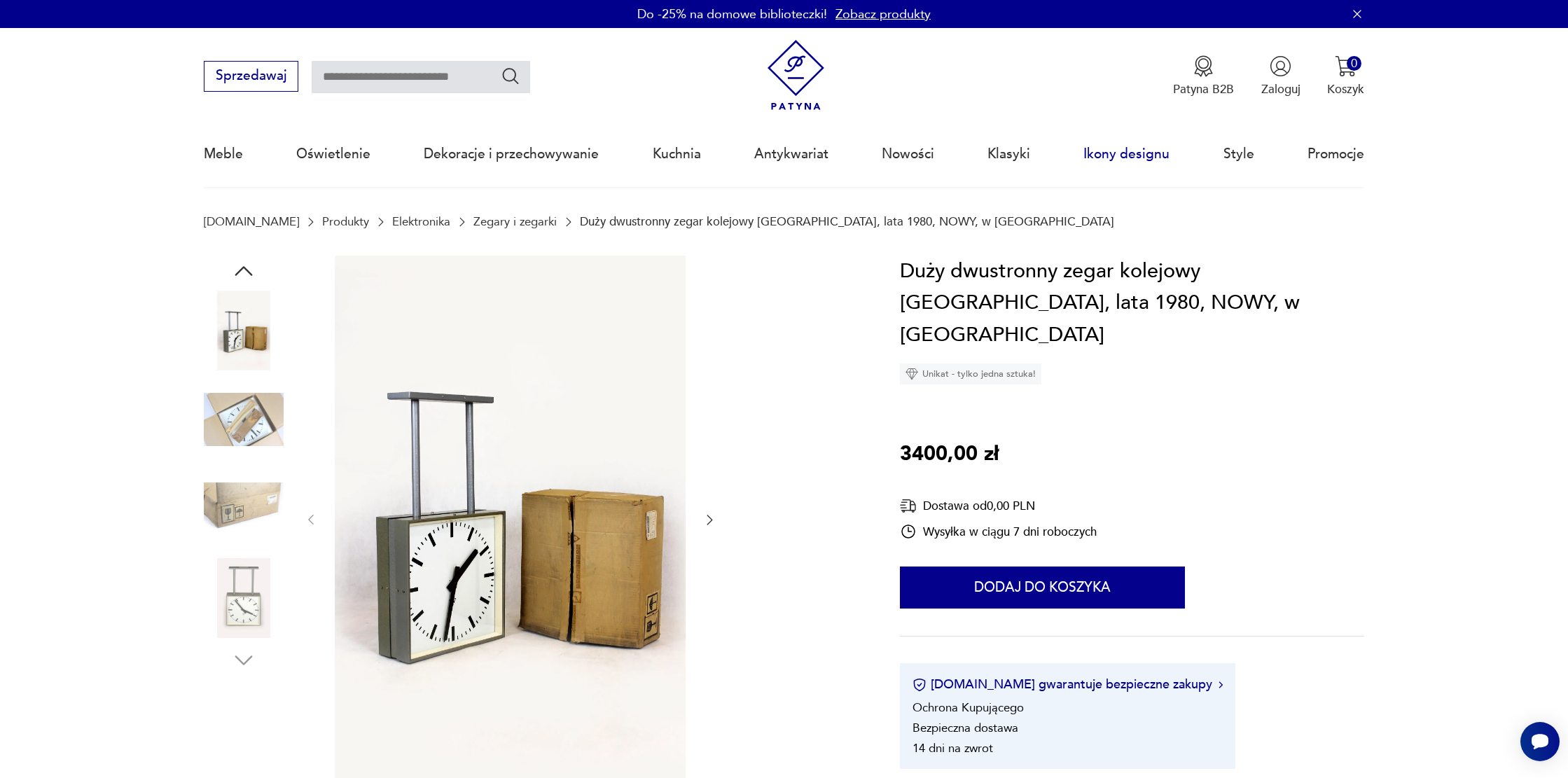
click at [1119, 153] on link "Ikony designu" at bounding box center [1127, 154] width 86 height 65
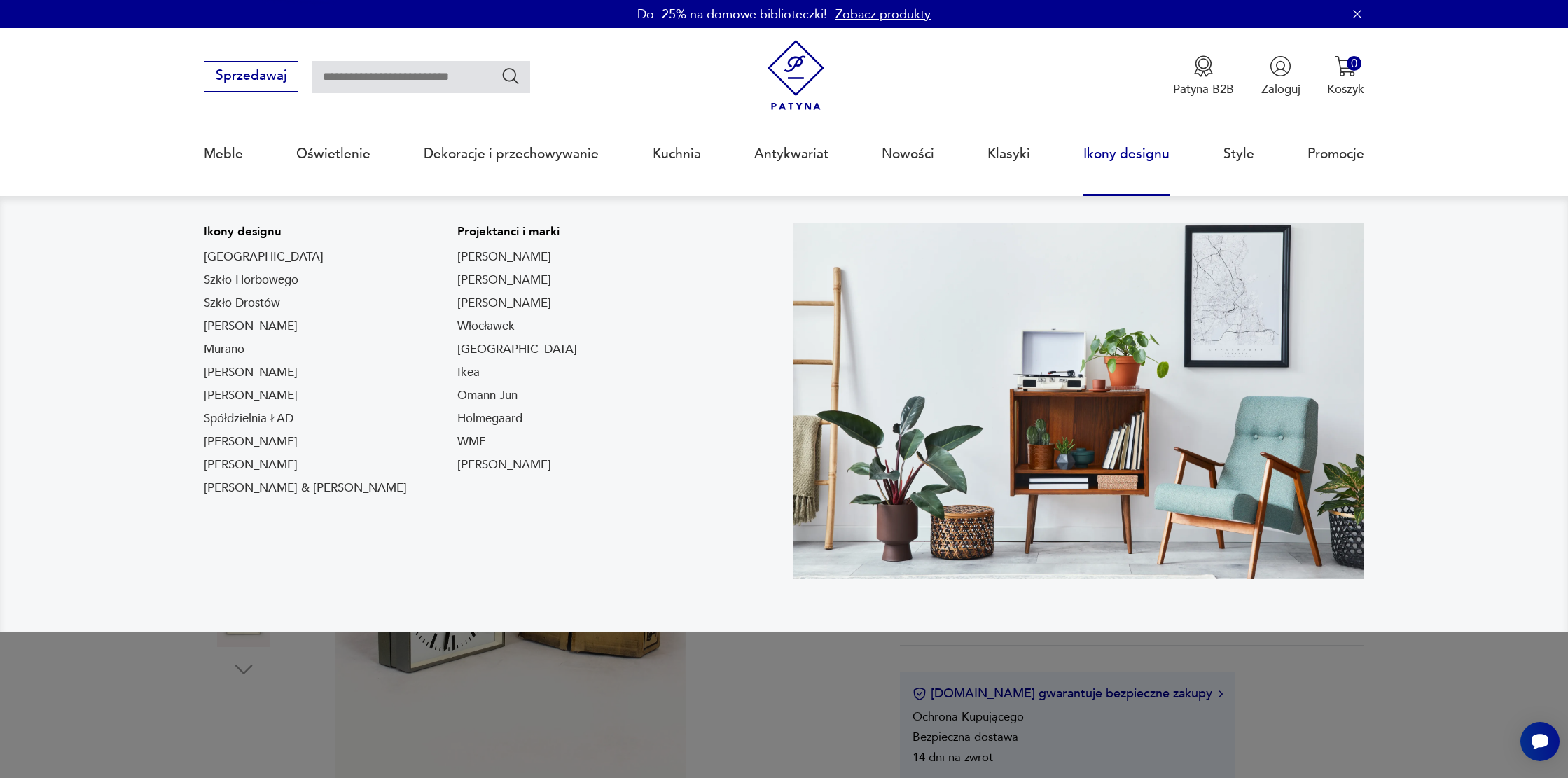
click at [1110, 149] on link "Ikony designu" at bounding box center [1127, 154] width 86 height 65
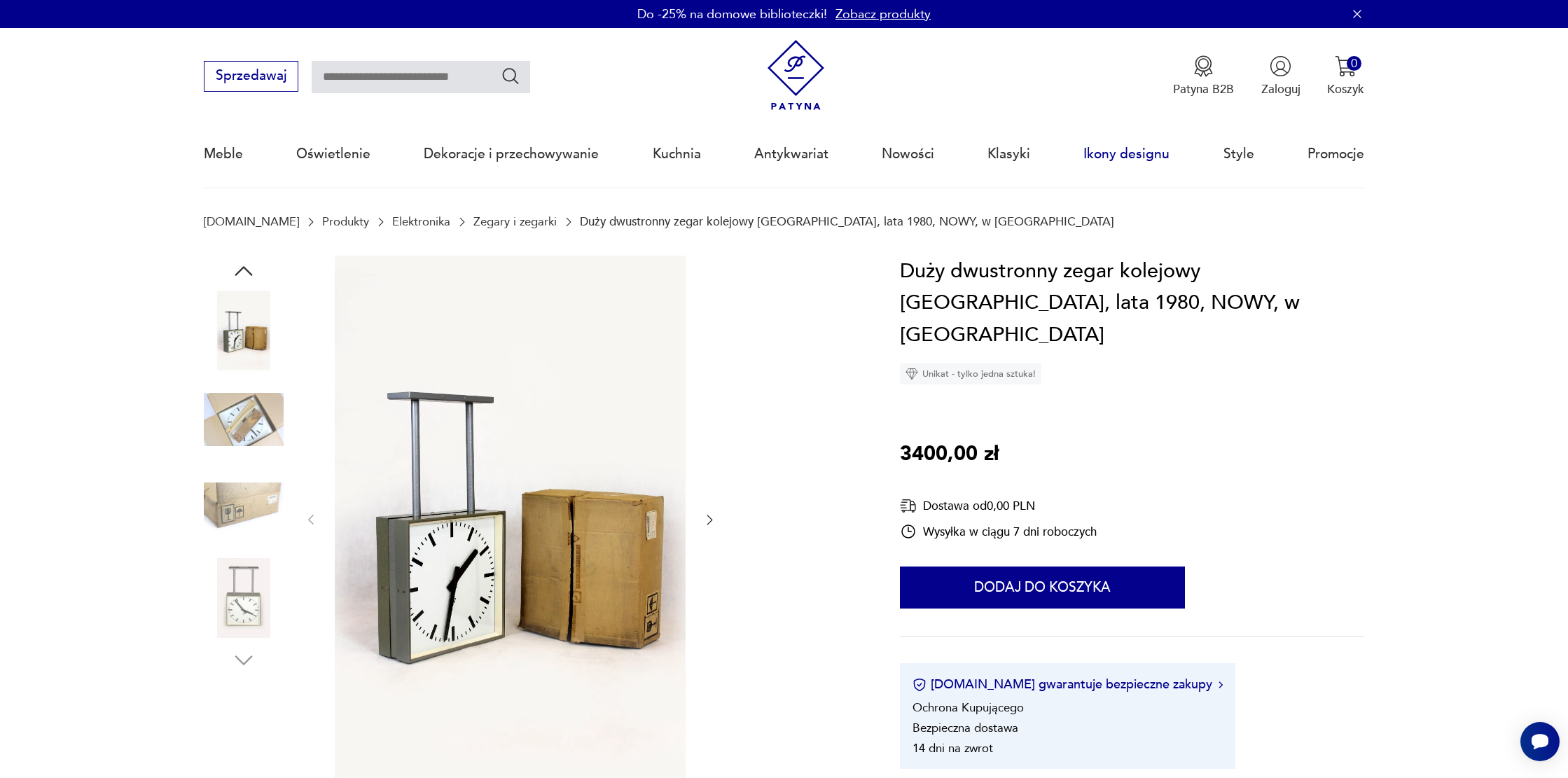
click at [1110, 149] on link "Ikony designu" at bounding box center [1127, 154] width 86 height 65
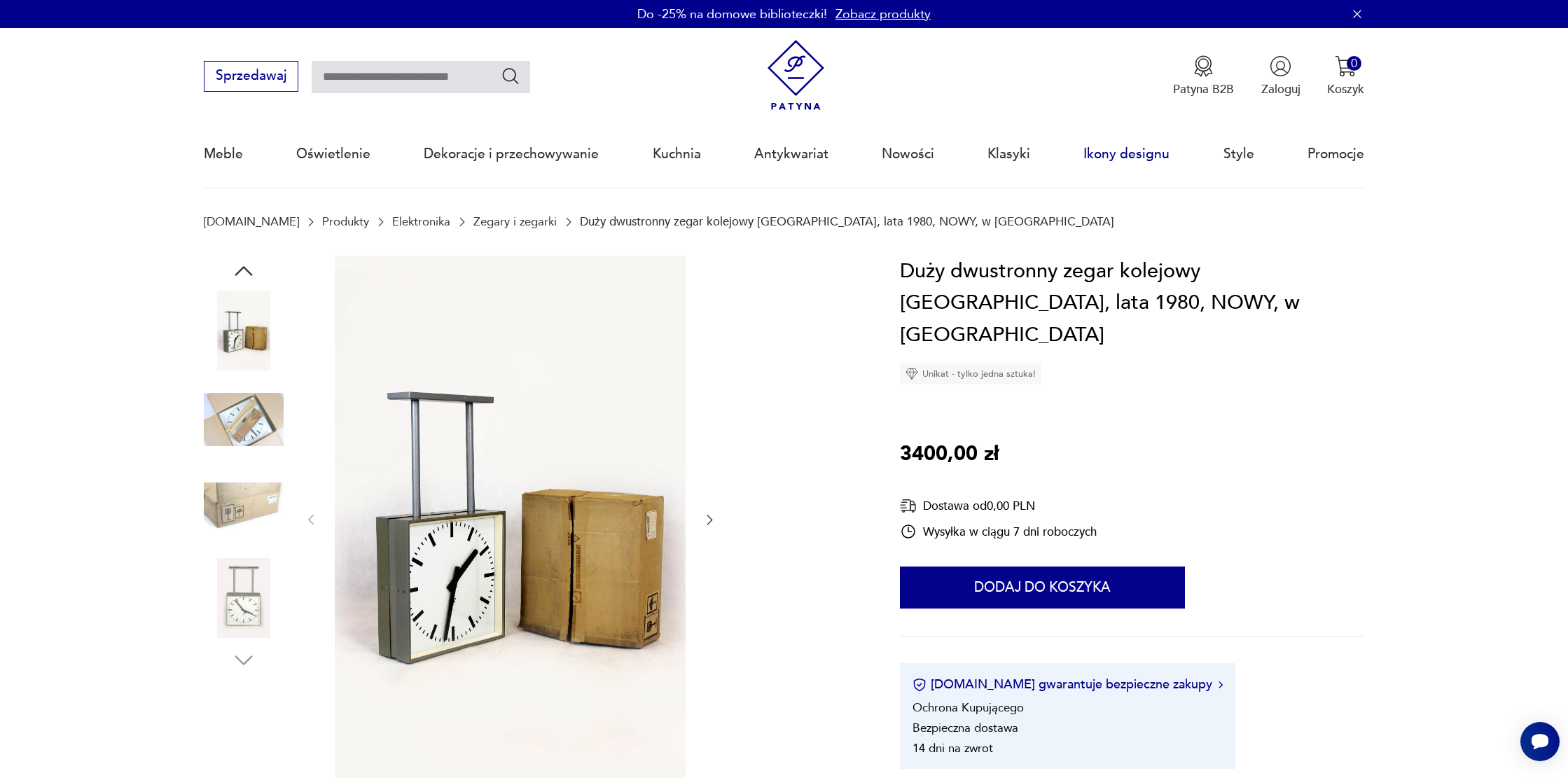
click at [1110, 149] on link "Ikony designu" at bounding box center [1127, 154] width 86 height 65
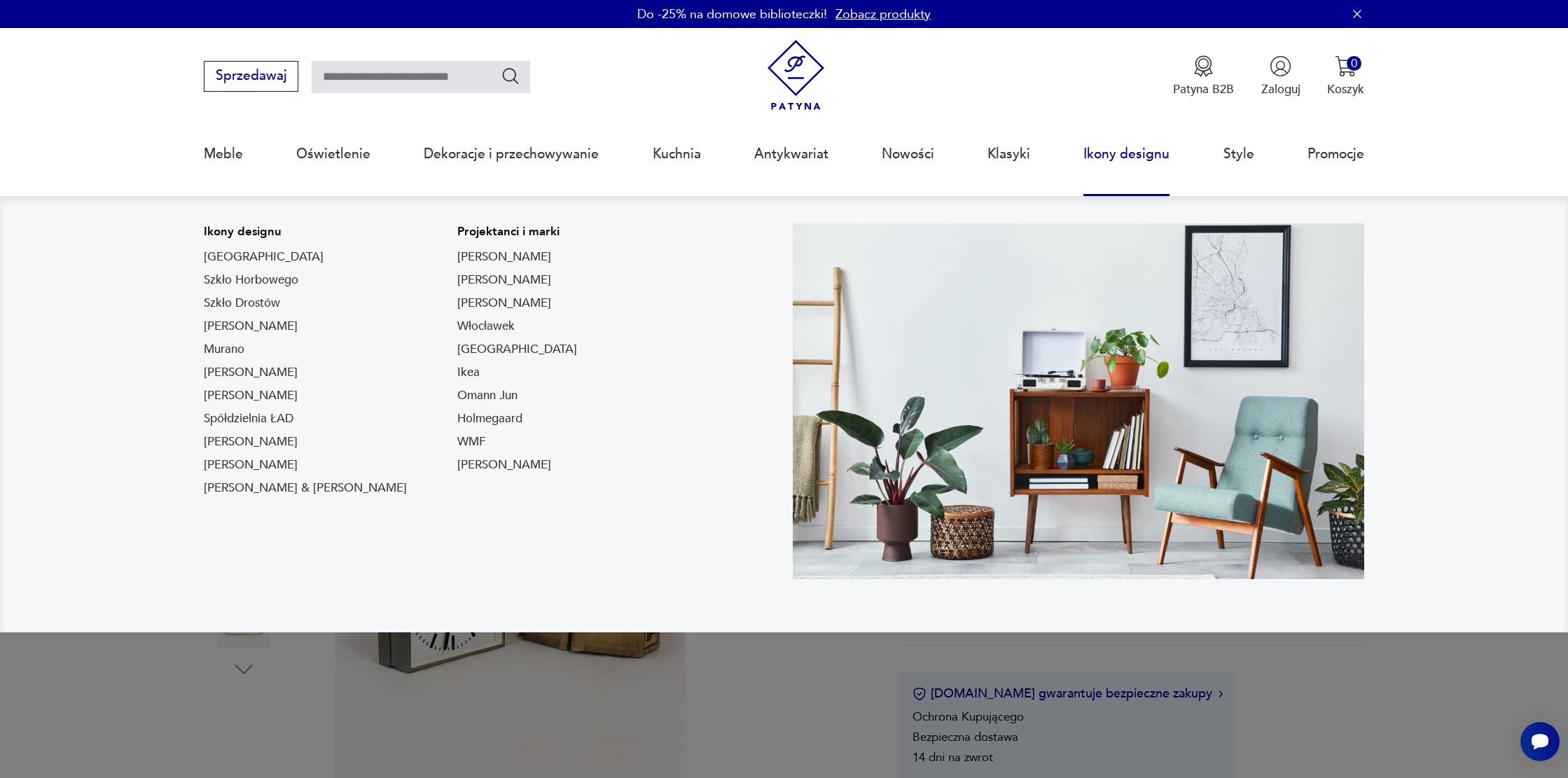
click at [1096, 151] on link "Ikony designu" at bounding box center [1127, 154] width 86 height 65
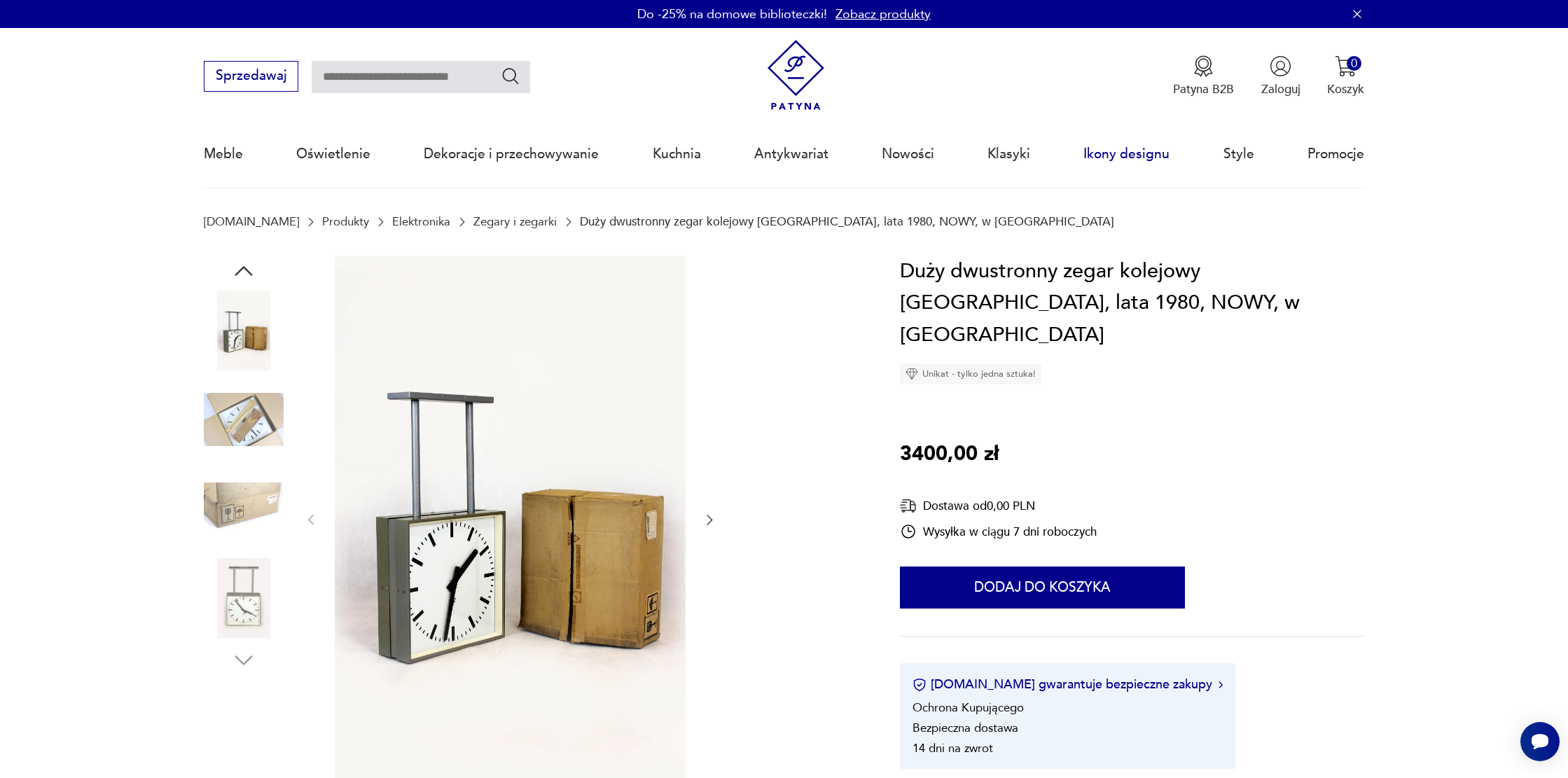
click at [1096, 151] on link "Ikony designu" at bounding box center [1127, 154] width 86 height 65
